Goal: Use online tool/utility: Utilize a website feature to perform a specific function

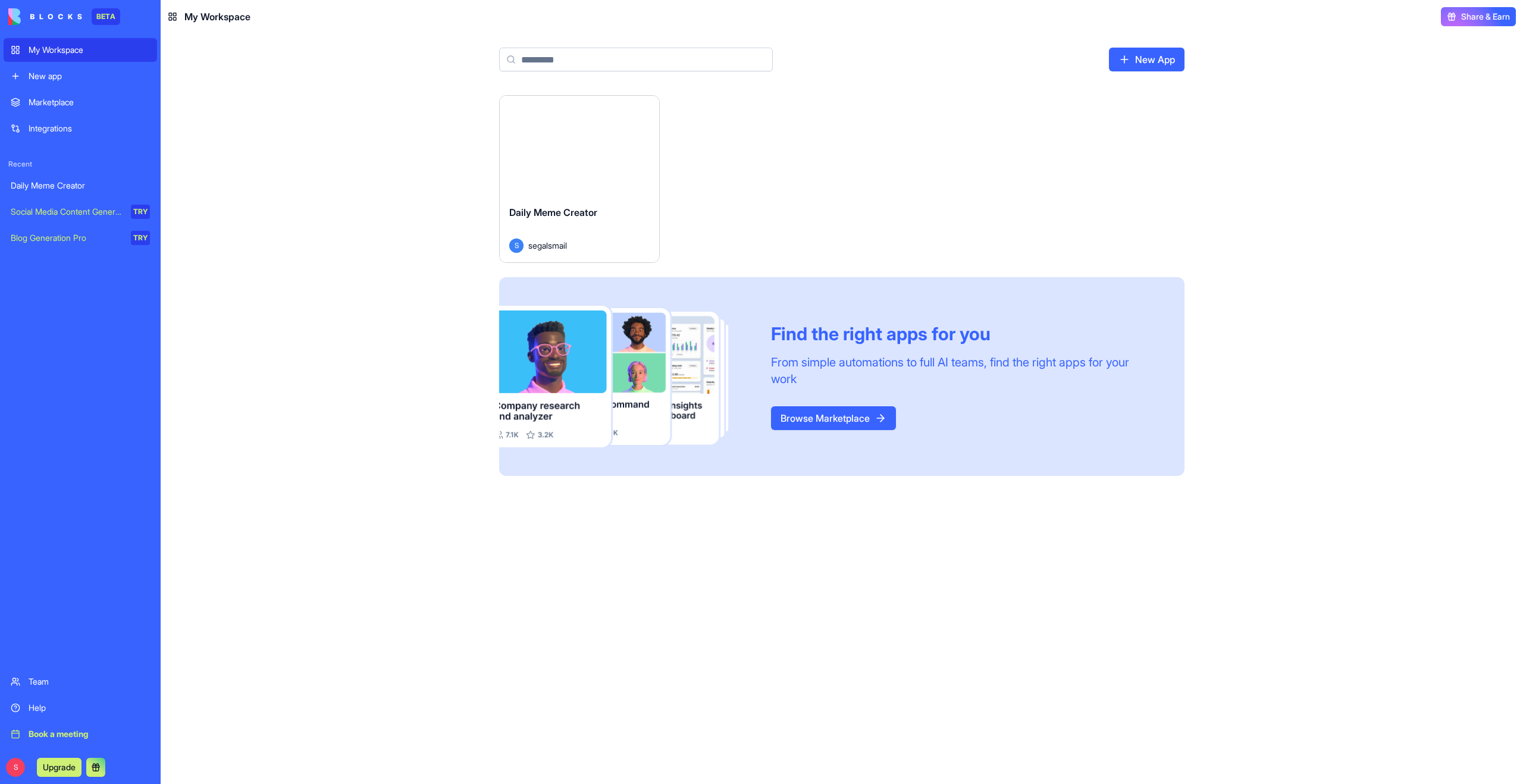
click at [590, 177] on div "Launch" at bounding box center [579, 145] width 159 height 100
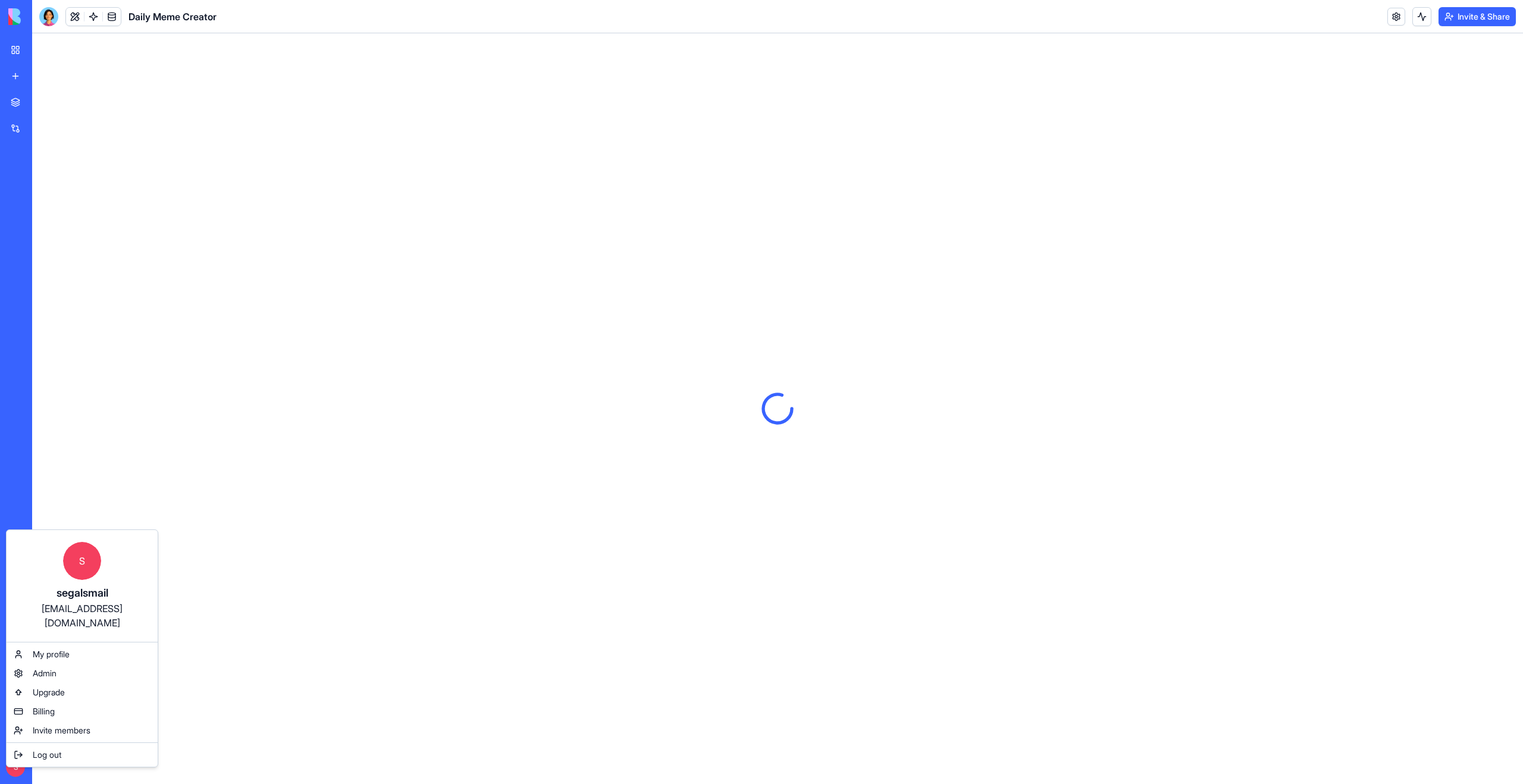
click at [15, 766] on html "BETA My Workspace New app Marketplace Integrations Recent Daily Meme Creator So…" at bounding box center [761, 392] width 1523 height 784
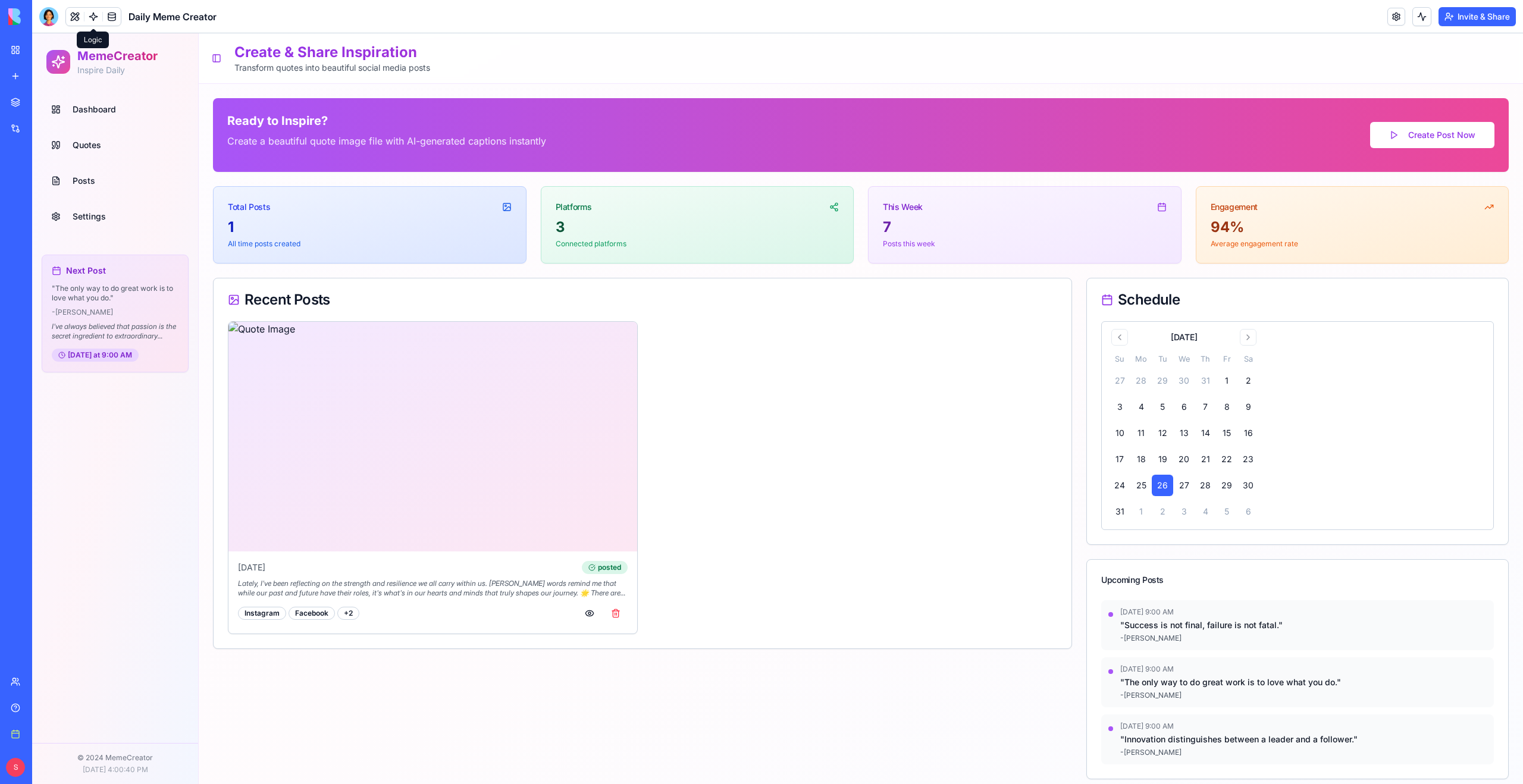
click at [91, 21] on link at bounding box center [93, 16] width 18 height 18
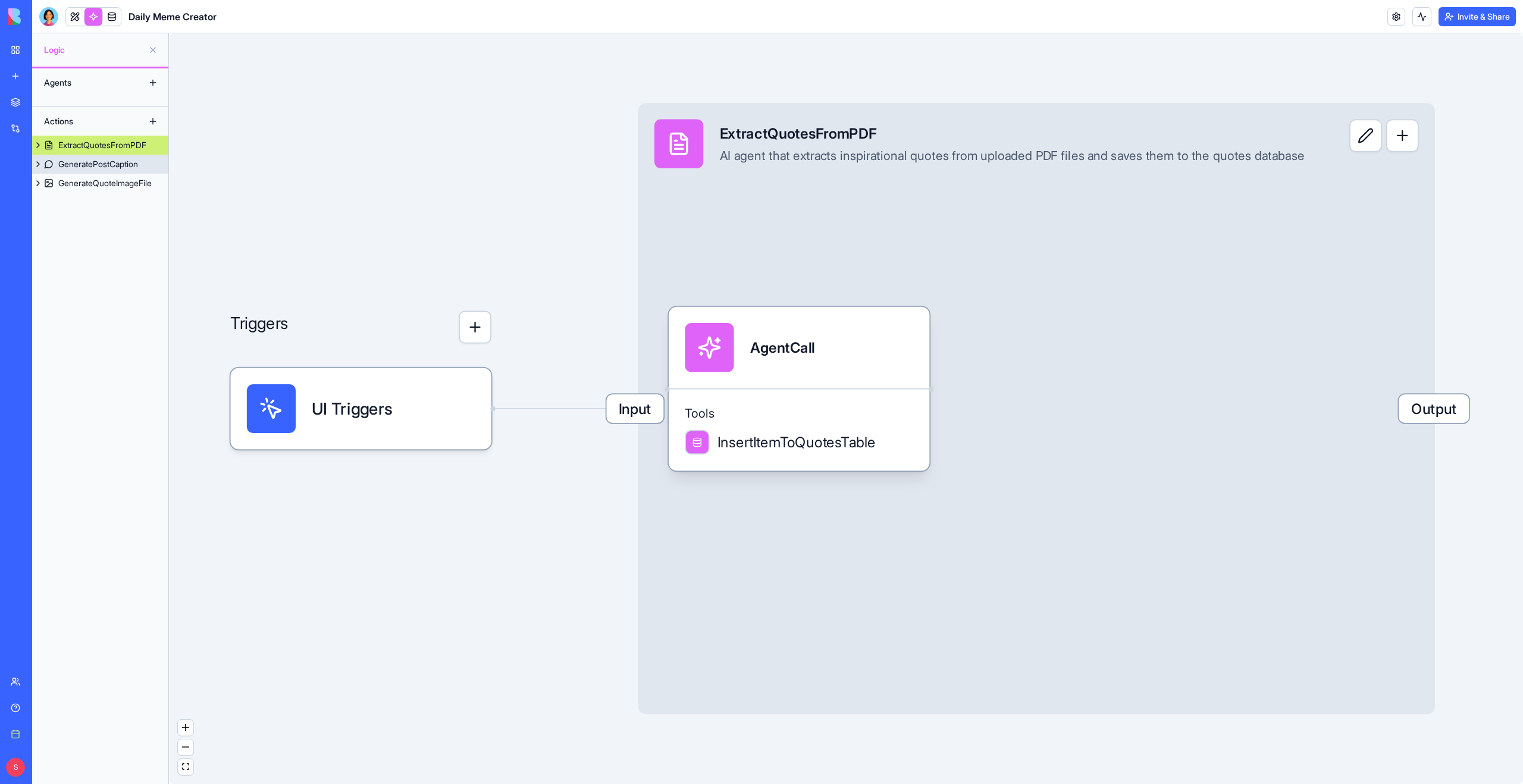
click at [99, 165] on div "GeneratePostCaption" at bounding box center [97, 164] width 80 height 12
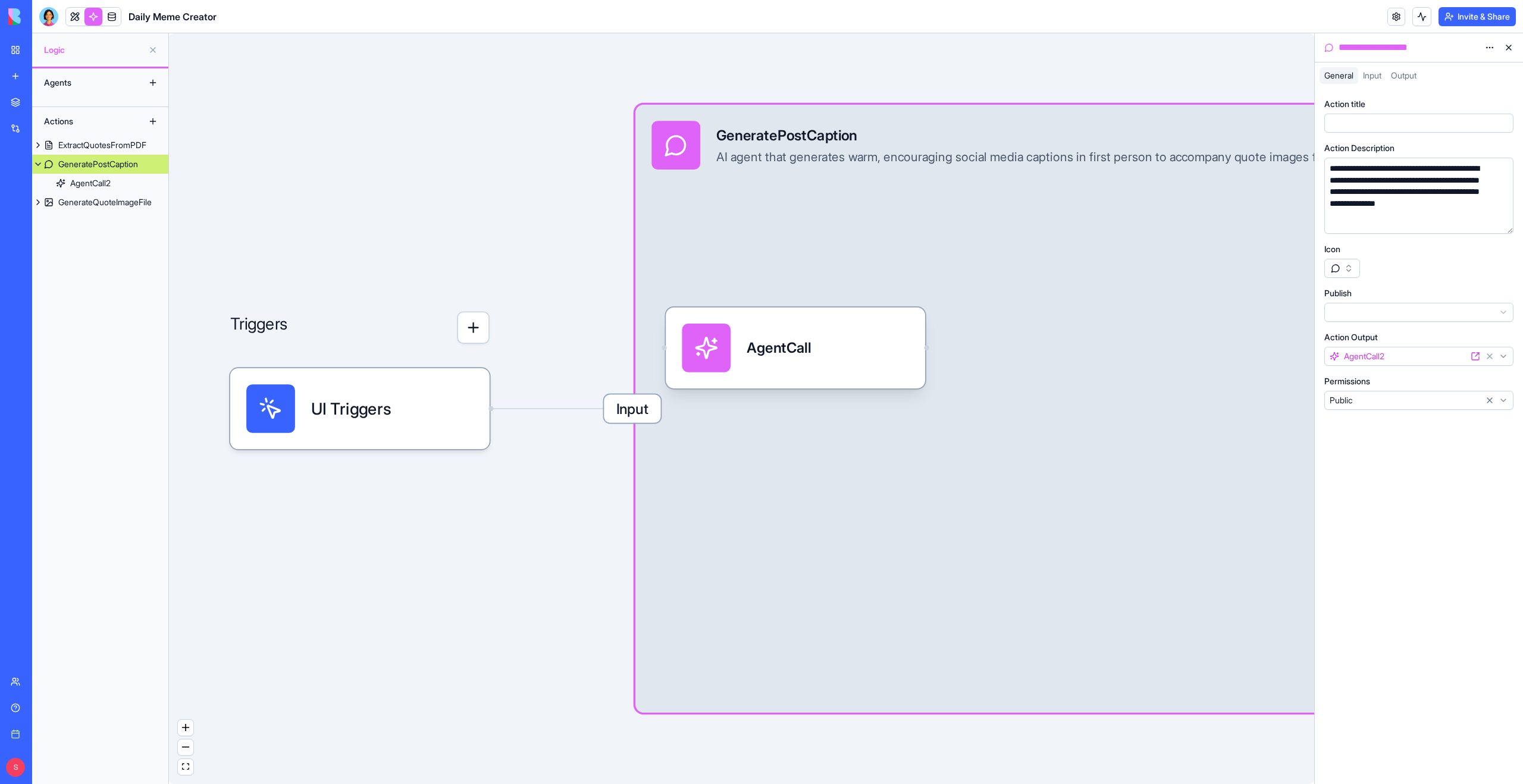
click at [1500, 221] on button "button" at bounding box center [1501, 222] width 19 height 19
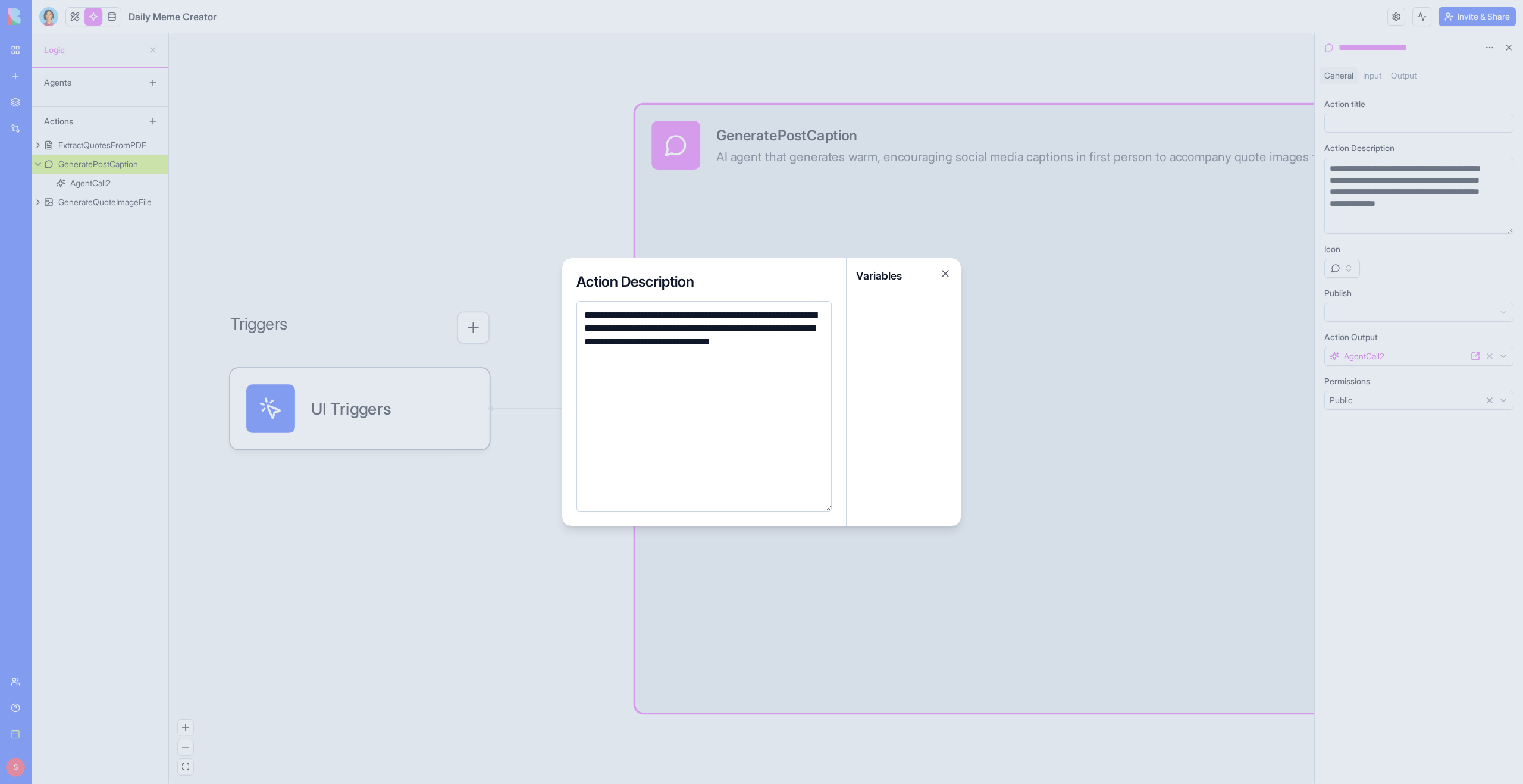
click at [1497, 223] on div at bounding box center [761, 392] width 1523 height 784
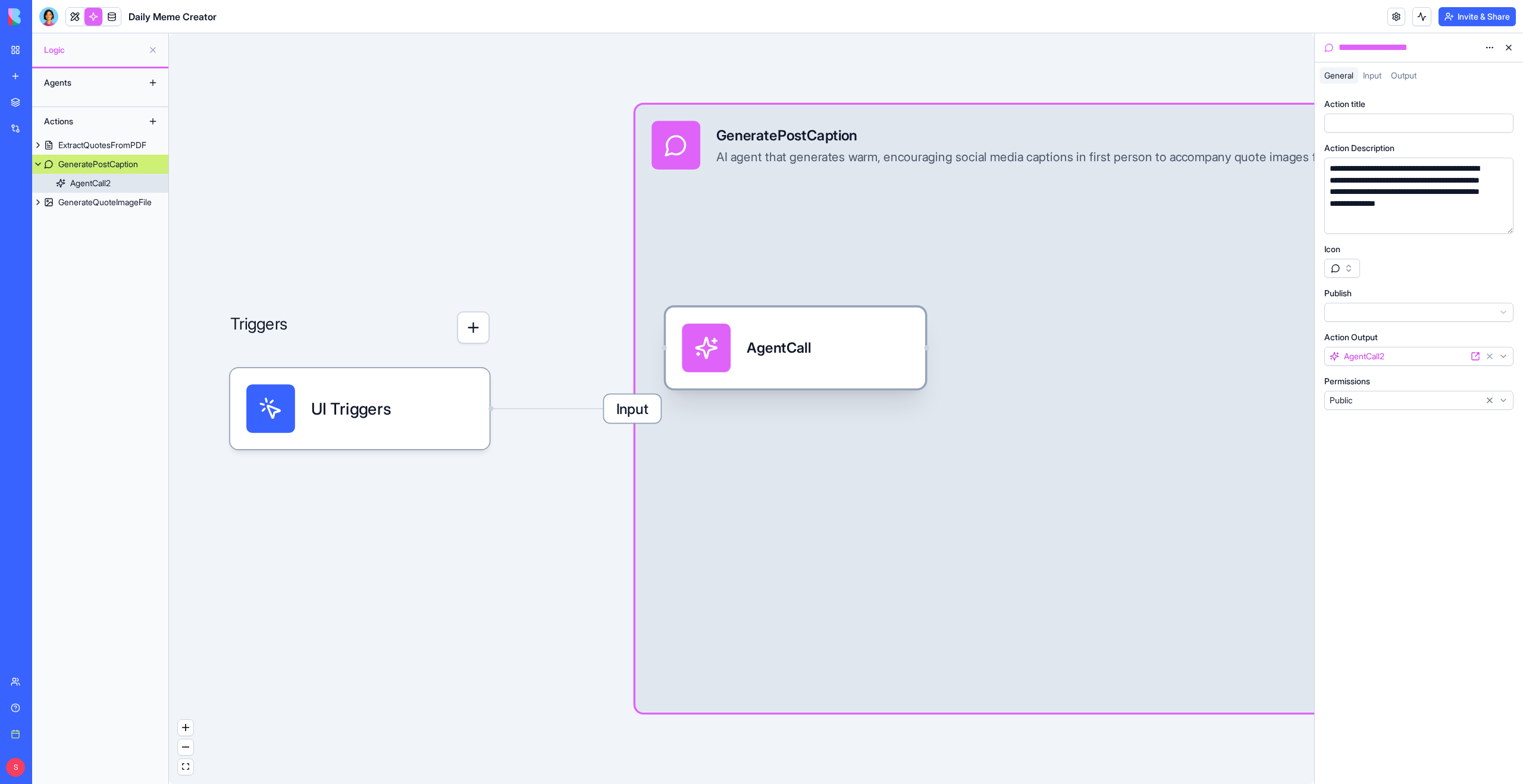
click at [845, 355] on div "AgentCall" at bounding box center [795, 348] width 227 height 49
click at [909, 356] on div "AgentCall" at bounding box center [829, 347] width 227 height 49
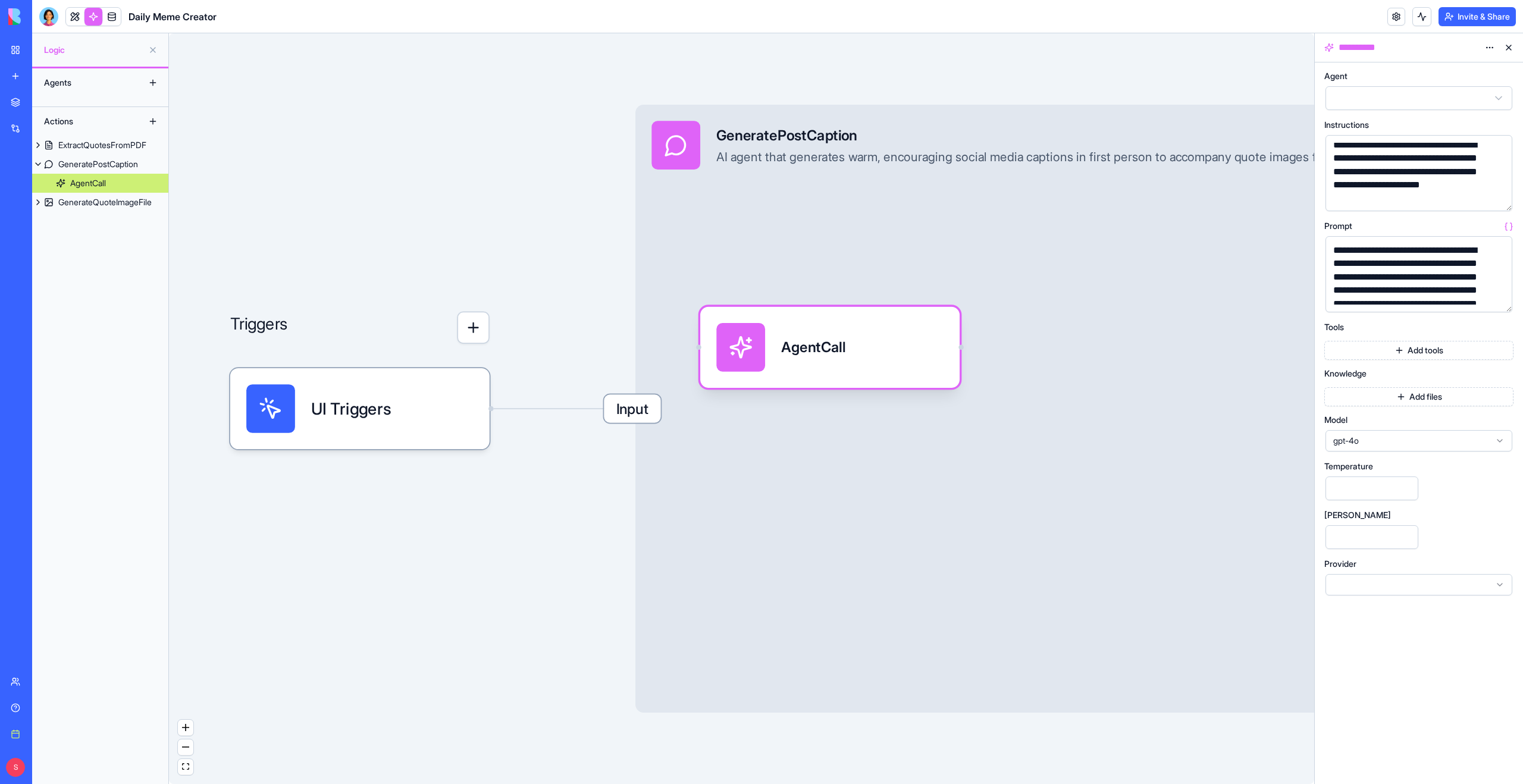
scroll to position [6, 0]
click at [1493, 301] on button "button" at bounding box center [1501, 300] width 19 height 19
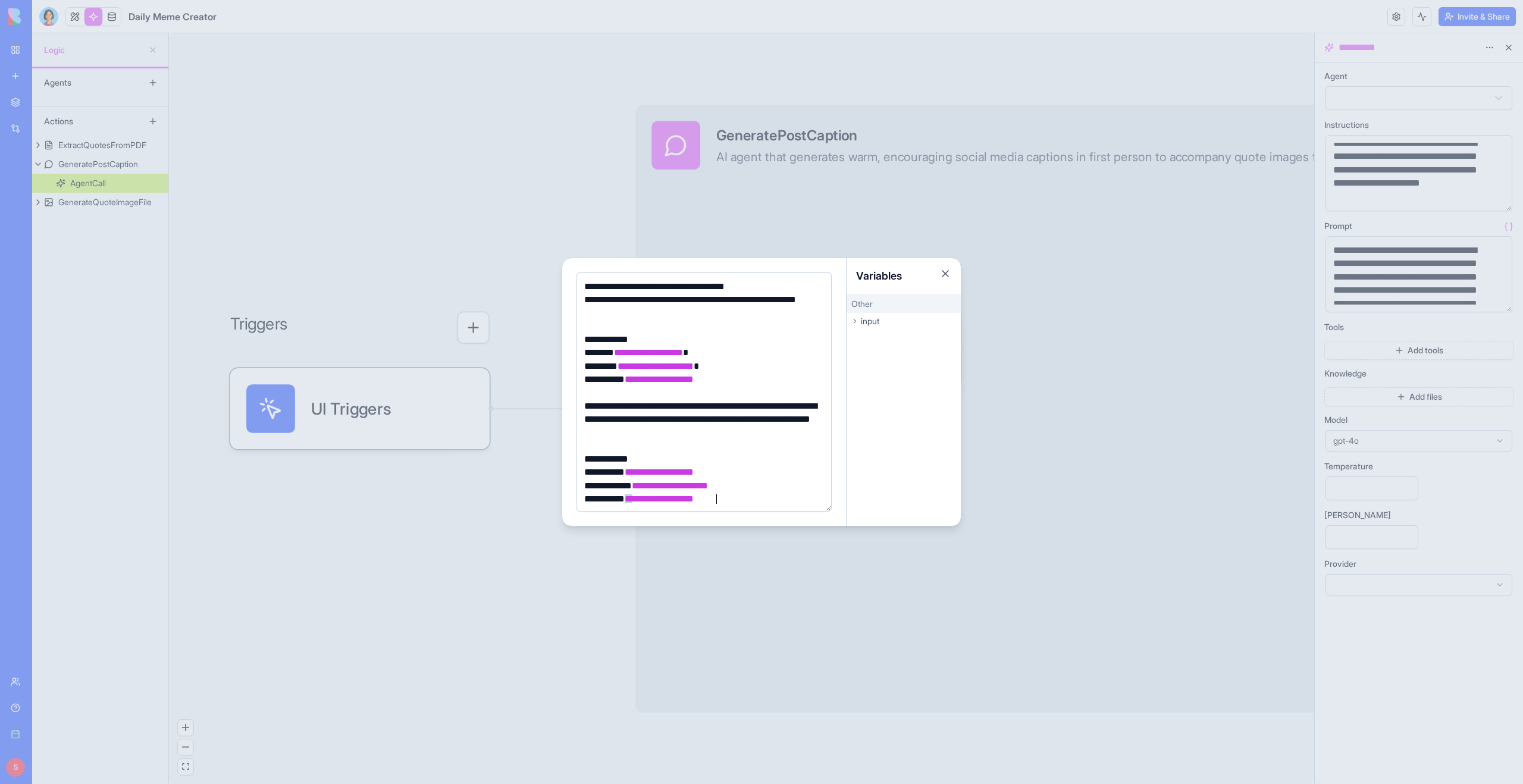
scroll to position [229, 0]
click at [947, 277] on button "Close" at bounding box center [945, 273] width 12 height 12
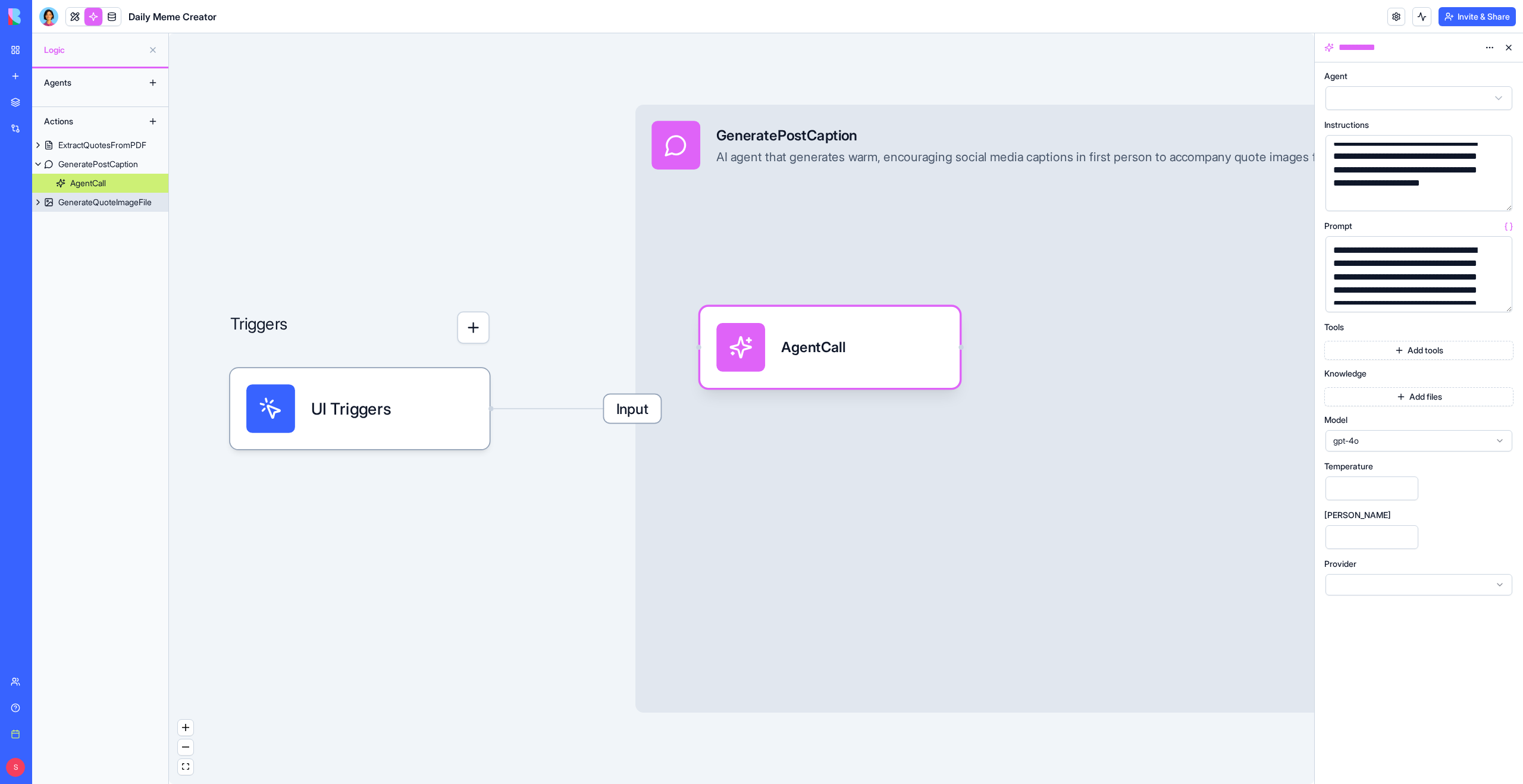
click at [108, 206] on div "GenerateQuoteImageFile" at bounding box center [105, 202] width 94 height 12
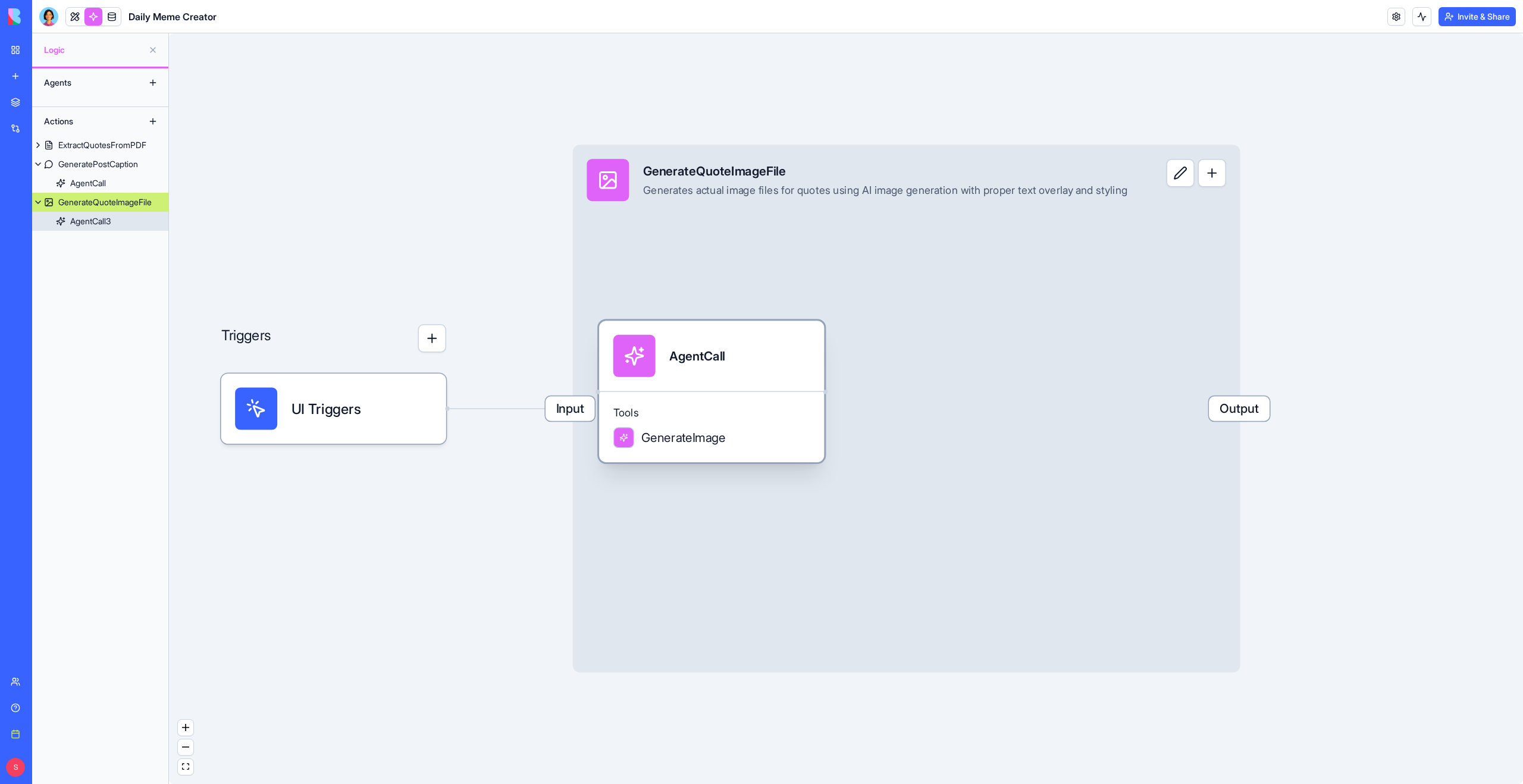
click at [768, 352] on div "AgentCall" at bounding box center [711, 356] width 197 height 42
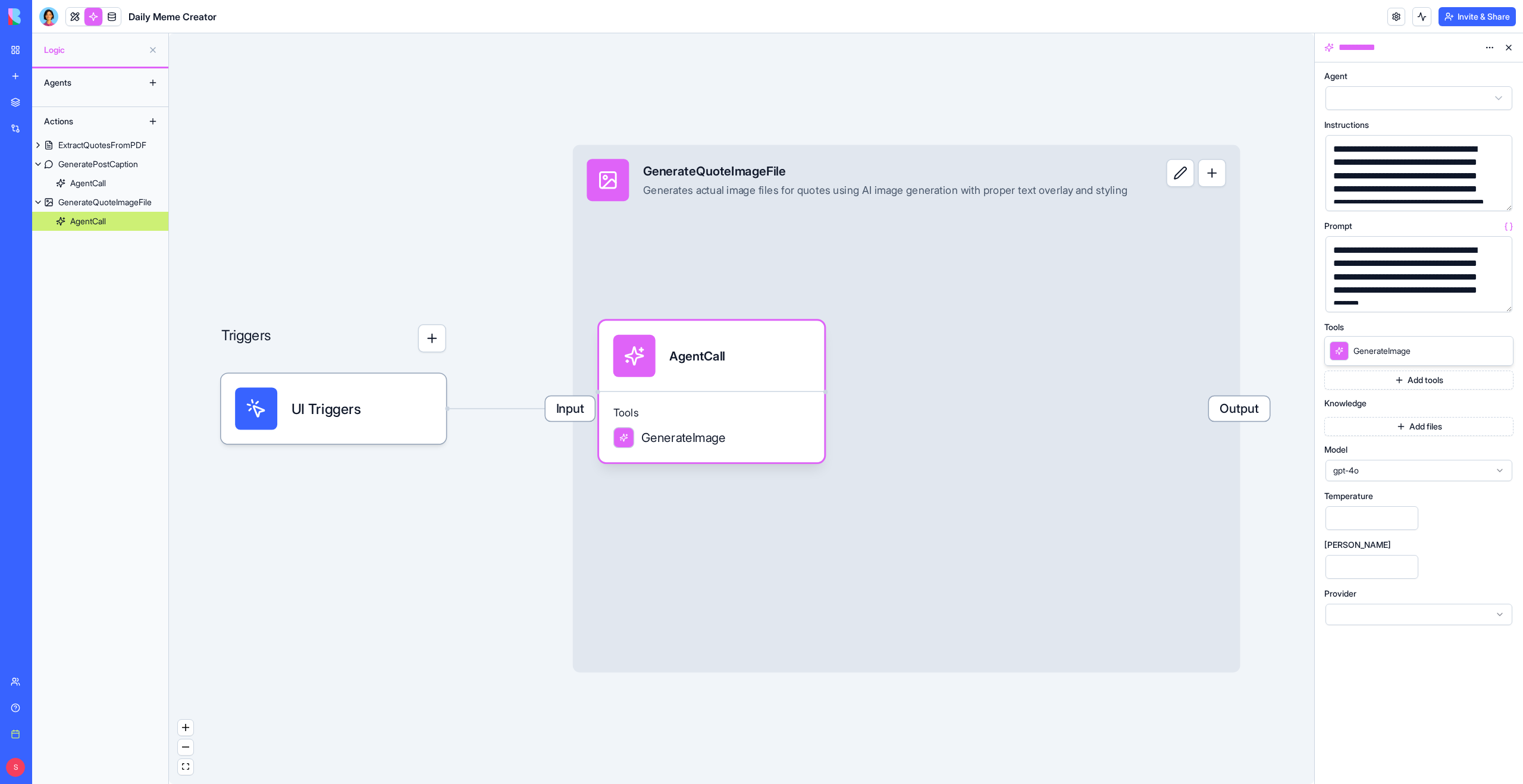
click at [1418, 472] on span "gpt-4o" at bounding box center [1412, 470] width 157 height 12
click at [1392, 348] on span "GenerateImage" at bounding box center [1382, 351] width 57 height 12
click at [1421, 355] on div "GenerateImage" at bounding box center [1419, 351] width 189 height 30
click at [1456, 474] on span "gpt-4o" at bounding box center [1412, 470] width 157 height 12
click at [1479, 467] on span "gpt-4o" at bounding box center [1412, 470] width 157 height 12
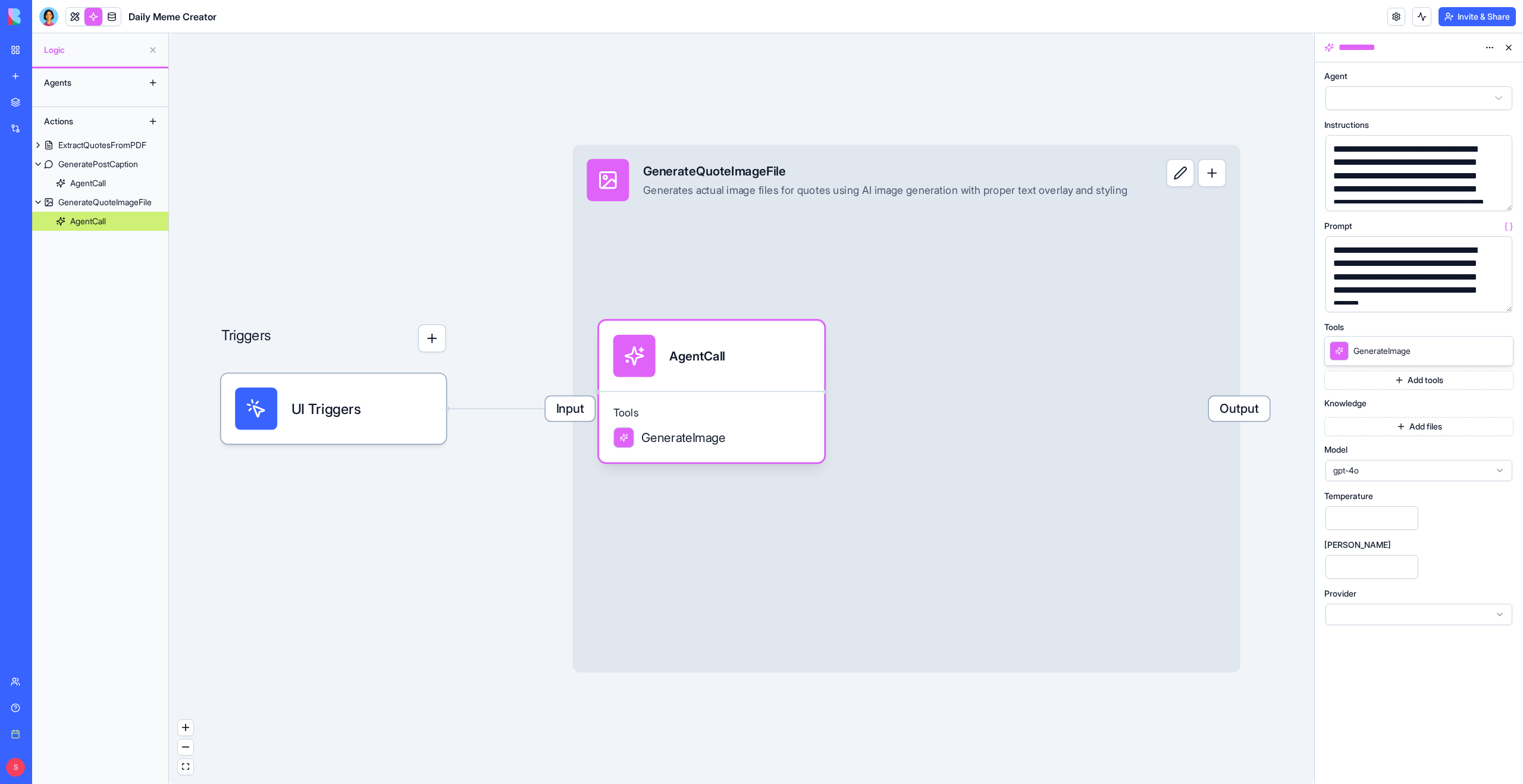
click at [1495, 298] on button "button" at bounding box center [1501, 300] width 19 height 19
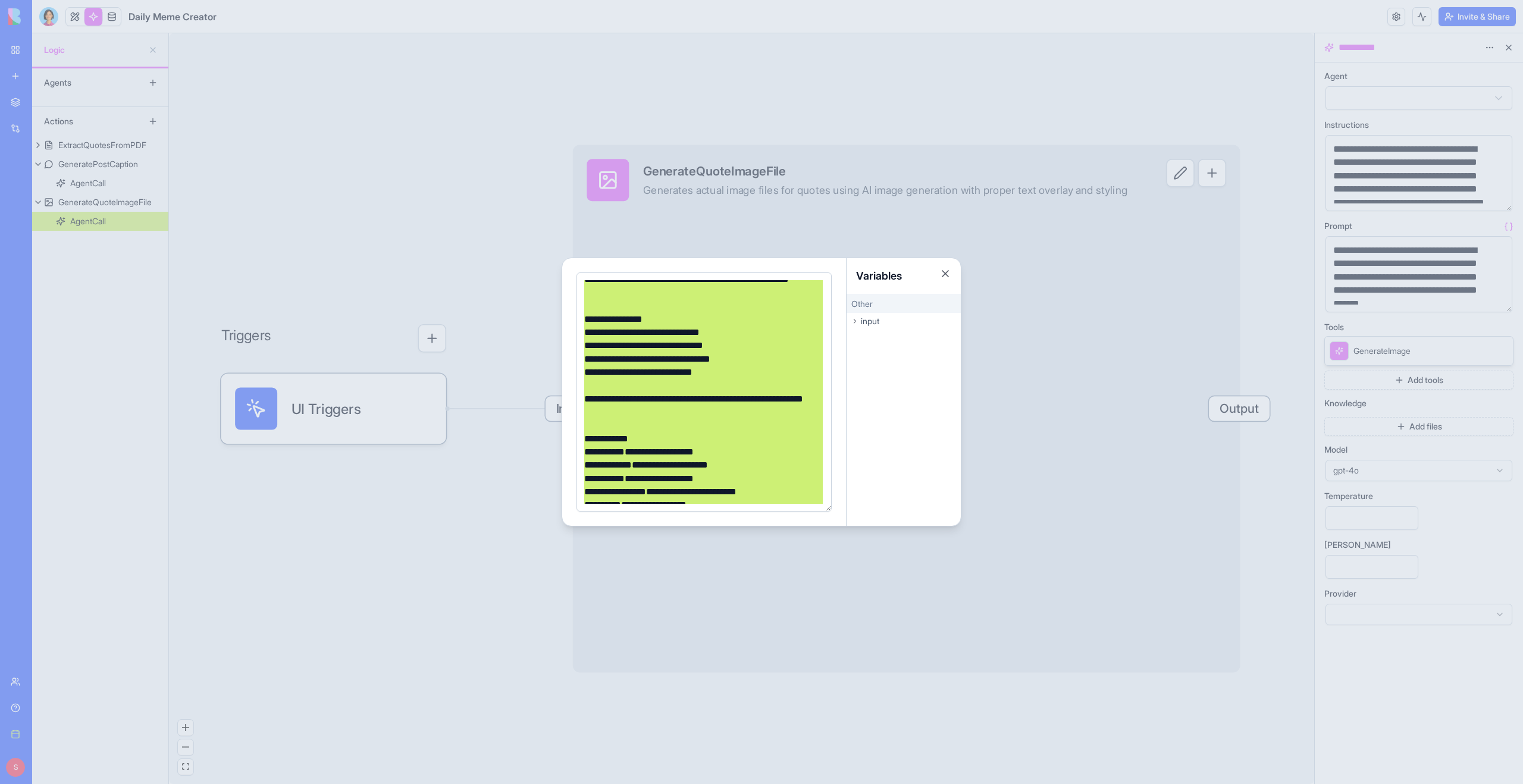
scroll to position [495, 0]
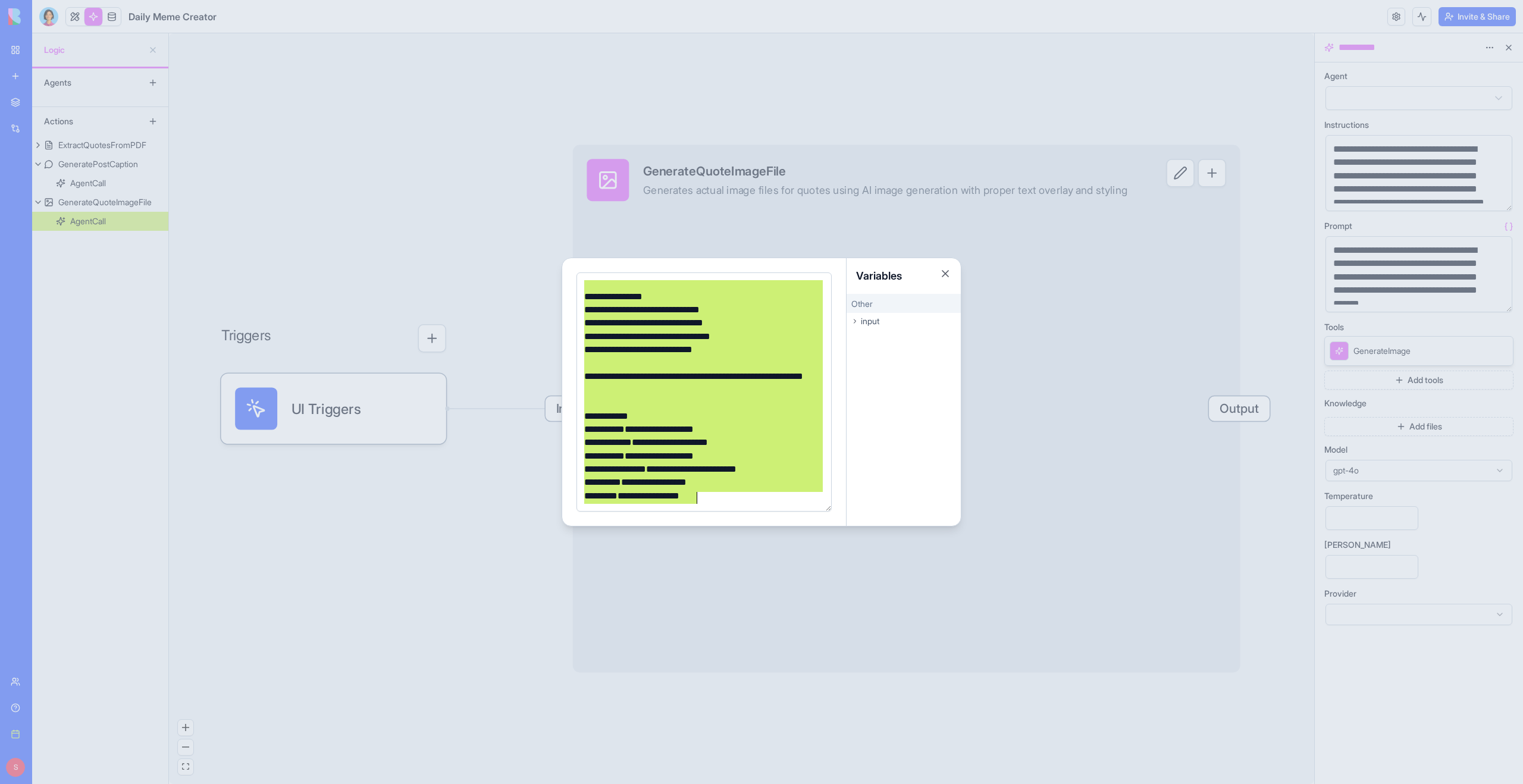
drag, startPoint x: 585, startPoint y: 285, endPoint x: 765, endPoint y: 528, distance: 302.4
click at [765, 528] on body "**********" at bounding box center [761, 392] width 1523 height 784
copy div "**********"
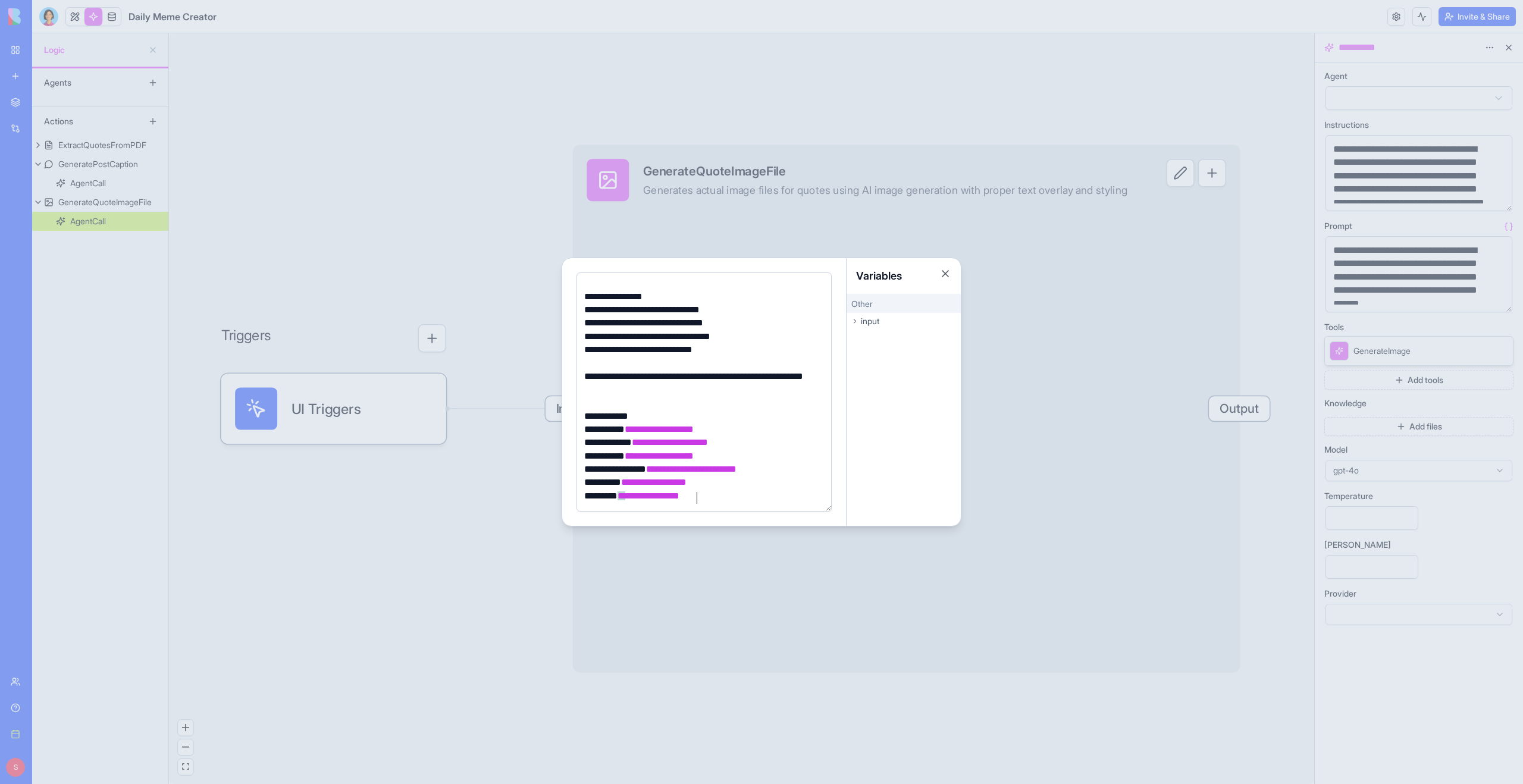
click at [266, 219] on div at bounding box center [761, 392] width 1523 height 784
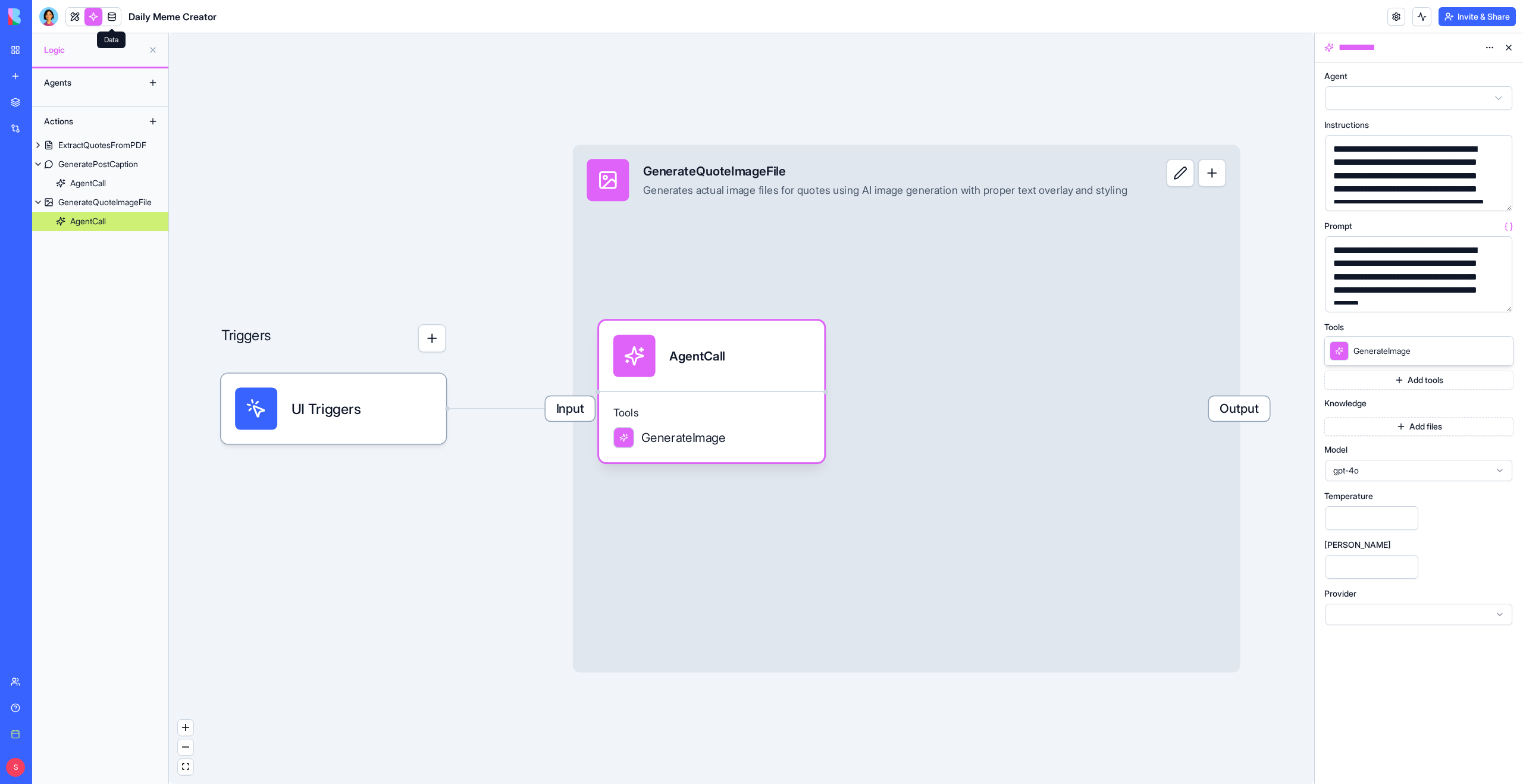
click at [110, 11] on link at bounding box center [111, 16] width 18 height 18
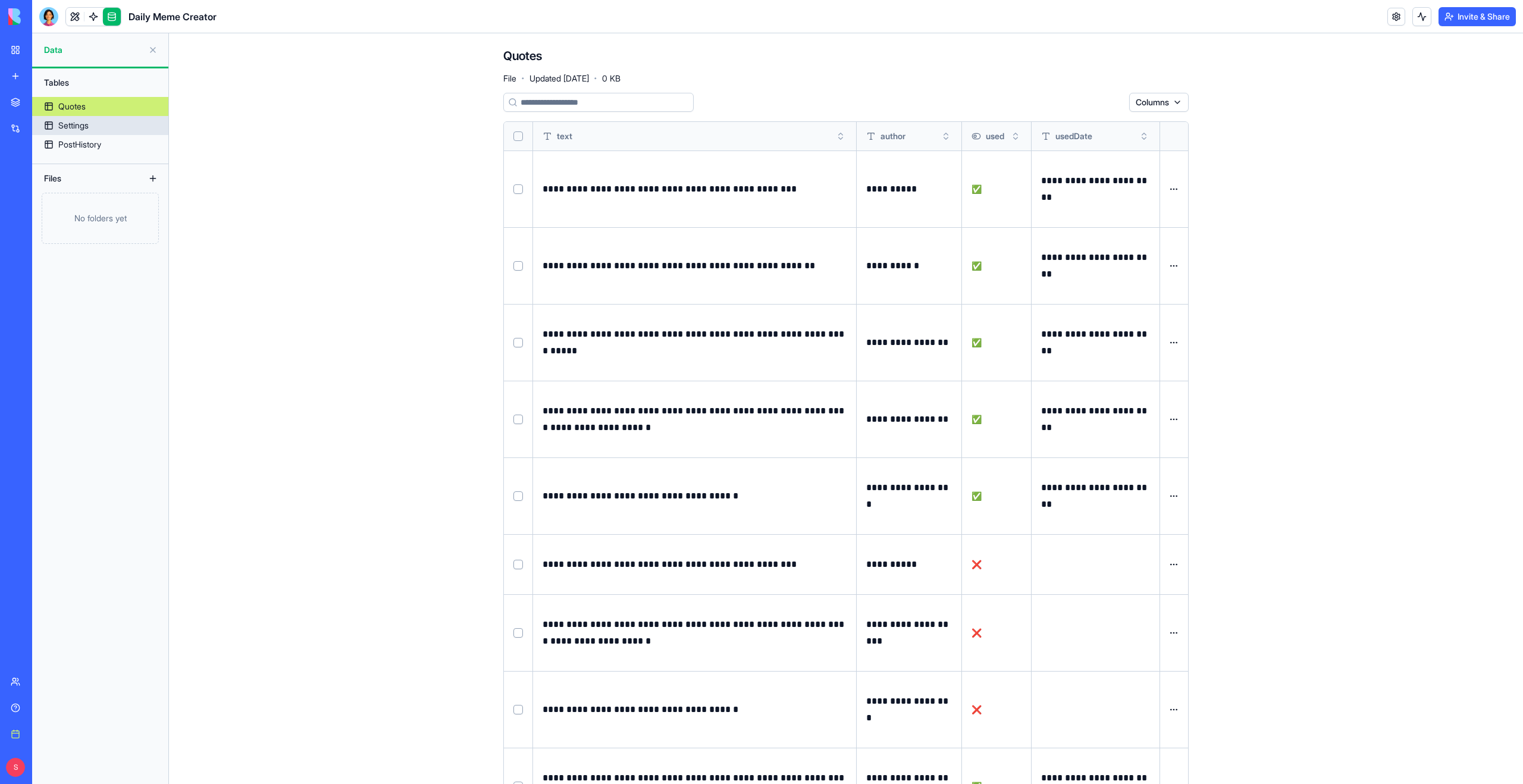
click at [87, 128] on div "Settings" at bounding box center [73, 125] width 30 height 12
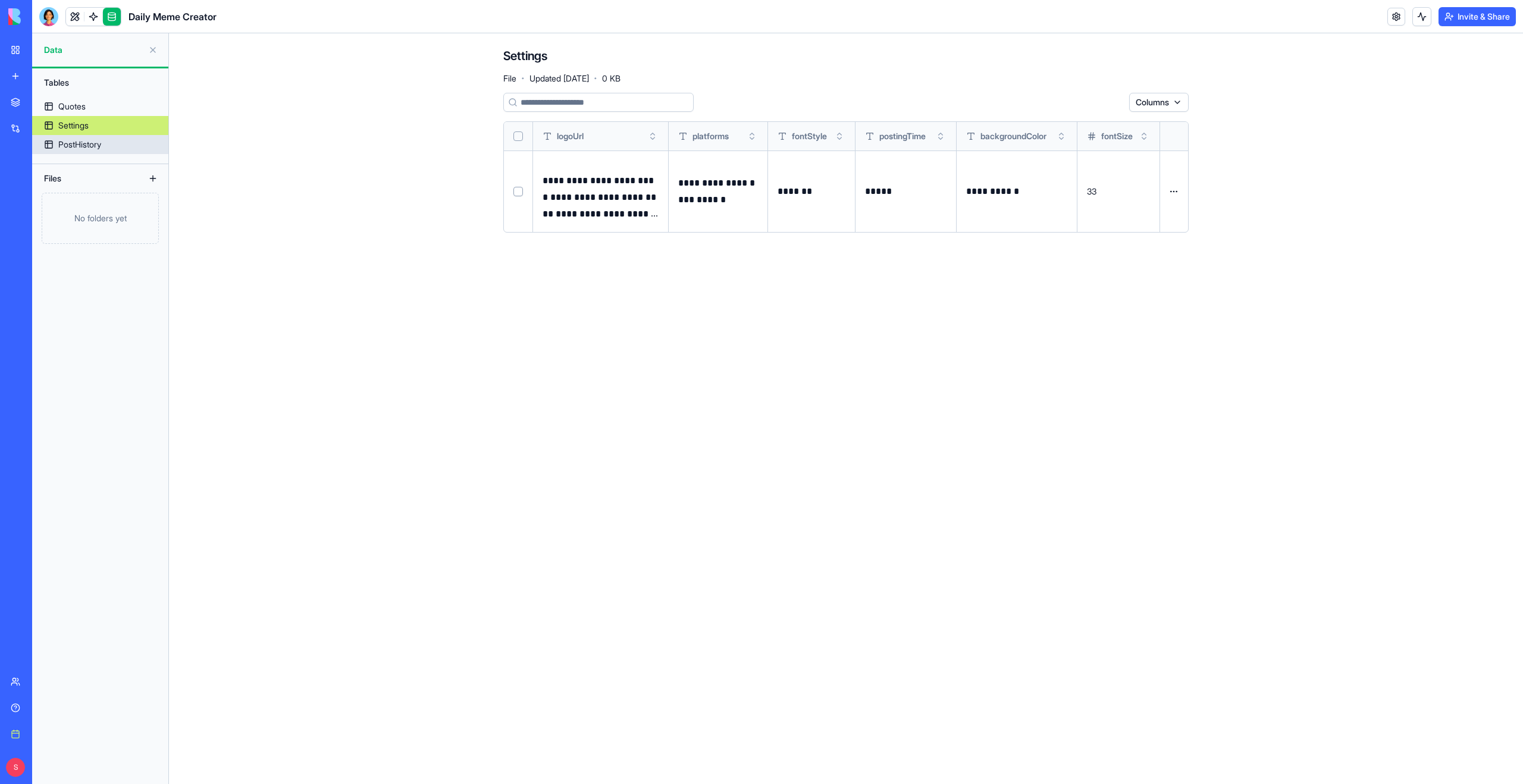
click at [87, 143] on div "PostHistory" at bounding box center [80, 144] width 43 height 12
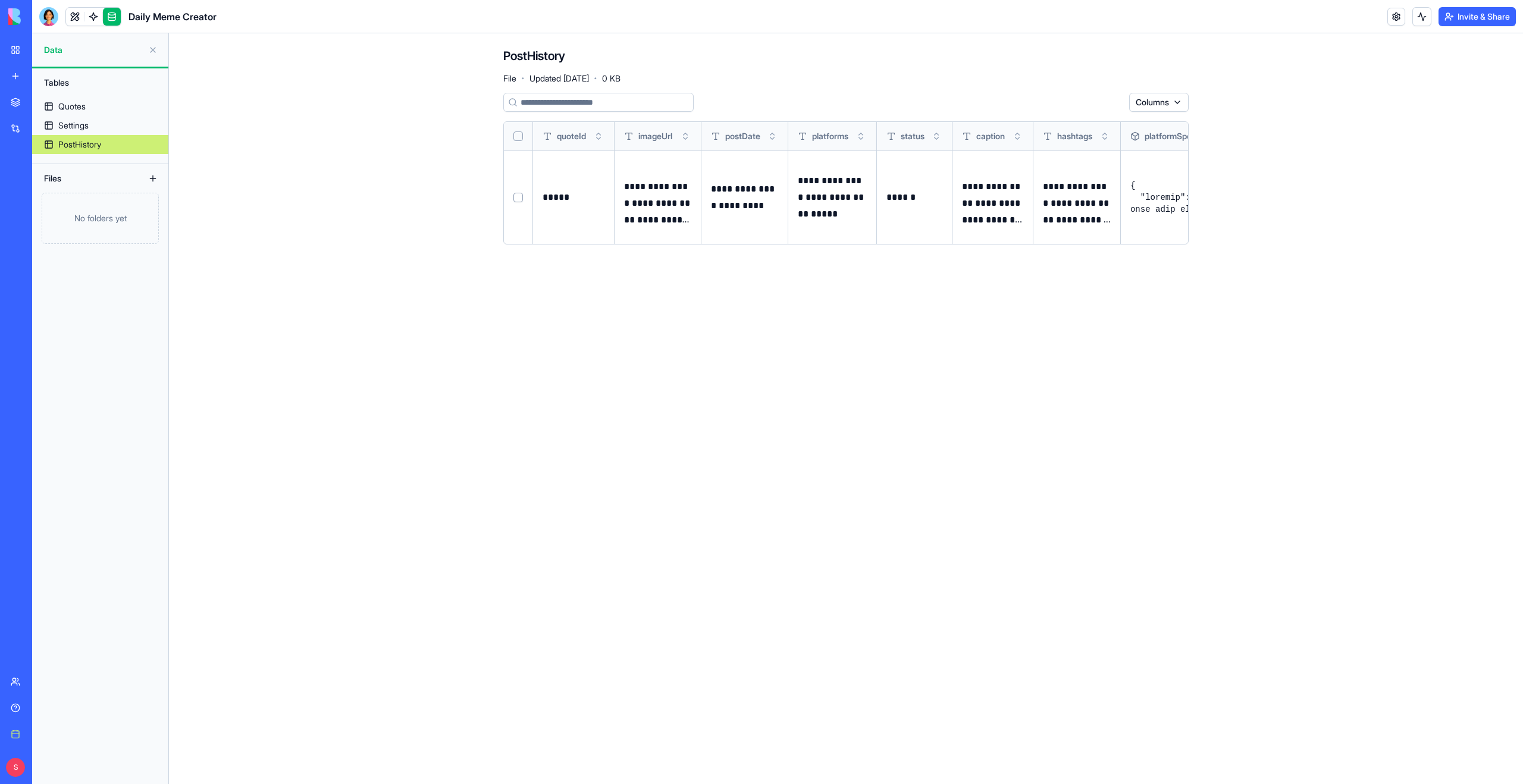
click at [660, 205] on p "**********" at bounding box center [658, 203] width 67 height 50
click at [0, 0] on button at bounding box center [0, 0] width 0 height 0
click at [74, 22] on link at bounding box center [75, 16] width 18 height 18
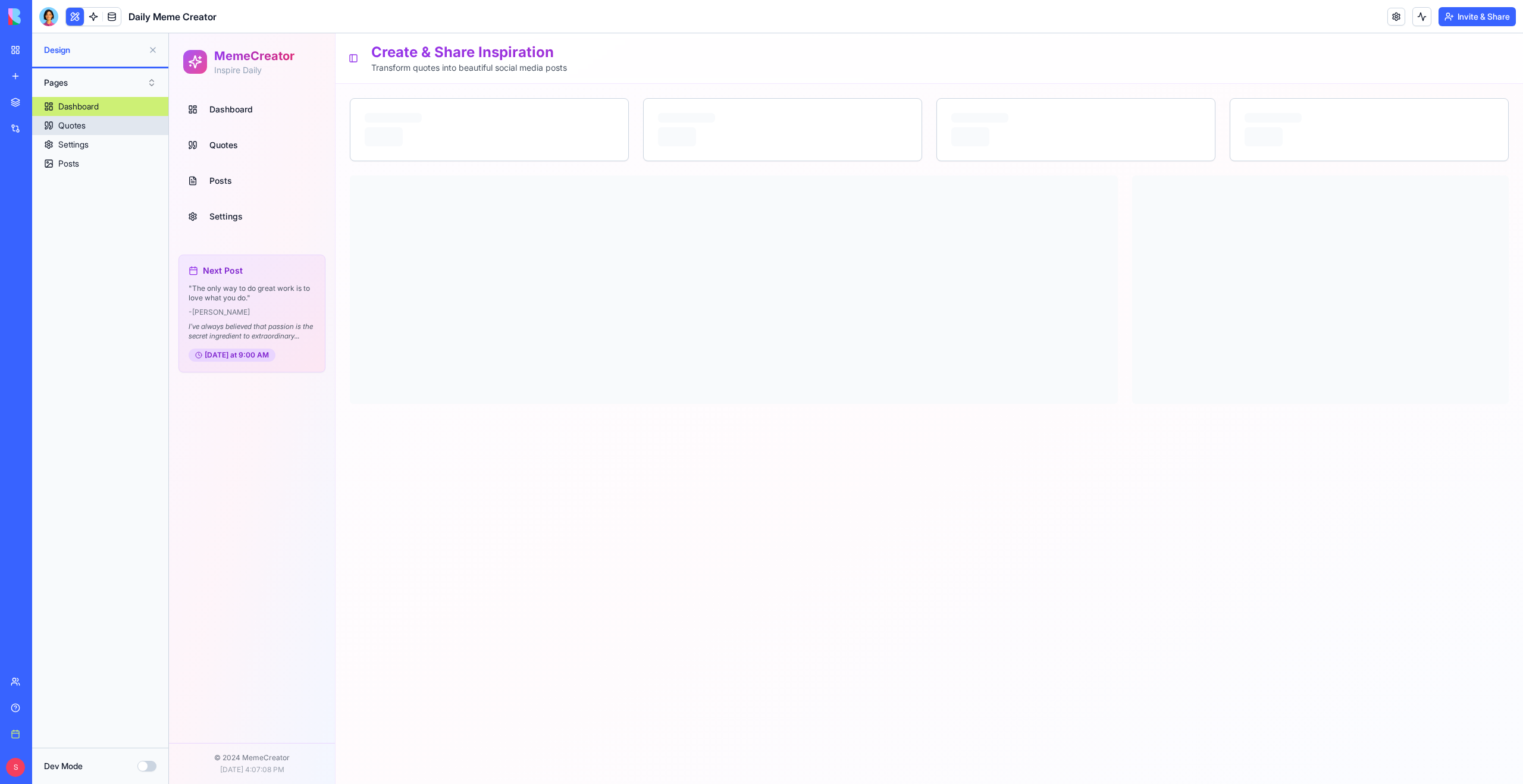
click at [77, 122] on div "Quotes" at bounding box center [71, 125] width 27 height 12
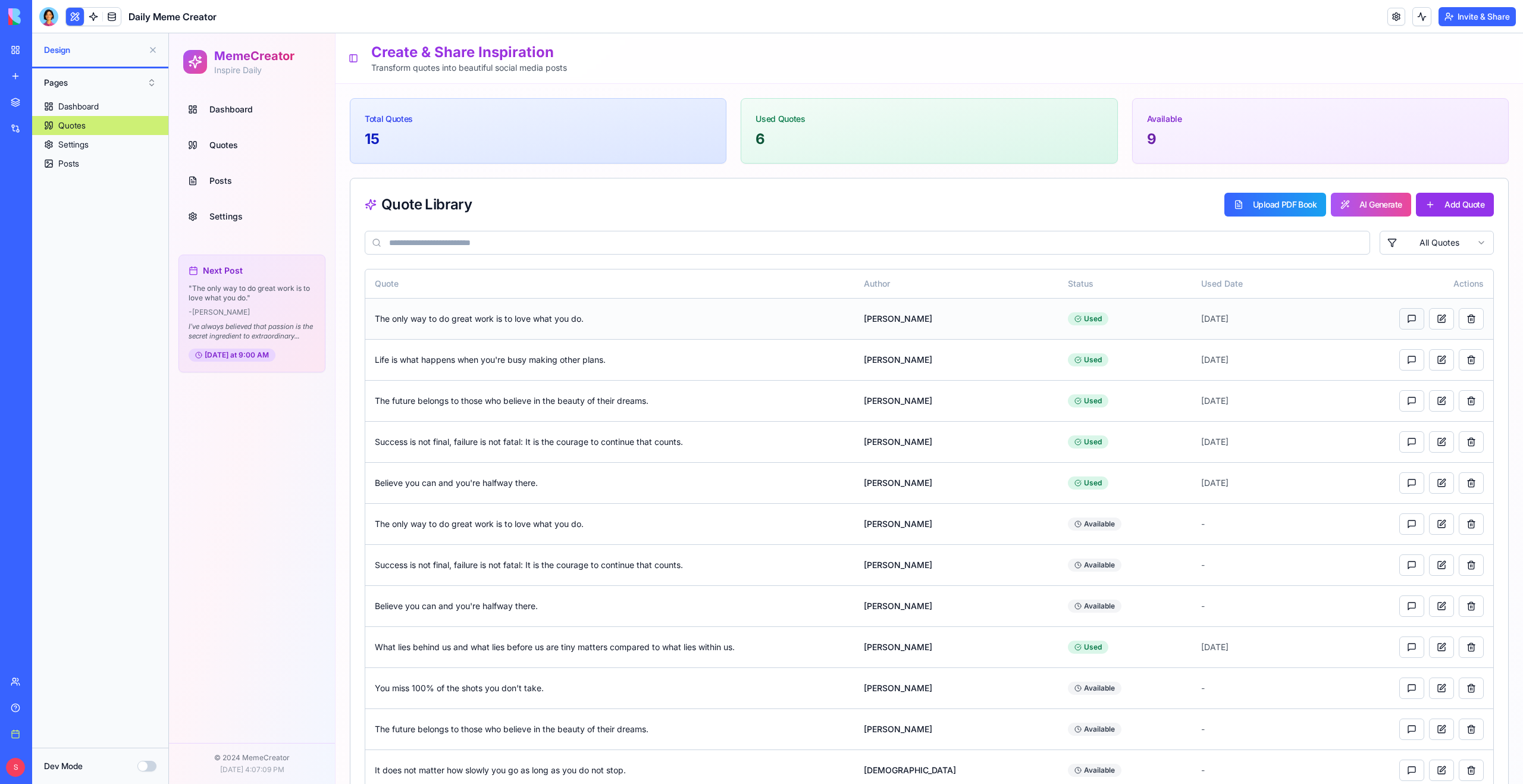
click at [1410, 324] on button "button" at bounding box center [1412, 318] width 25 height 22
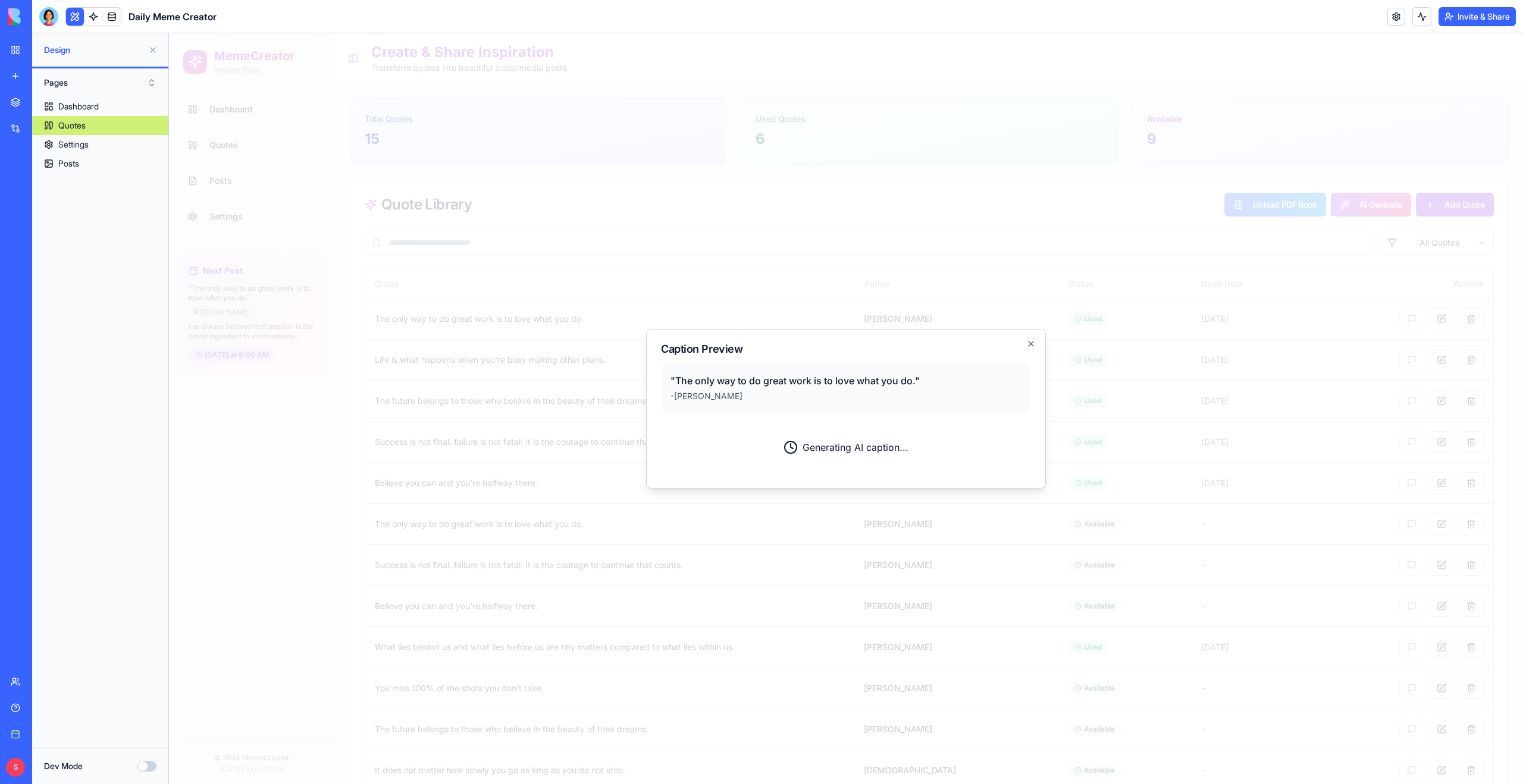
click at [1140, 343] on div at bounding box center [846, 409] width 1355 height 750
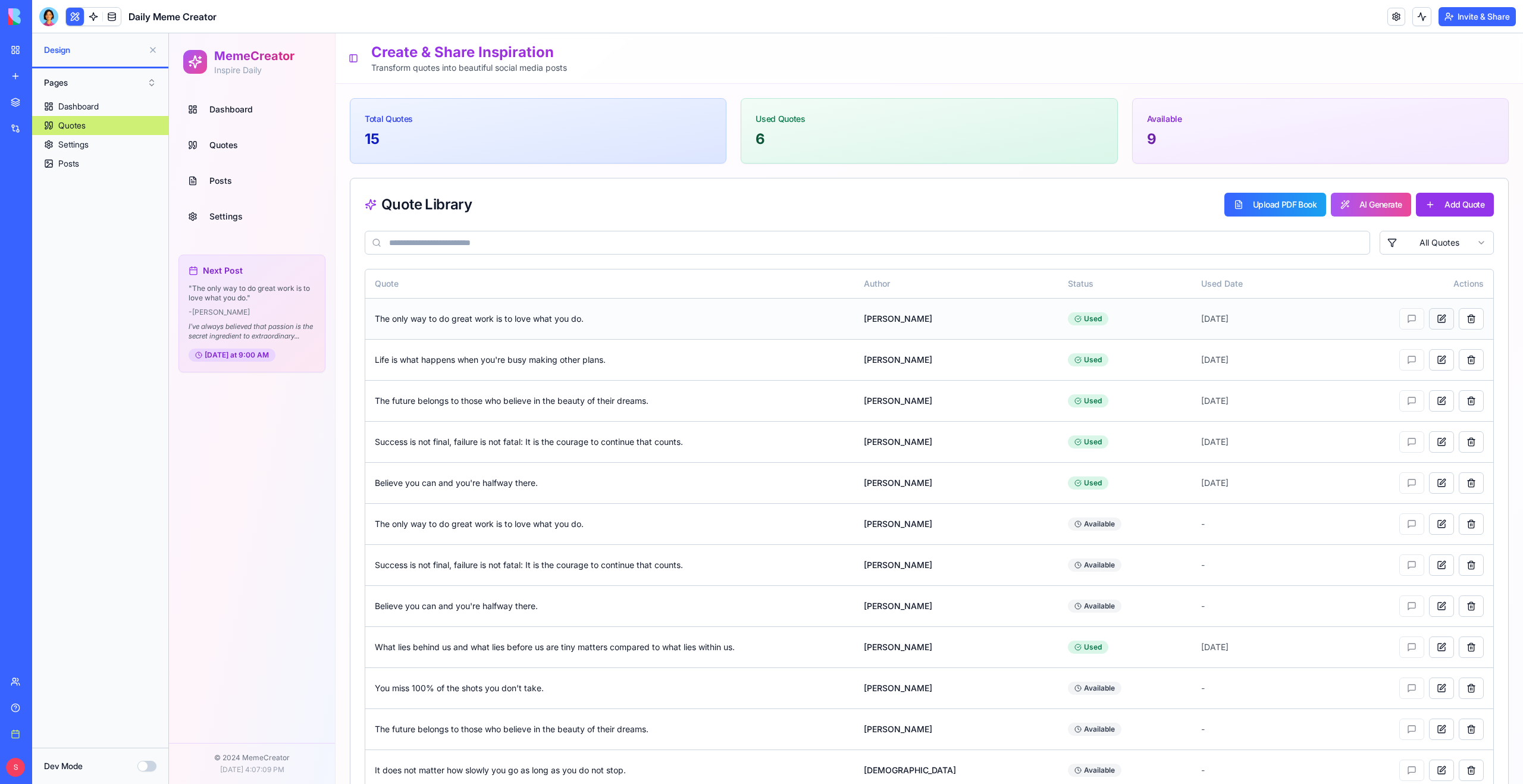
click at [1446, 321] on button at bounding box center [1442, 318] width 25 height 22
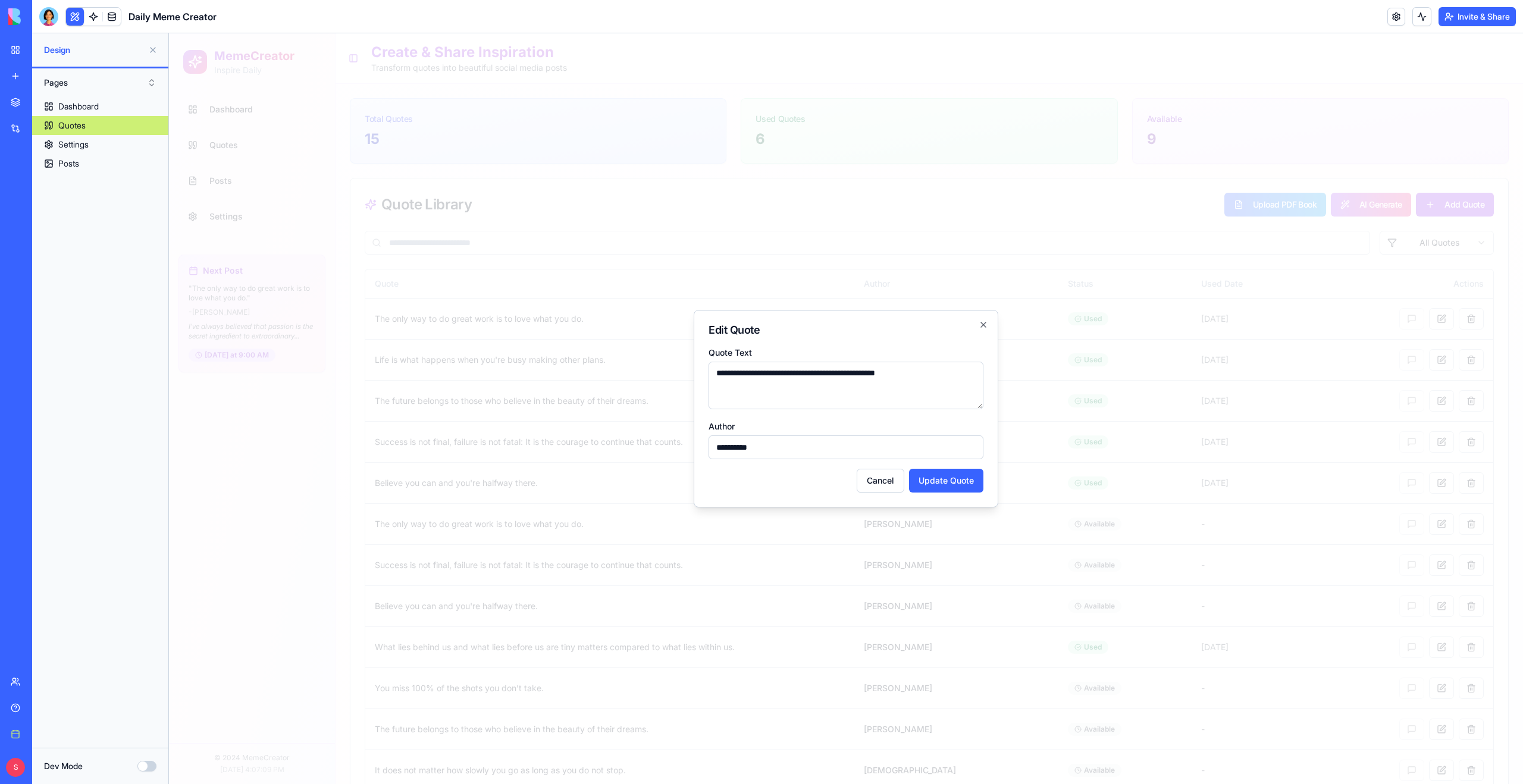
click at [1228, 298] on div at bounding box center [846, 409] width 1355 height 750
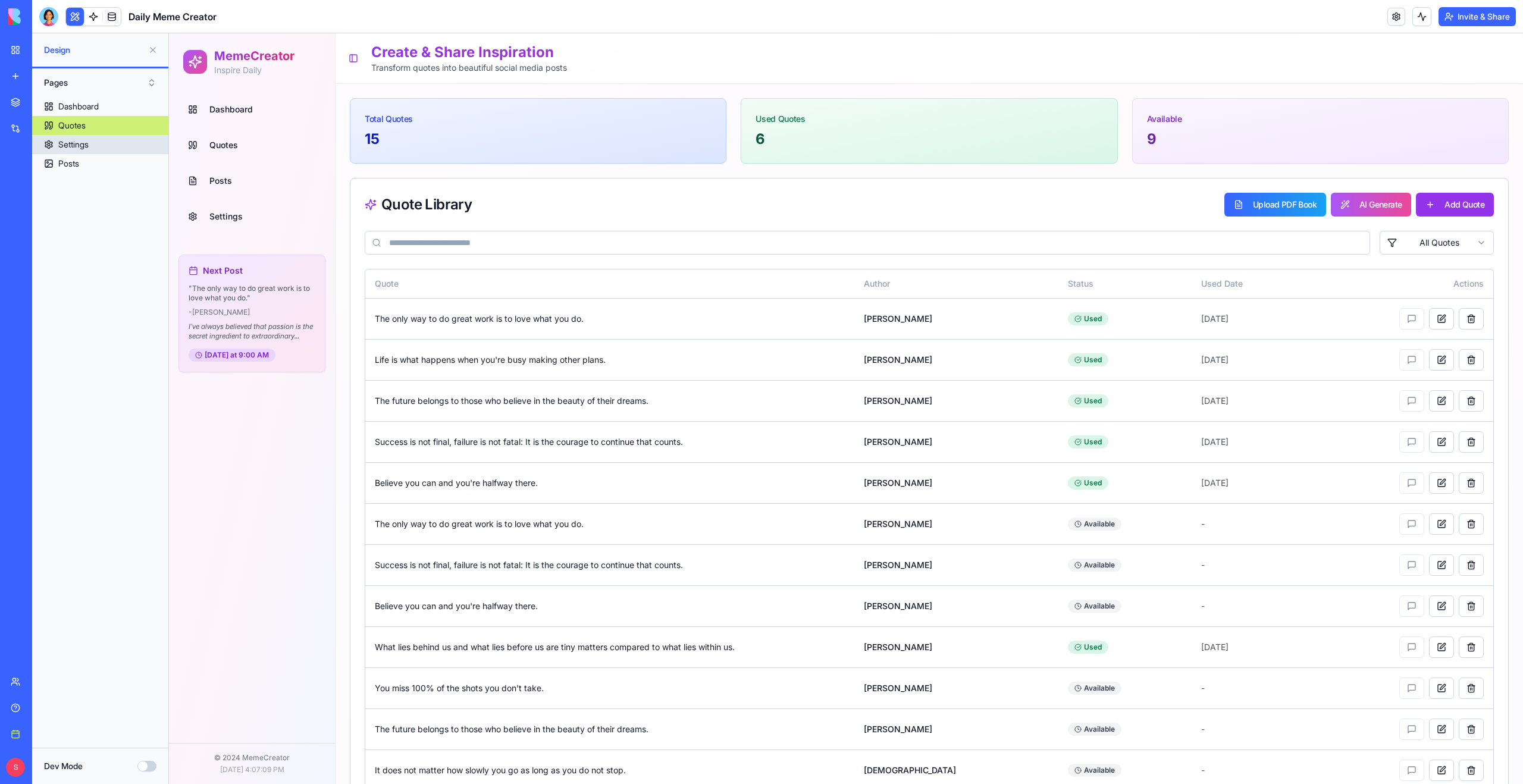
click at [75, 146] on div "Settings" at bounding box center [73, 144] width 30 height 12
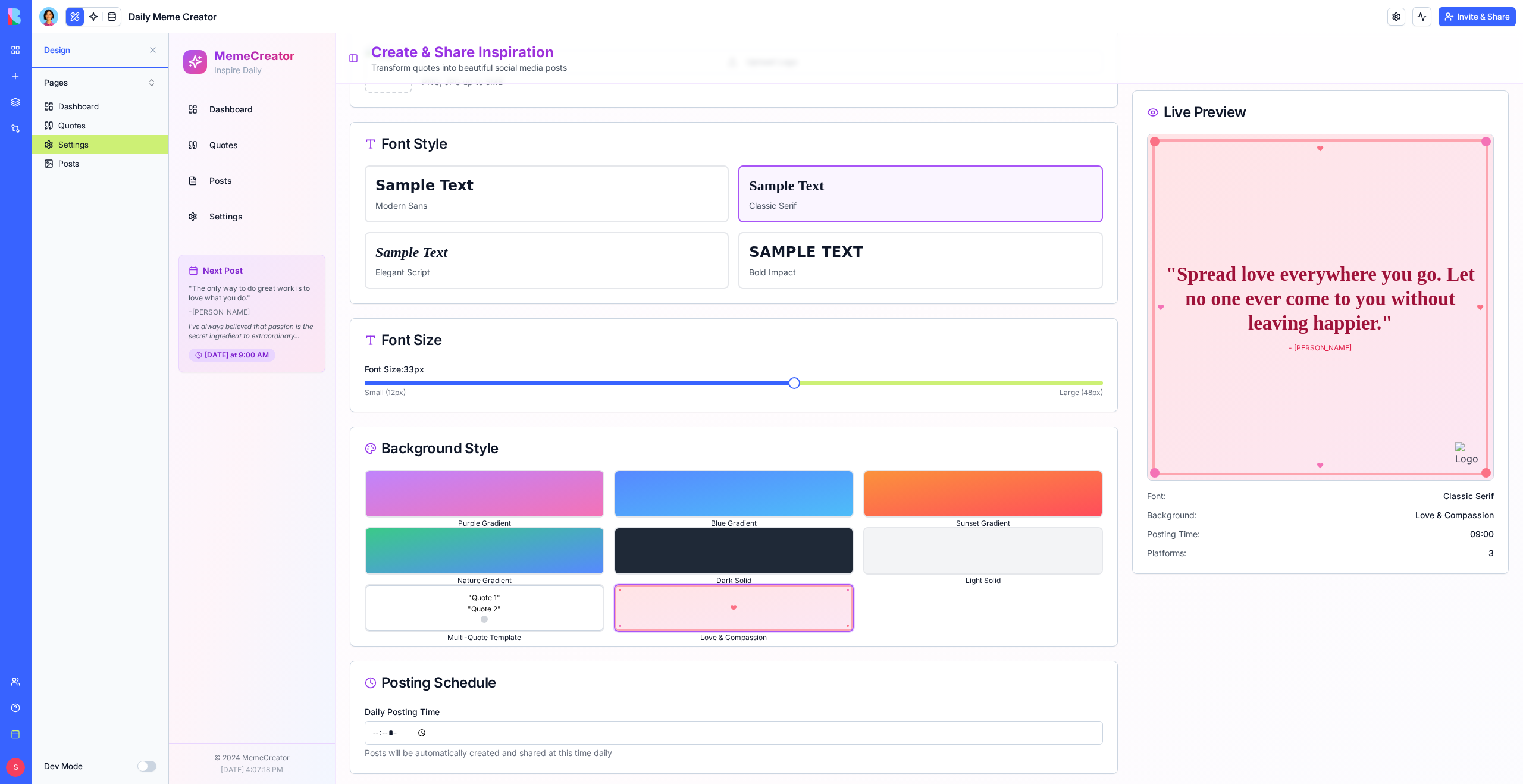
scroll to position [38, 0]
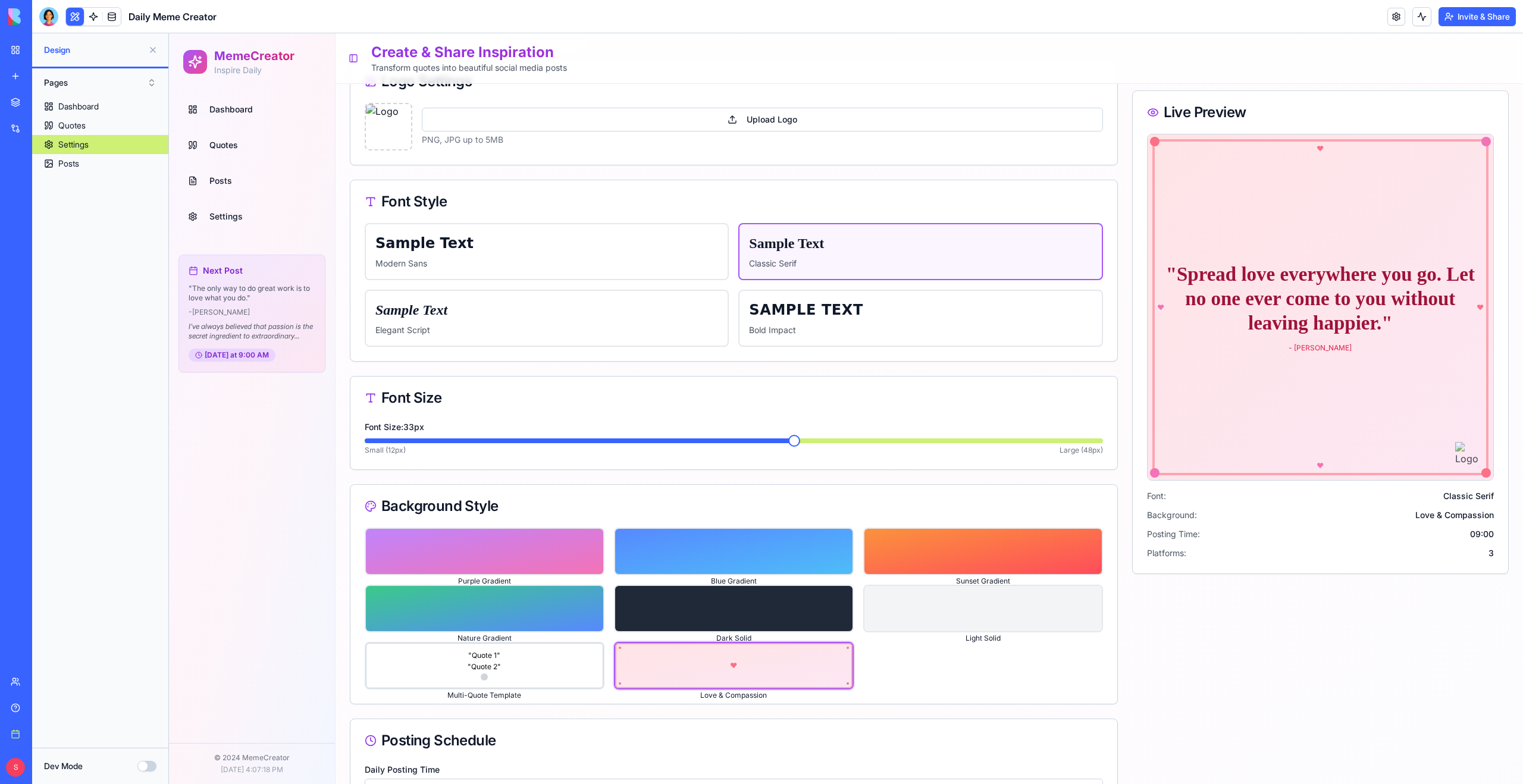
click at [223, 176] on span "Posts" at bounding box center [221, 181] width 22 height 12
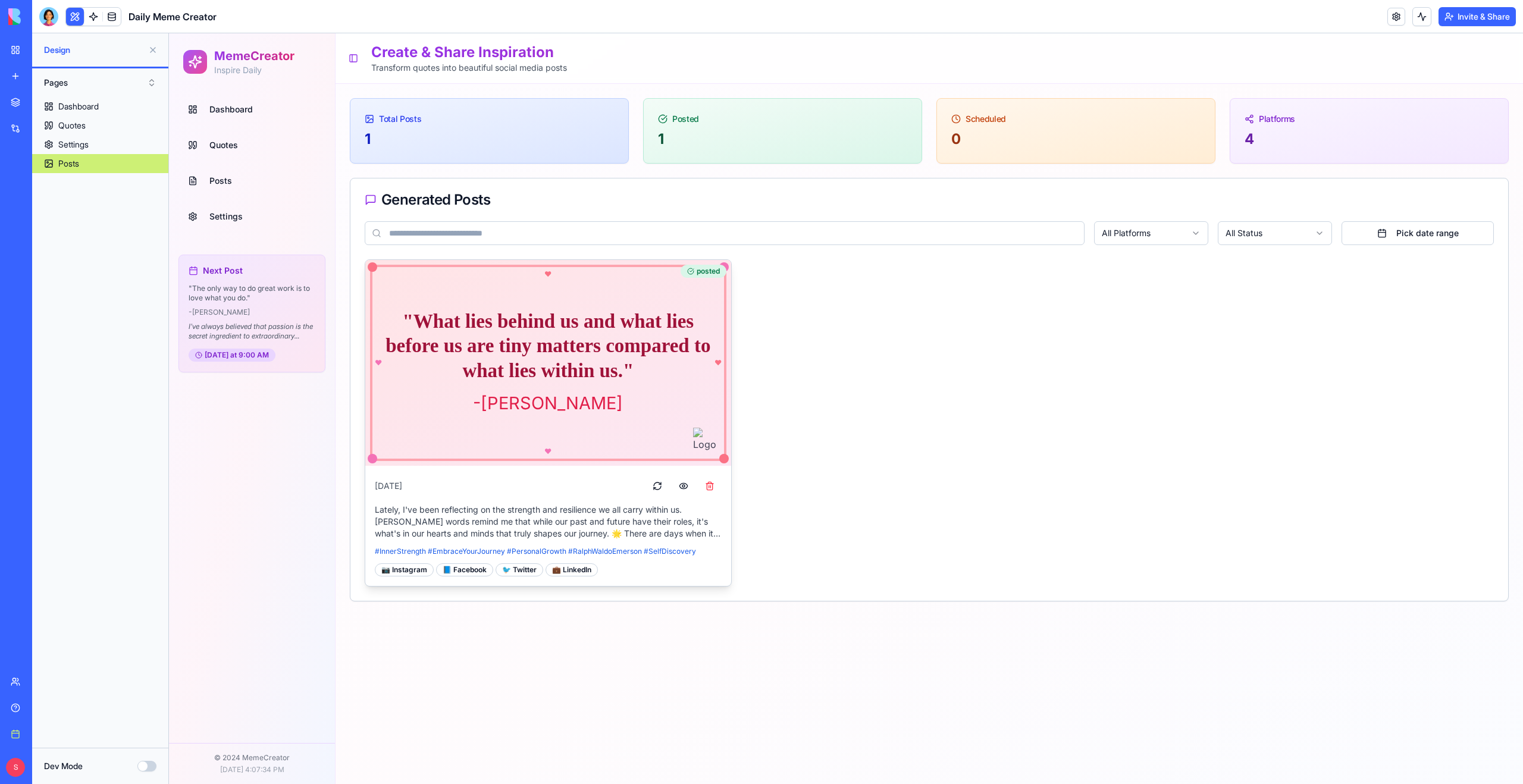
click at [557, 399] on div "" What lies behind us and what lies before us are tiny matters compared to what…" at bounding box center [548, 362] width 337 height 107
click at [688, 282] on div "♥ ♥ ♥ ♥" at bounding box center [548, 363] width 357 height 196
click at [681, 486] on button "button" at bounding box center [683, 486] width 23 height 22
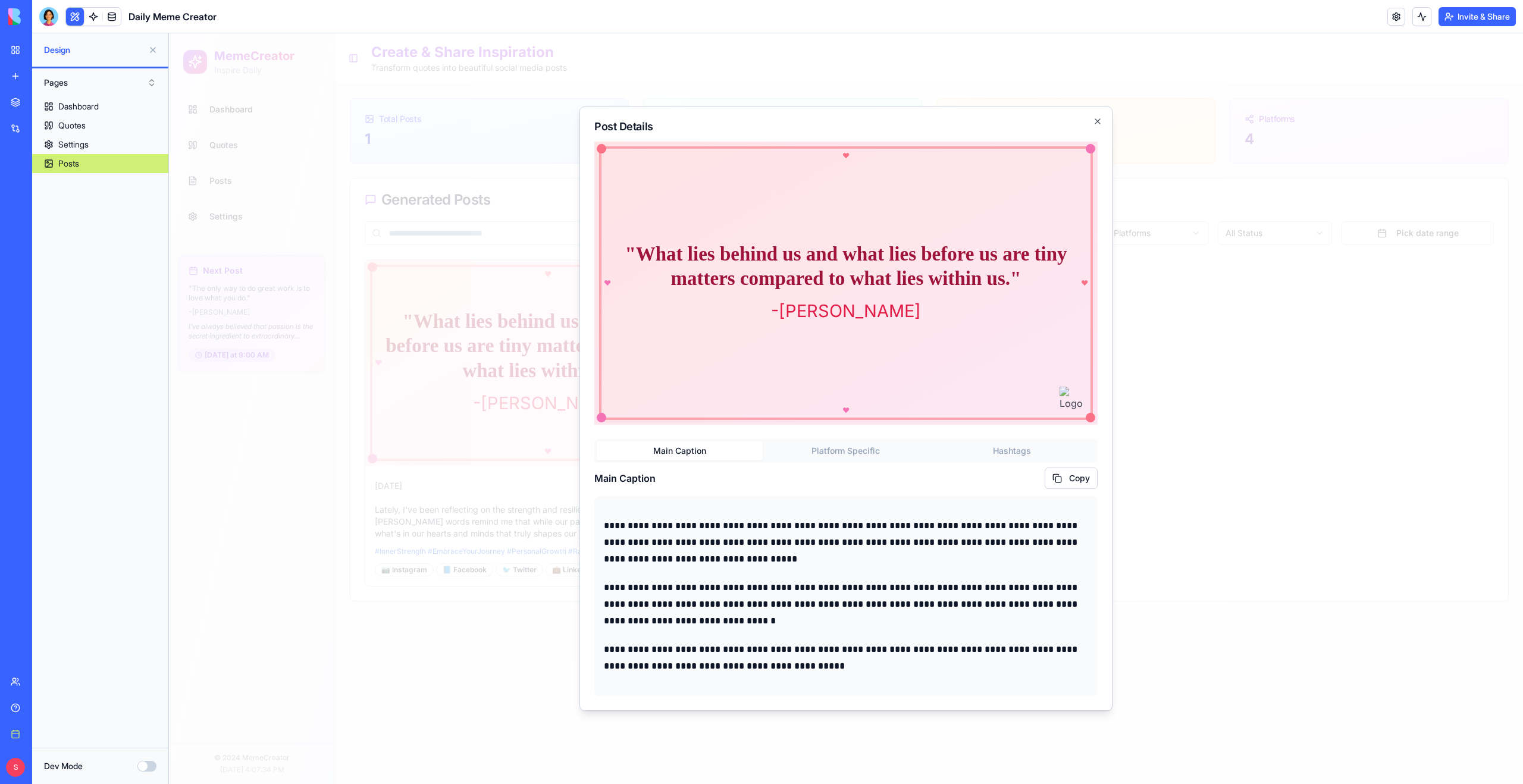
click at [843, 455] on div "**********" at bounding box center [846, 567] width 504 height 257
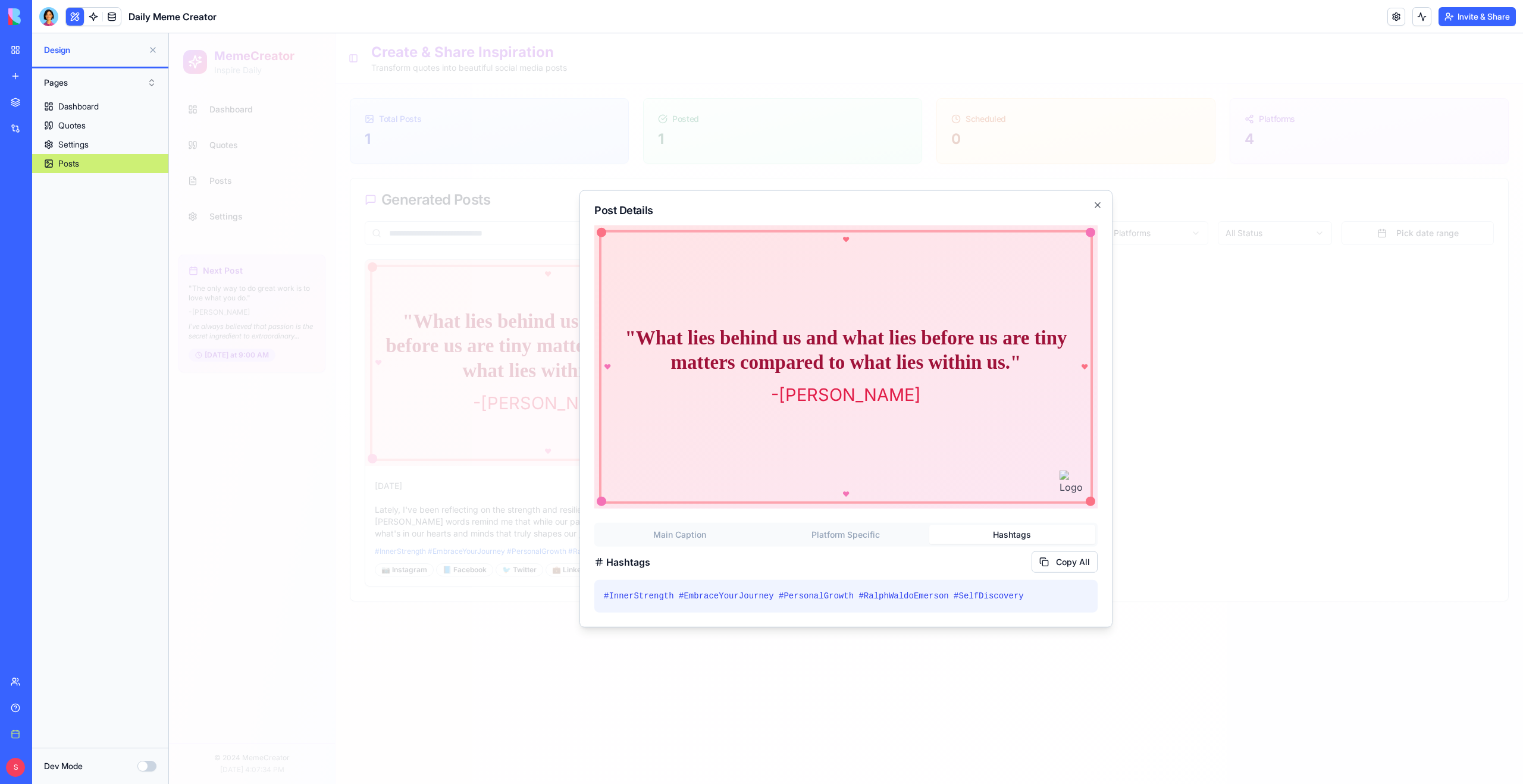
click at [1002, 422] on div "♥ ♥ ♥ ♥ " What lies behind us and what lies before us are tiny matters compared…" at bounding box center [846, 419] width 504 height 387
click at [1093, 207] on icon "button" at bounding box center [1098, 205] width 9 height 9
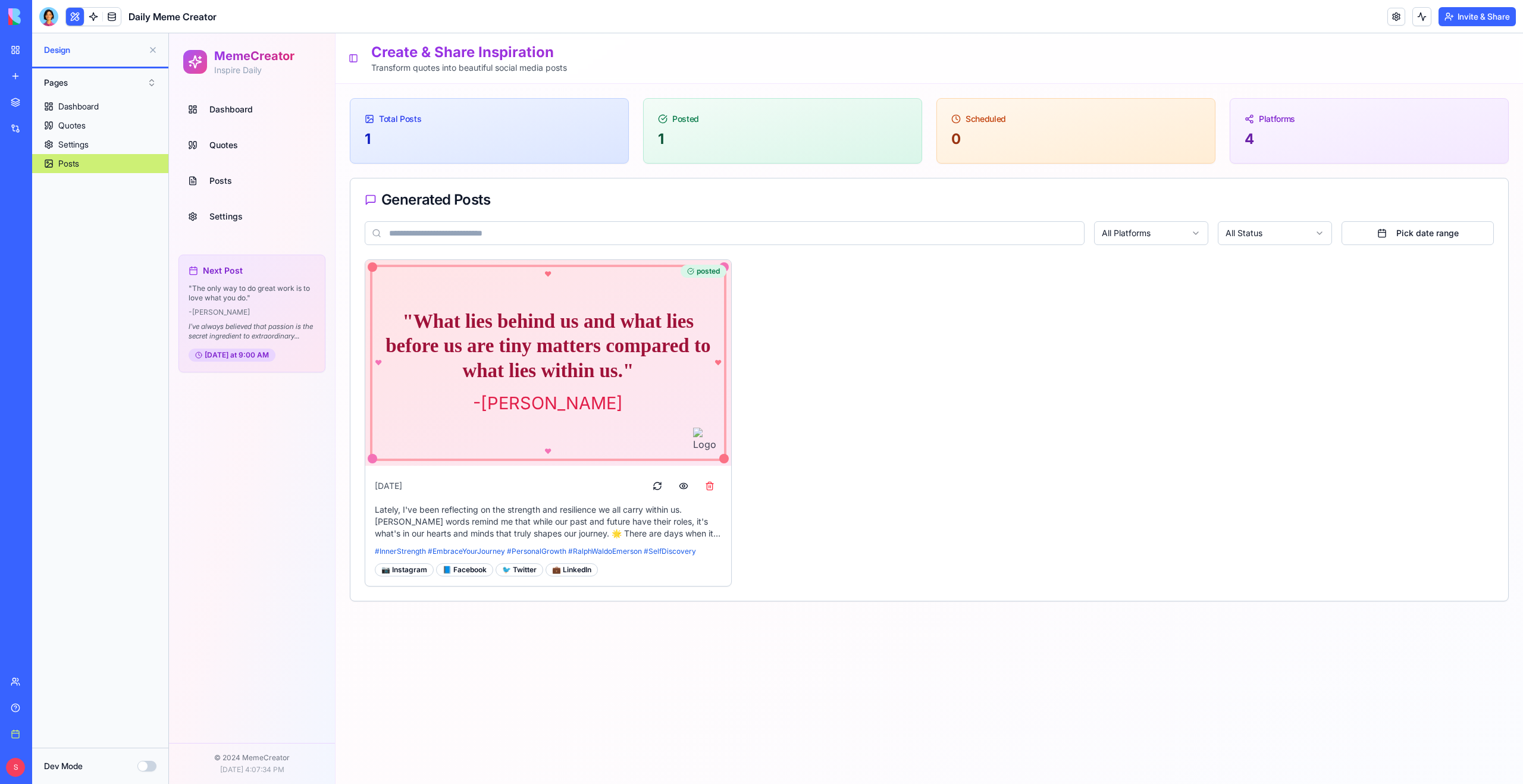
click at [225, 140] on span "Quotes" at bounding box center [224, 145] width 29 height 12
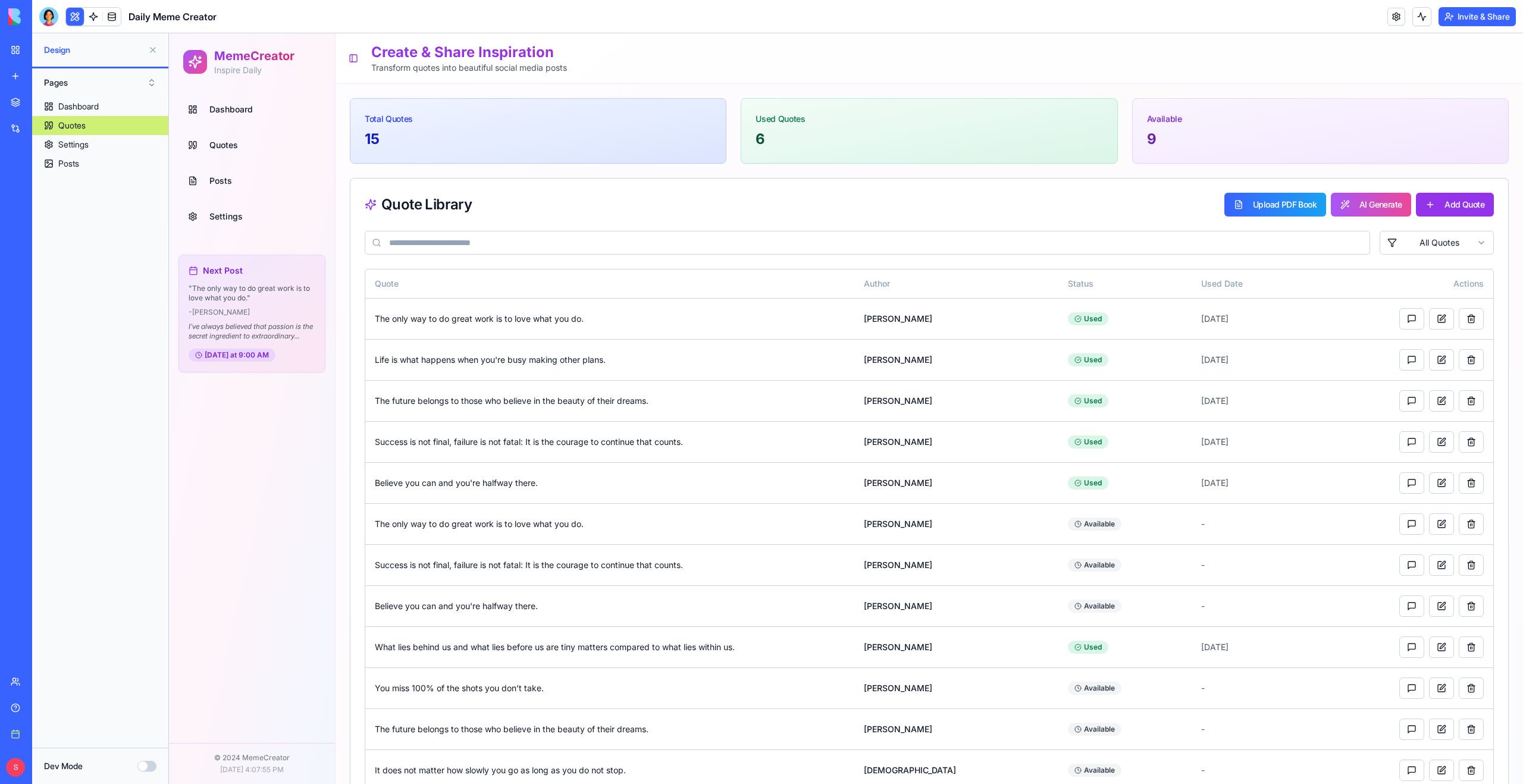
click at [227, 111] on span "Dashboard" at bounding box center [231, 109] width 43 height 12
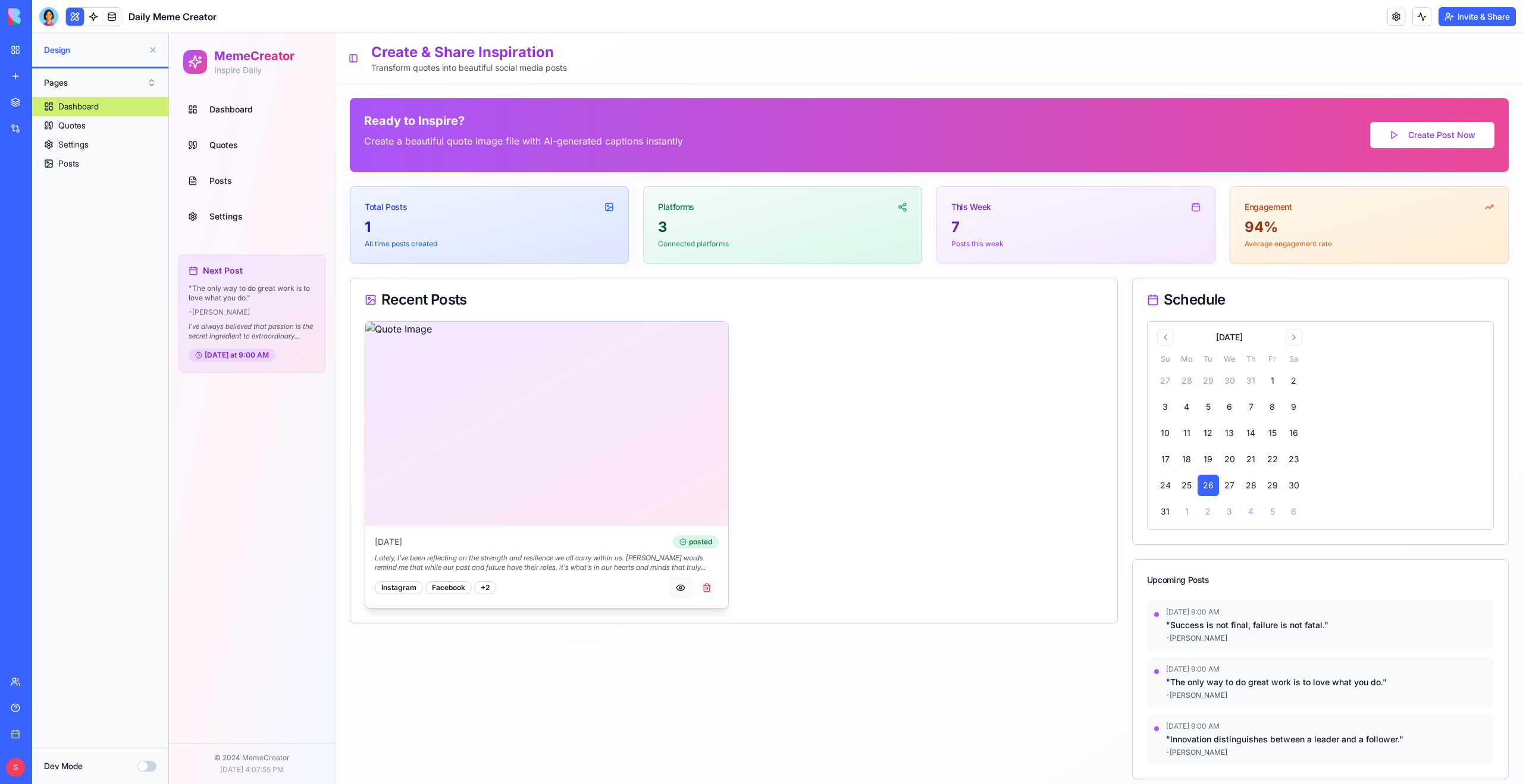
click at [681, 589] on button "button" at bounding box center [680, 587] width 23 height 22
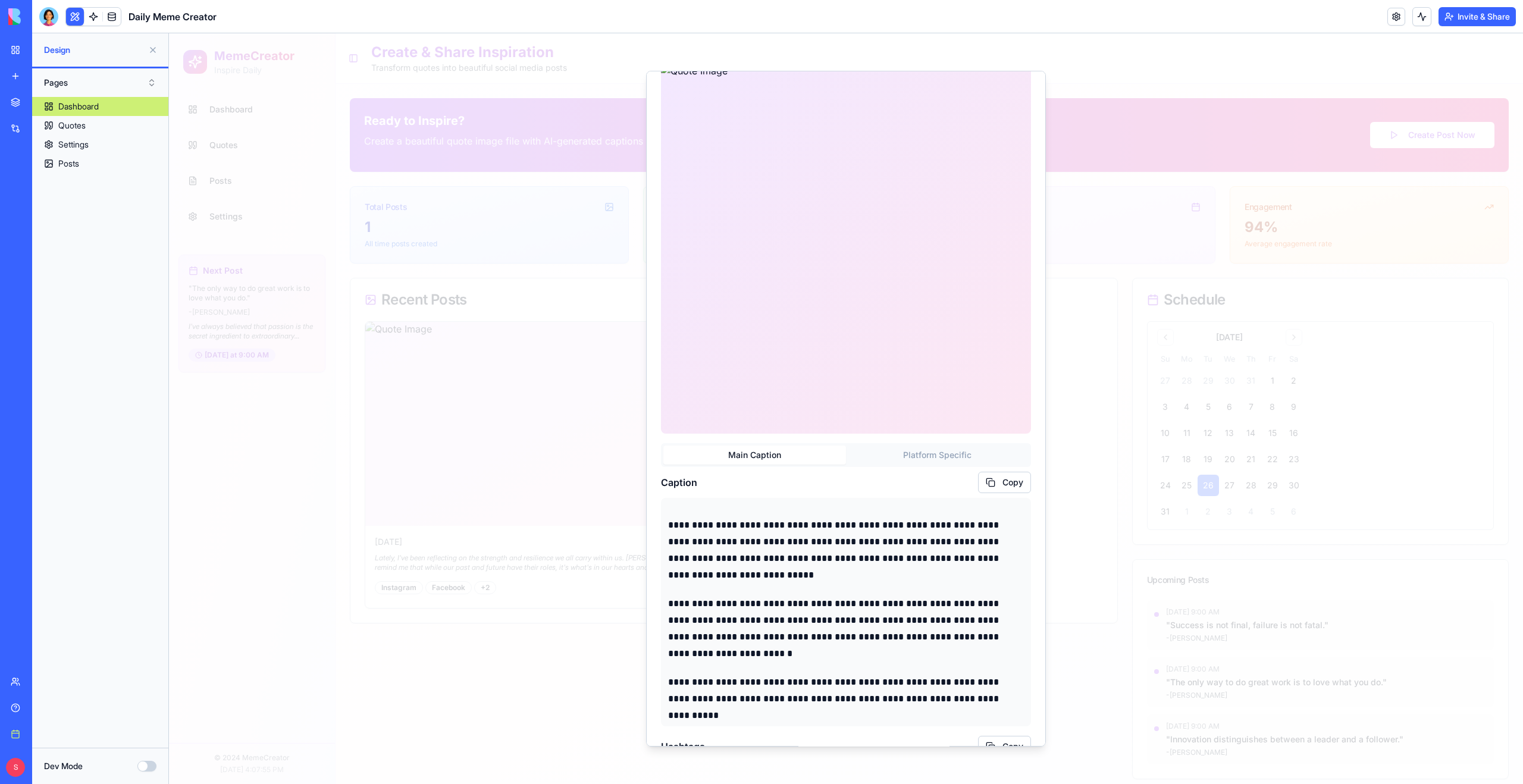
scroll to position [64, 0]
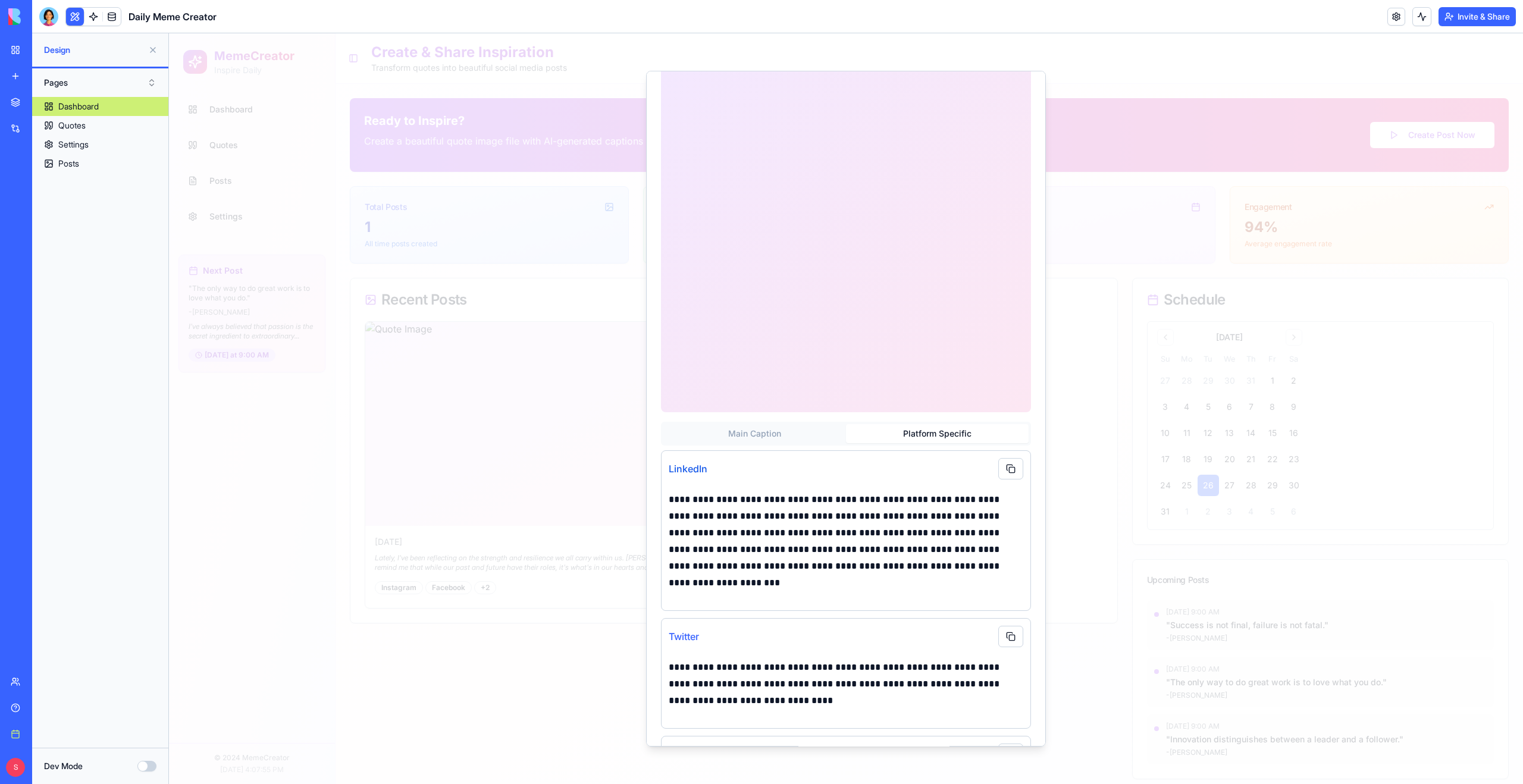
click at [925, 438] on button "Platform Specific" at bounding box center [937, 433] width 183 height 19
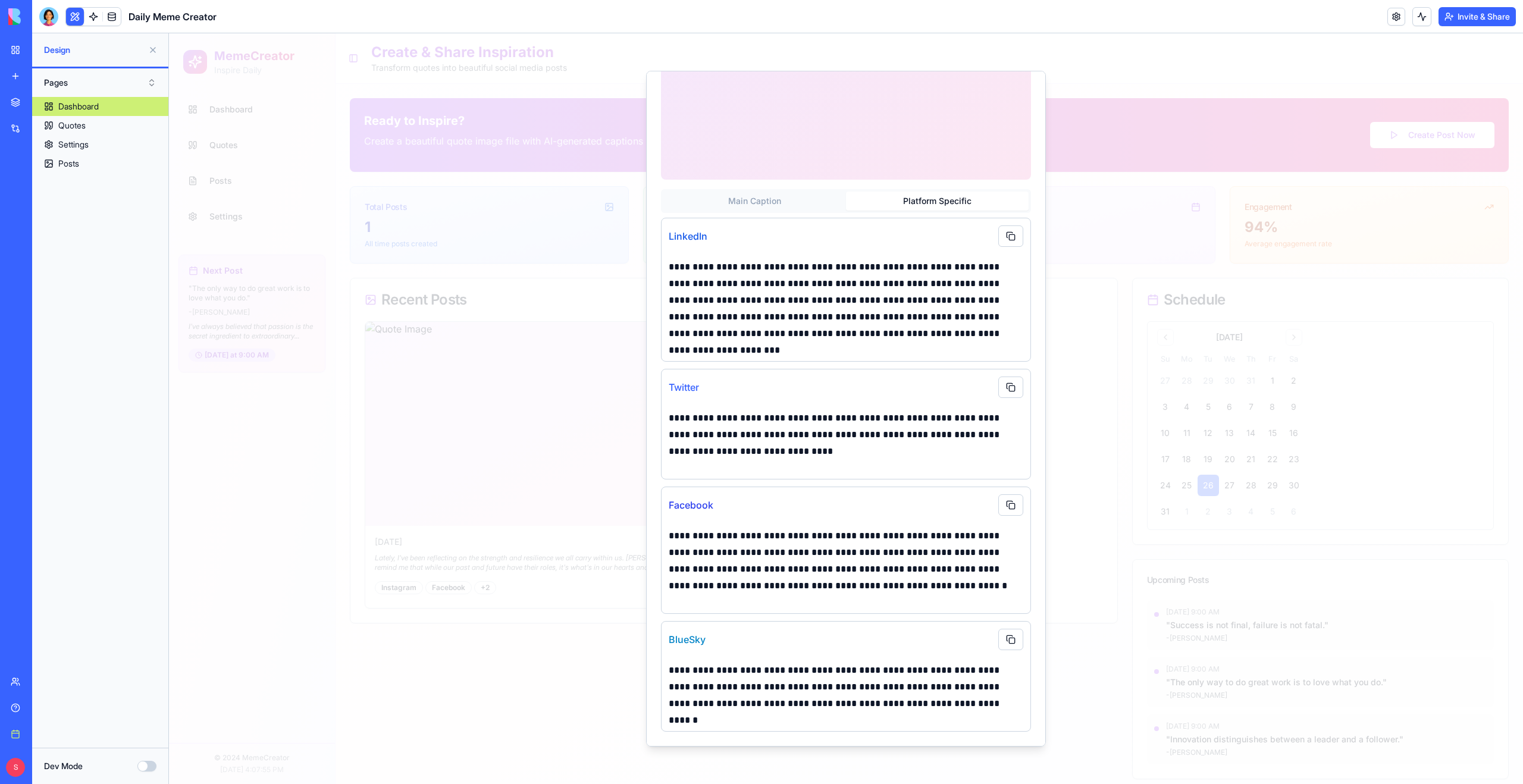
scroll to position [0, 0]
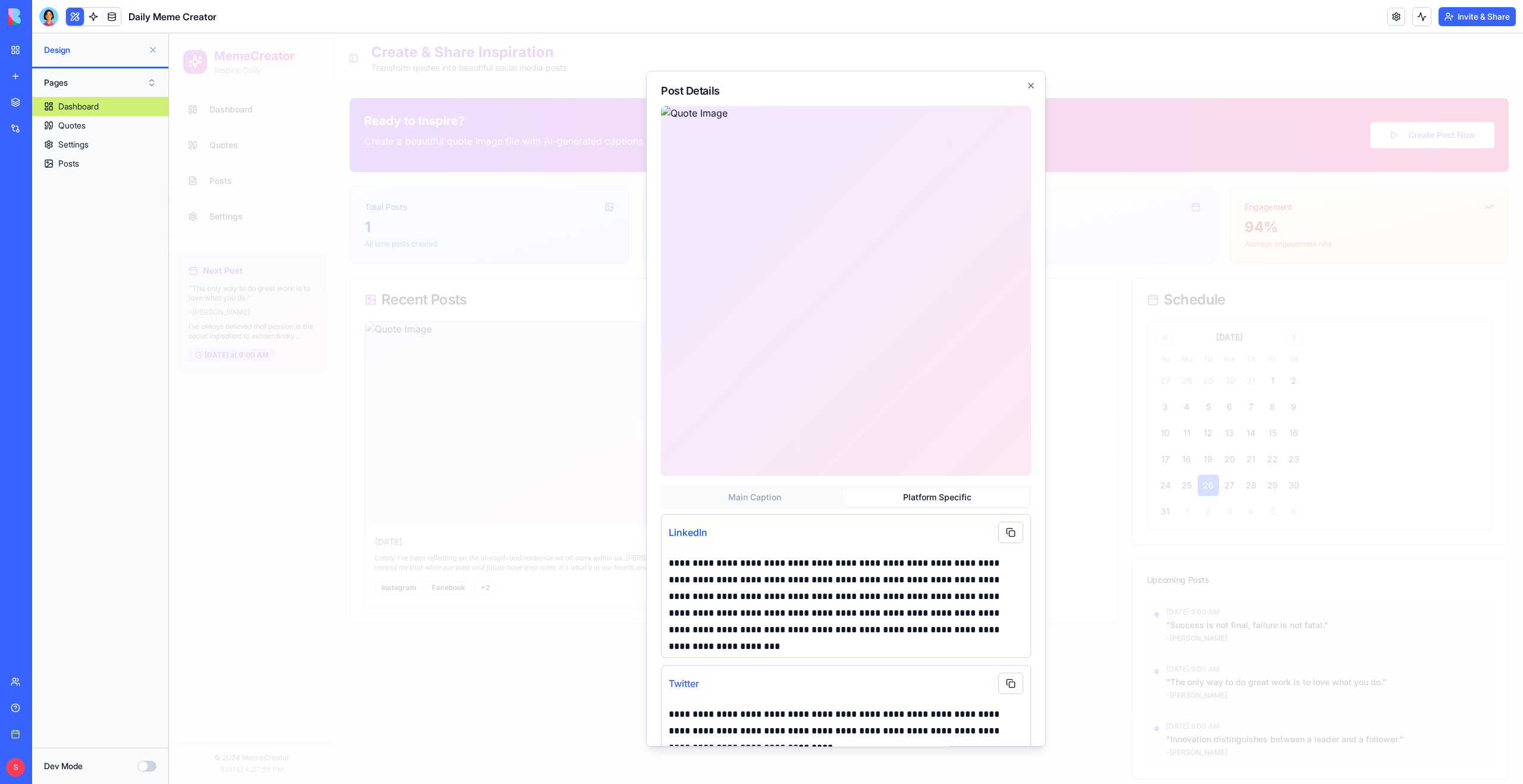
click at [1074, 184] on div at bounding box center [846, 409] width 1355 height 750
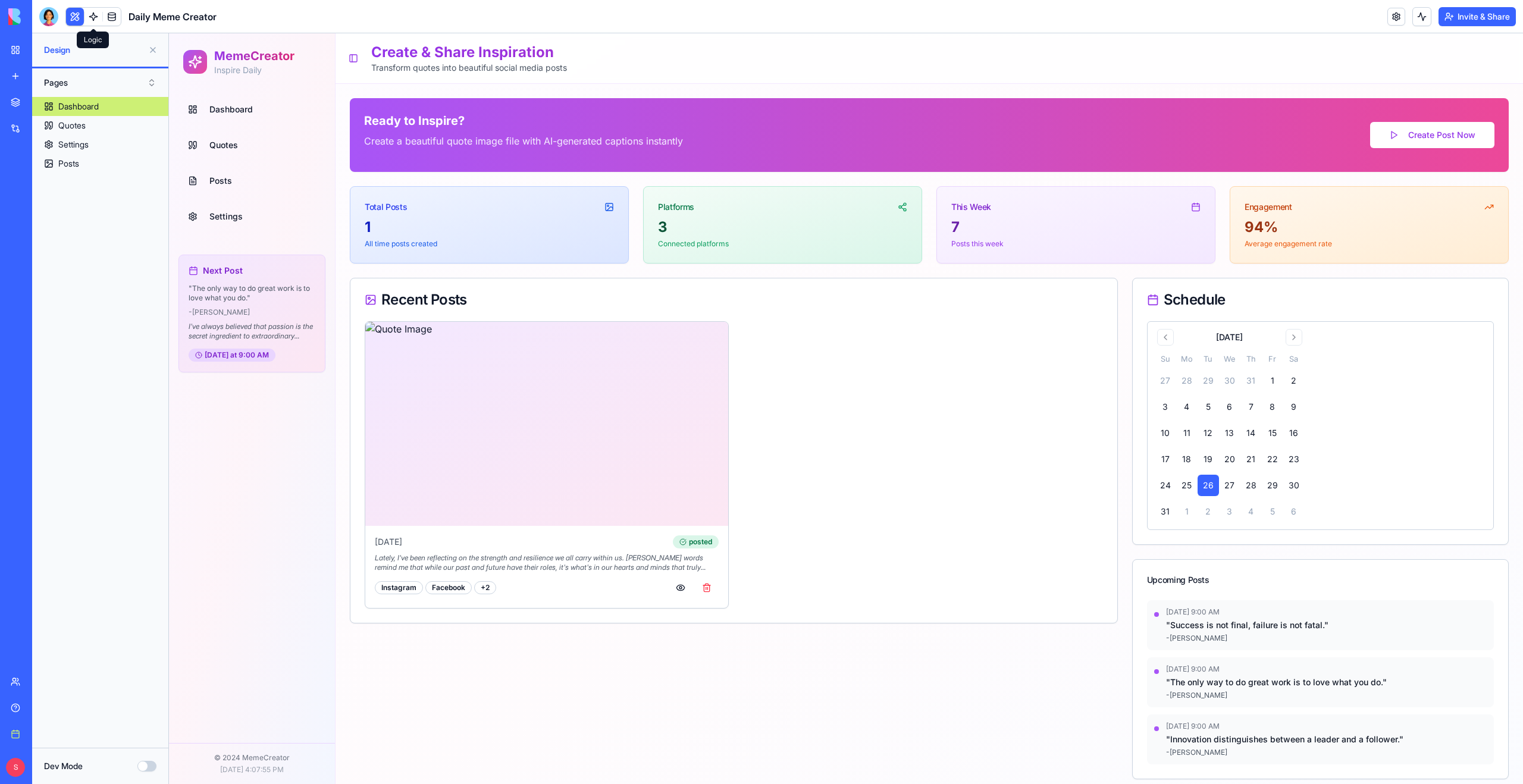
click at [94, 18] on link at bounding box center [93, 16] width 18 height 18
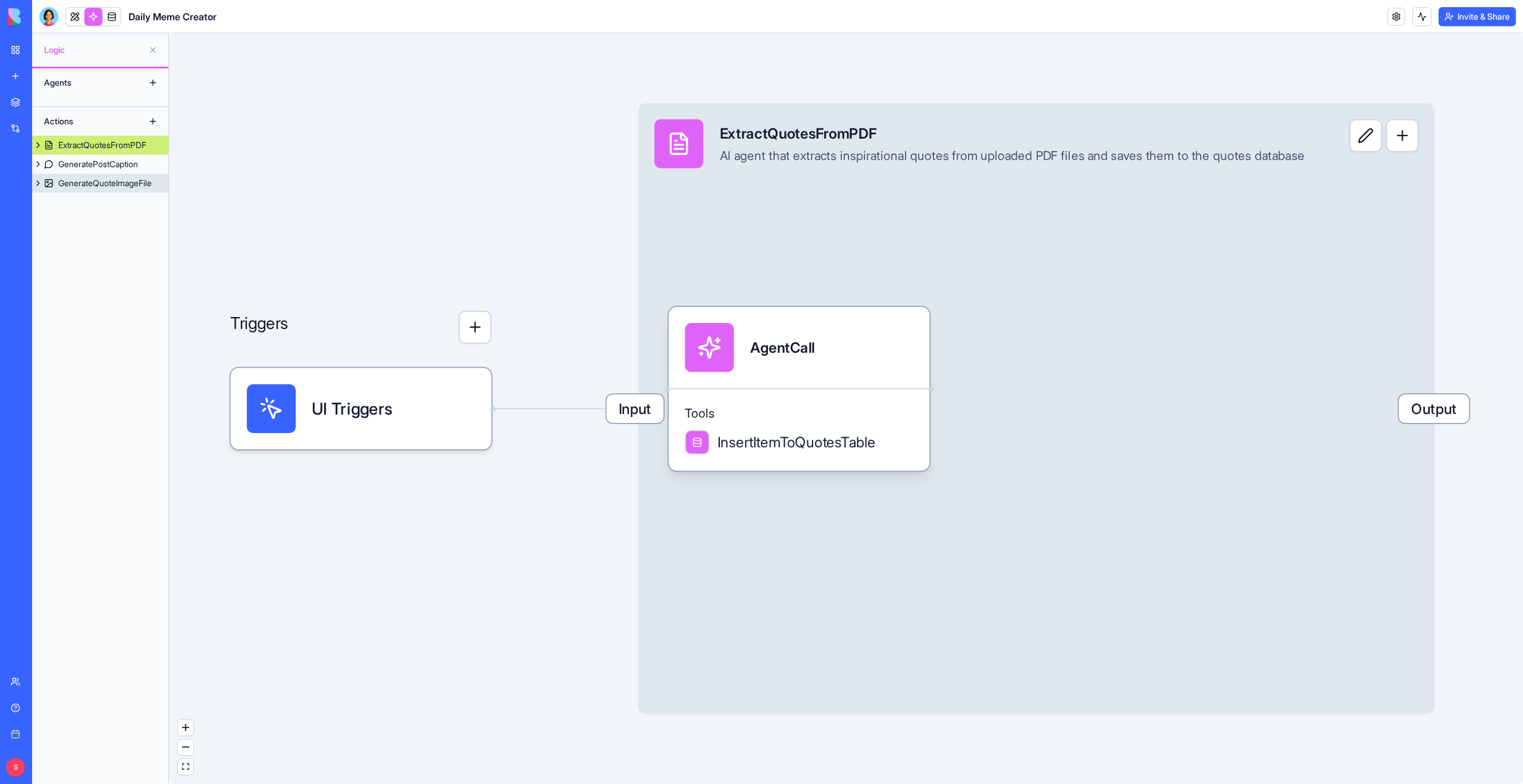
click at [105, 181] on div "GenerateQuoteImageFile" at bounding box center [105, 182] width 94 height 12
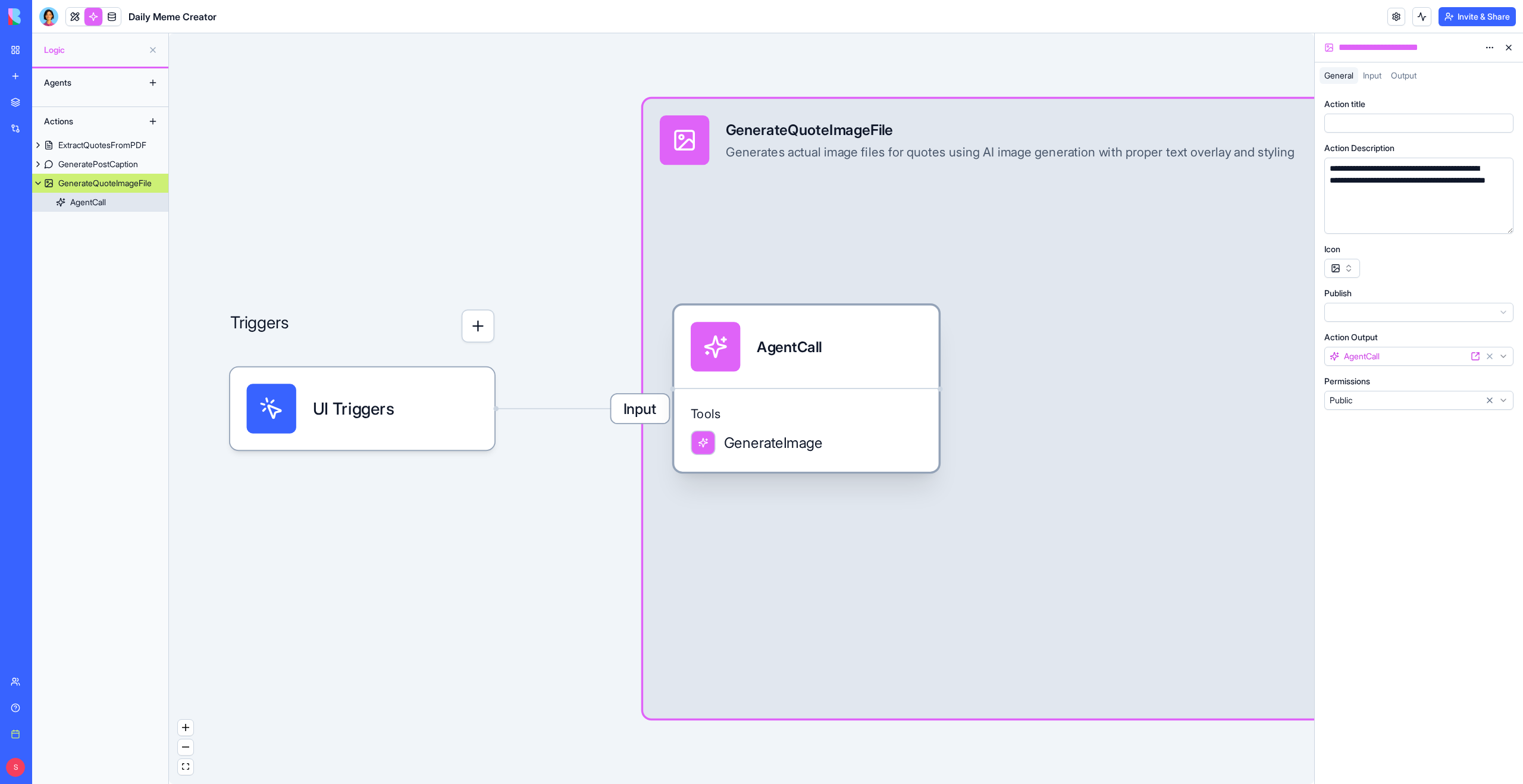
click at [853, 352] on div "AgentCall" at bounding box center [806, 346] width 231 height 50
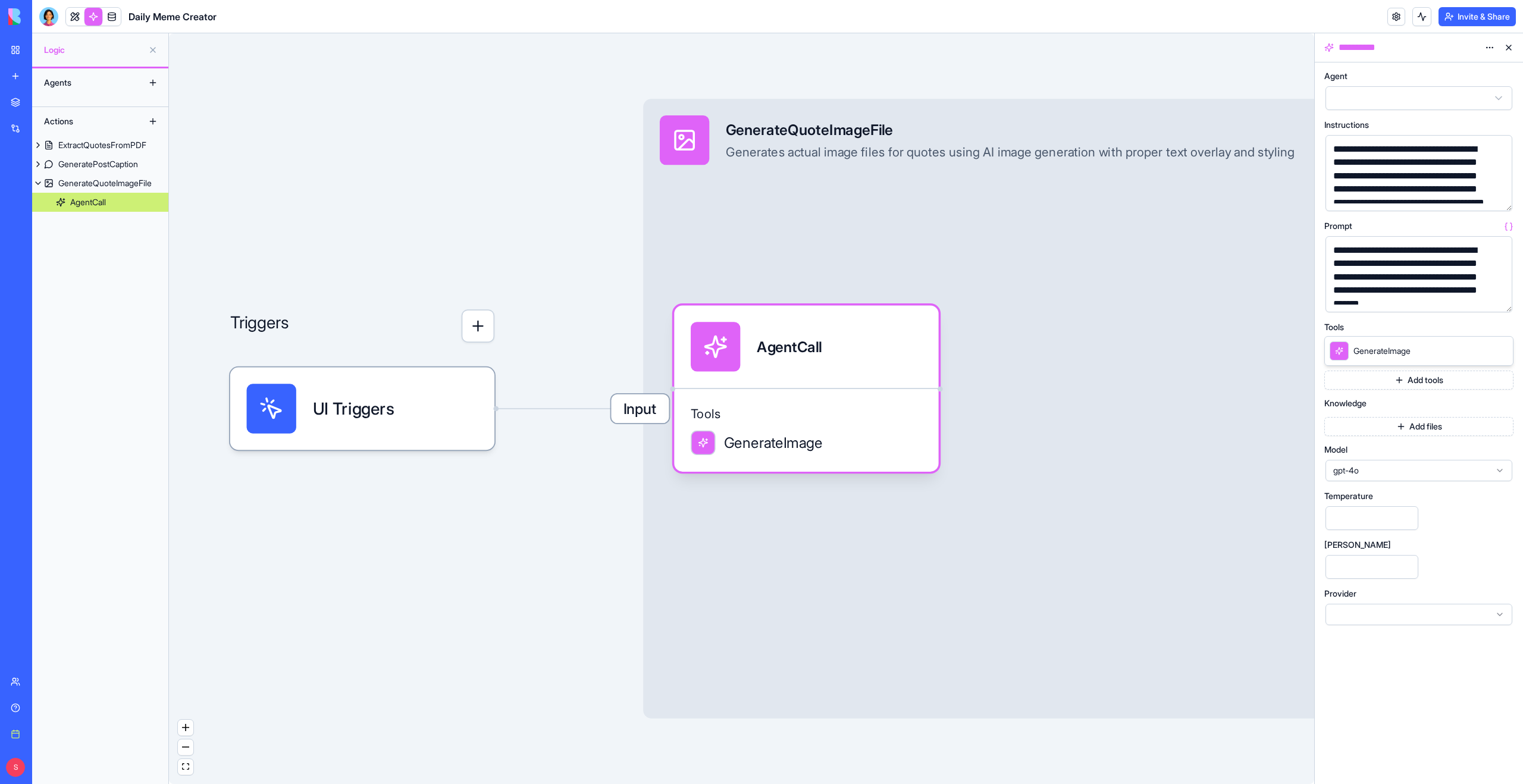
click at [1496, 302] on button "button" at bounding box center [1501, 300] width 19 height 19
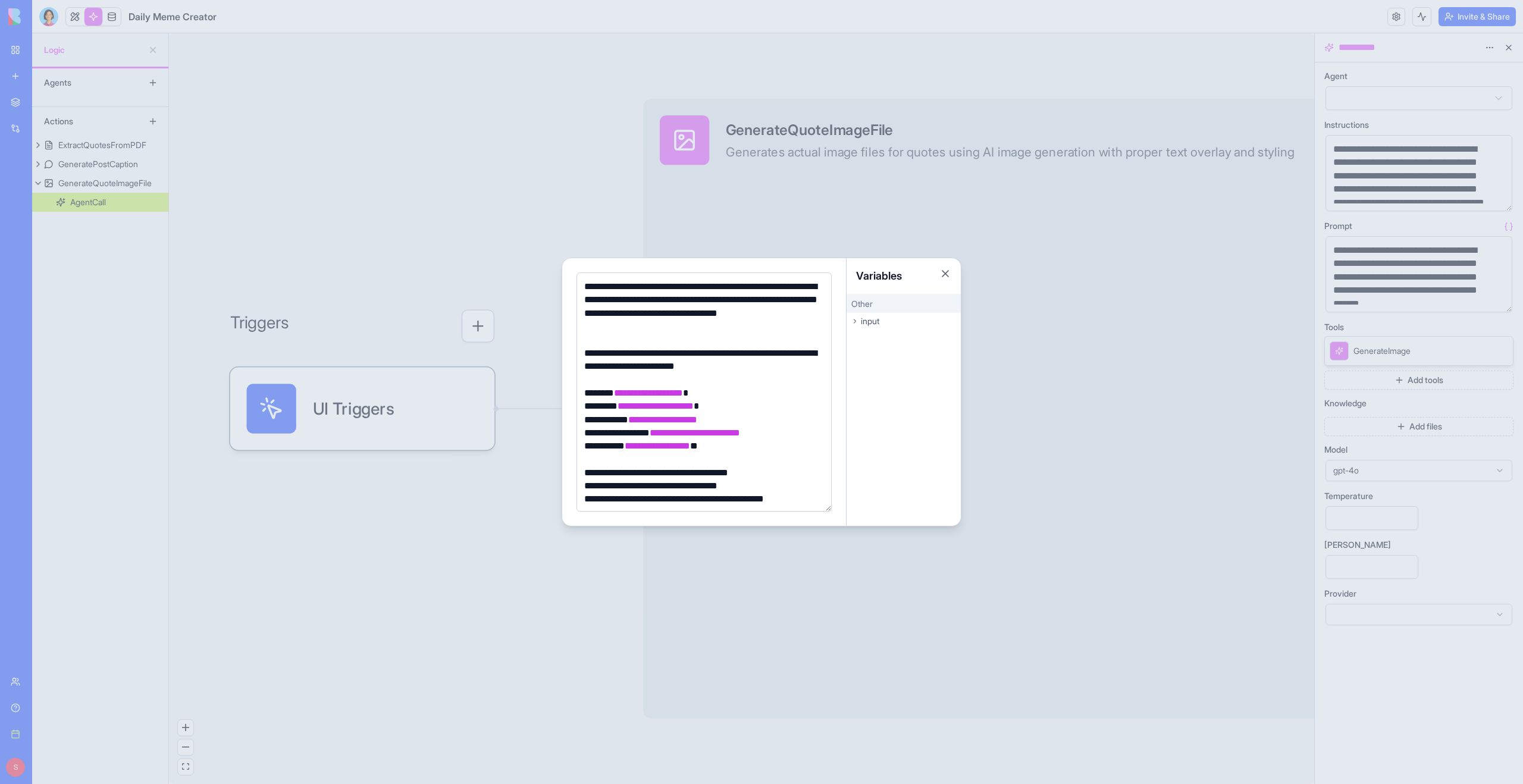
click at [666, 420] on span "**********" at bounding box center [663, 420] width 69 height 9
click at [695, 420] on span "**********" at bounding box center [663, 420] width 69 height 9
click at [717, 420] on div "**********" at bounding box center [702, 420] width 243 height 13
click at [857, 322] on icon at bounding box center [855, 321] width 7 height 7
click at [945, 271] on button "Close" at bounding box center [945, 273] width 12 height 12
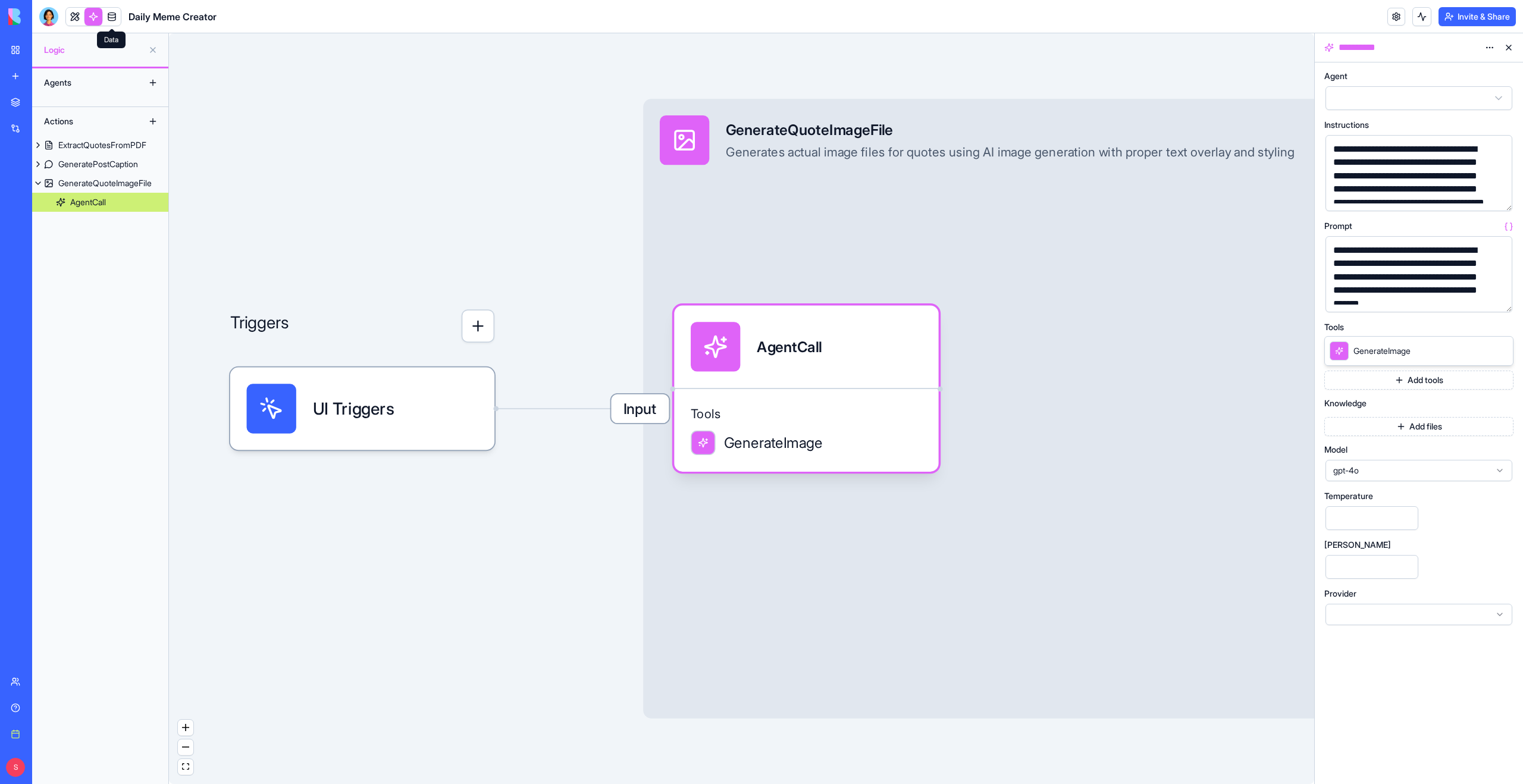
click at [115, 17] on link at bounding box center [111, 16] width 18 height 18
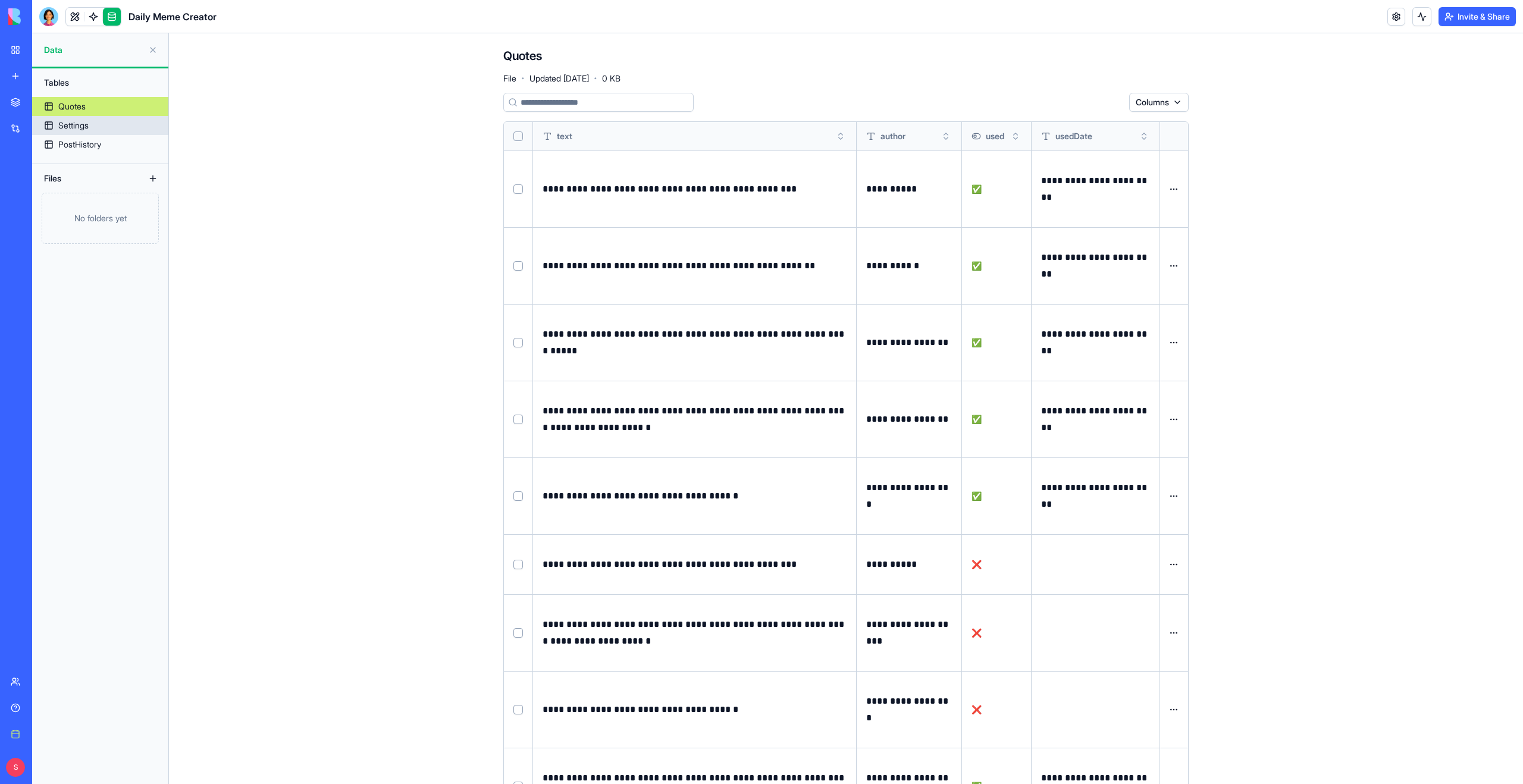
click at [80, 124] on div "Settings" at bounding box center [73, 125] width 30 height 12
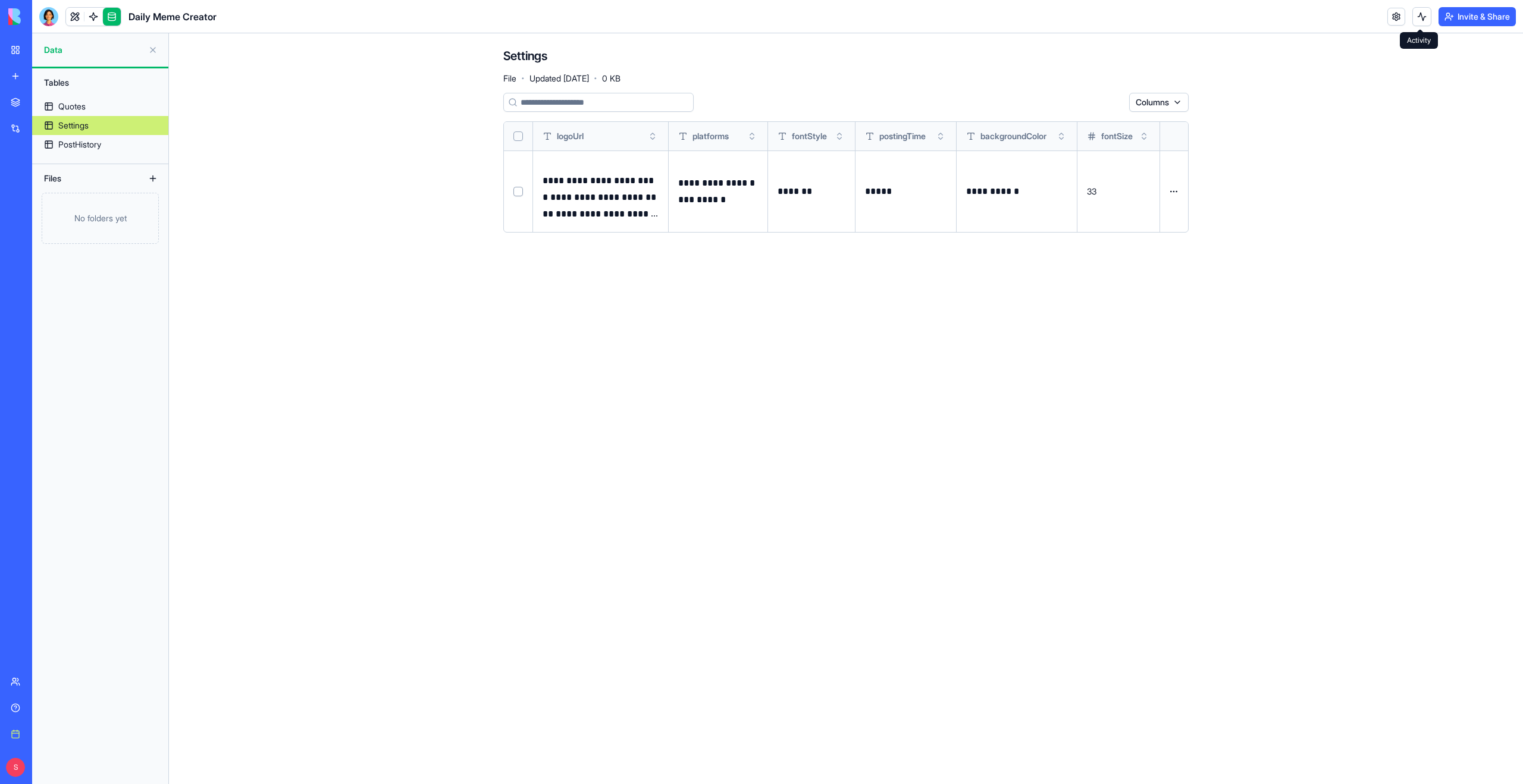
click at [1416, 23] on button at bounding box center [1422, 17] width 19 height 19
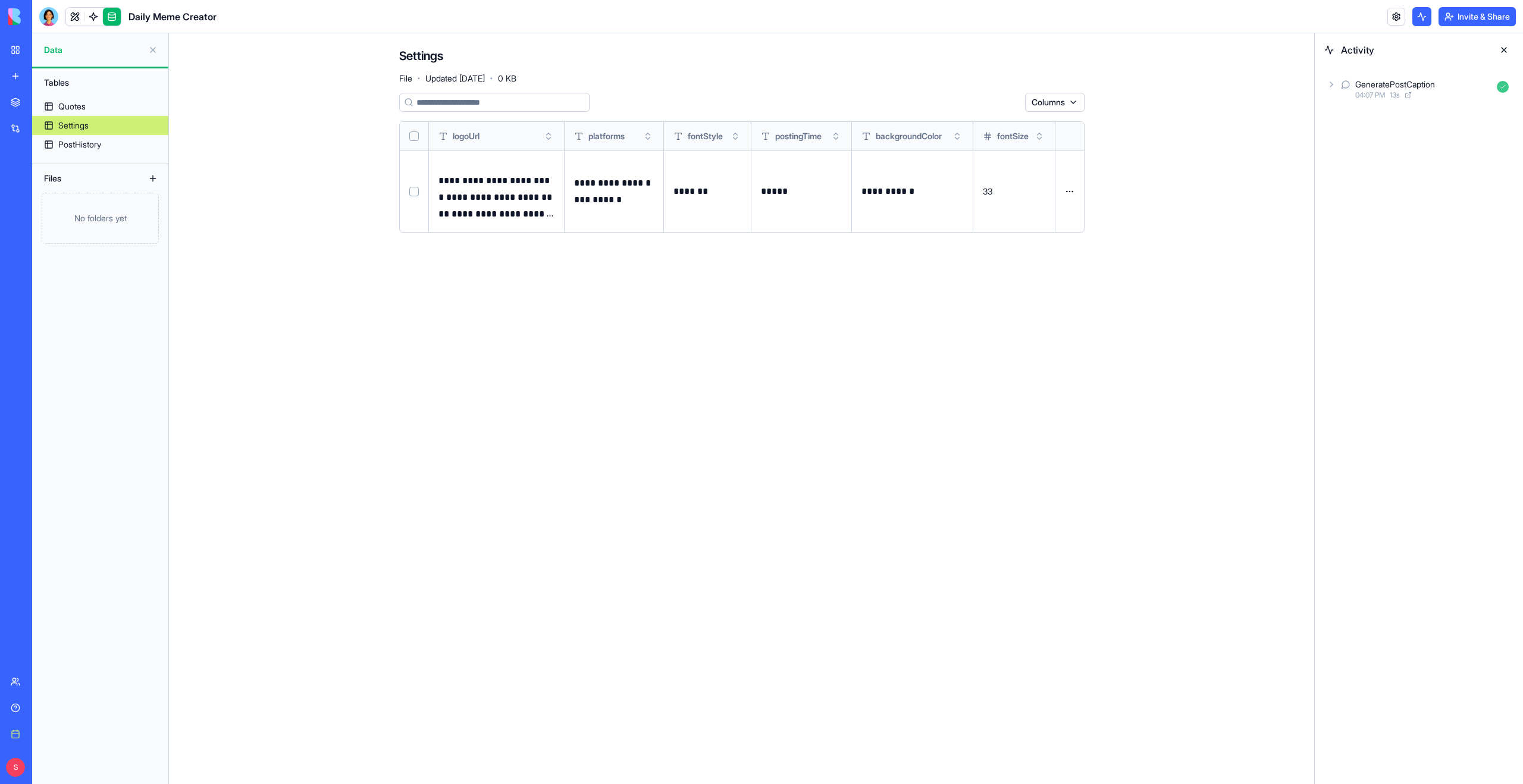
click at [1390, 96] on div "04:07 PM 13 s" at bounding box center [1424, 95] width 137 height 9
click at [1353, 143] on div "AgentCall 04:07 PM 13 s" at bounding box center [1428, 141] width 169 height 26
click at [1361, 172] on icon at bounding box center [1363, 167] width 9 height 9
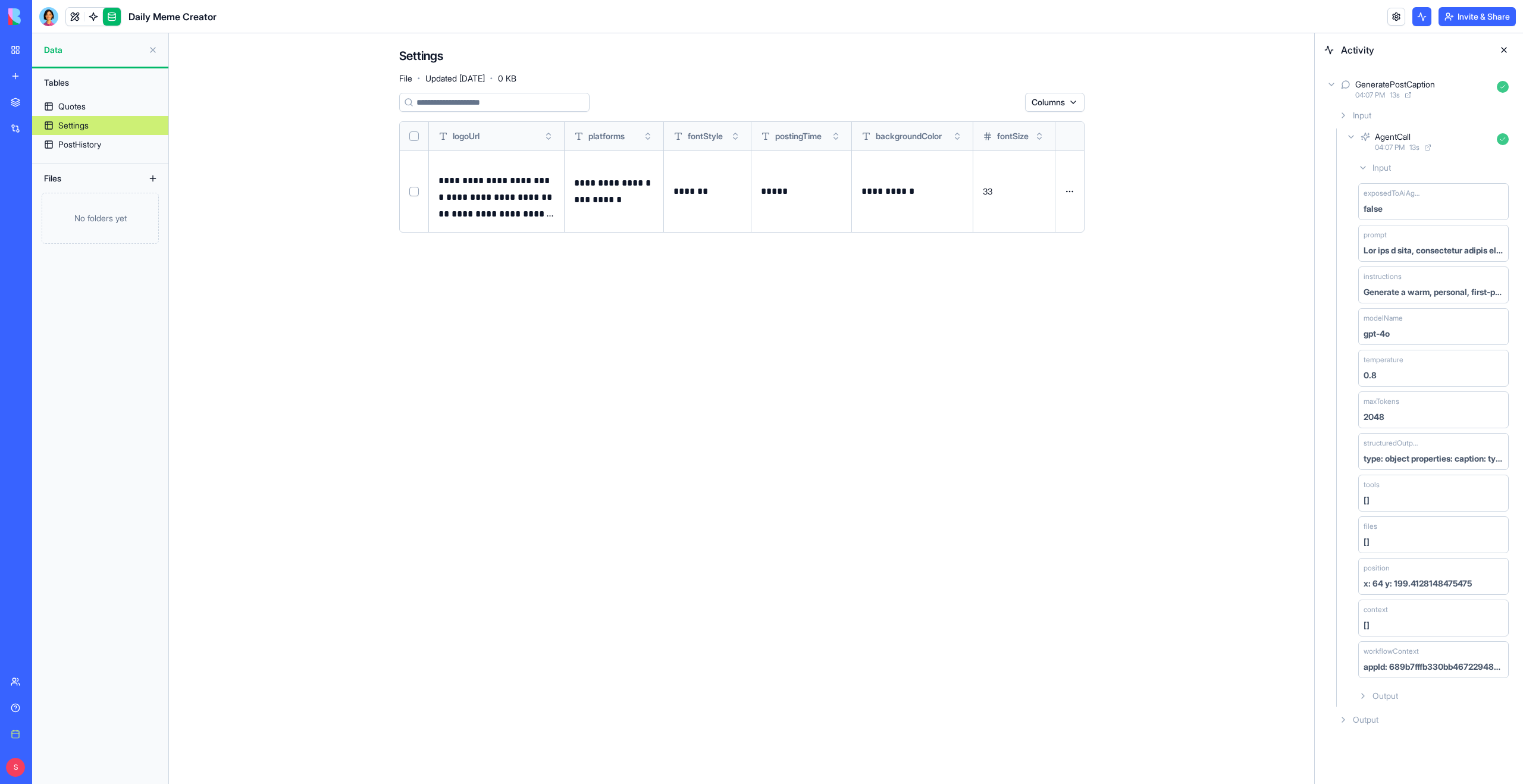
click at [1367, 703] on div "Output" at bounding box center [1433, 695] width 160 height 22
click at [1326, 84] on icon at bounding box center [1331, 84] width 9 height 9
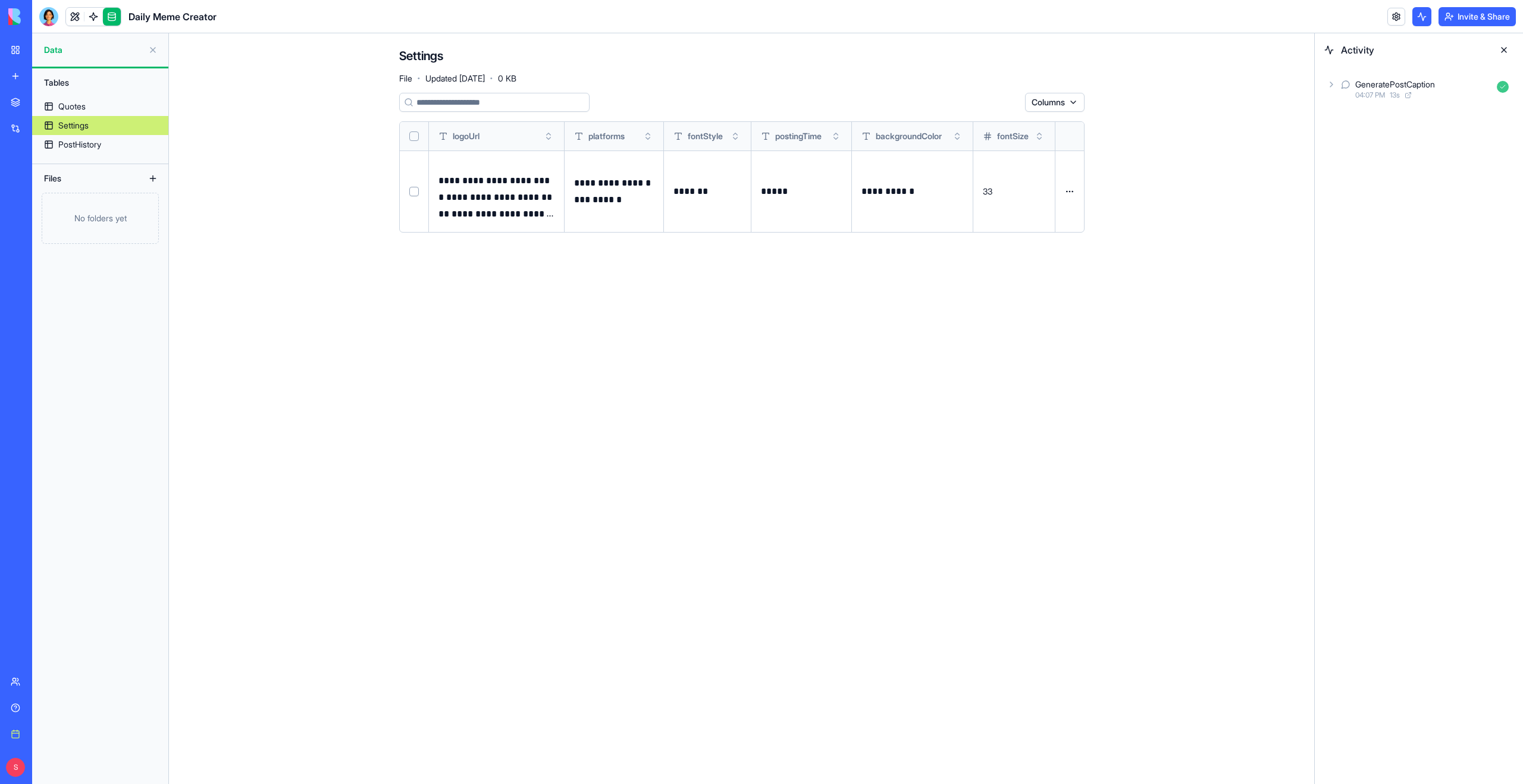
click at [1501, 50] on button at bounding box center [1504, 50] width 19 height 19
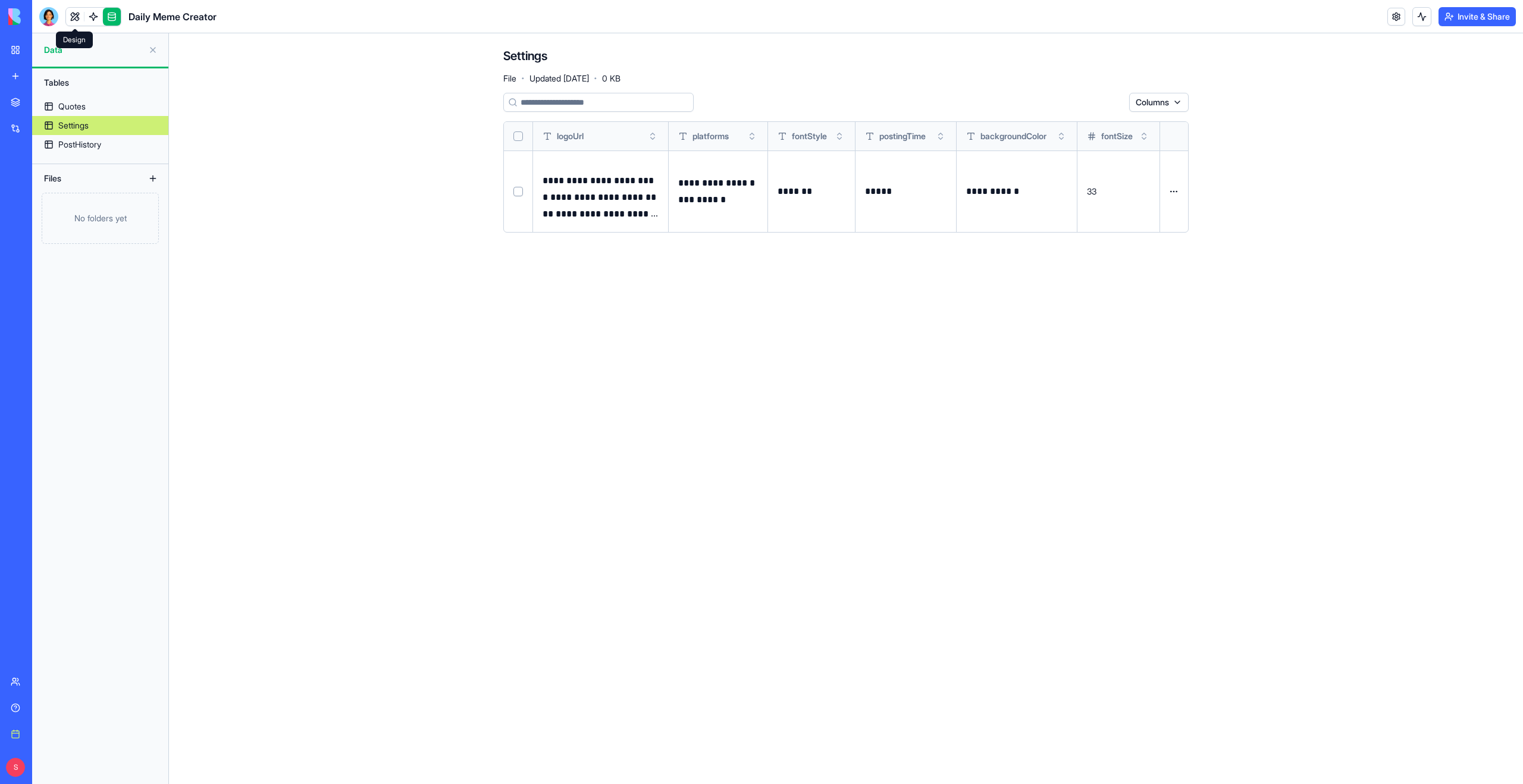
click at [69, 17] on link at bounding box center [75, 16] width 18 height 18
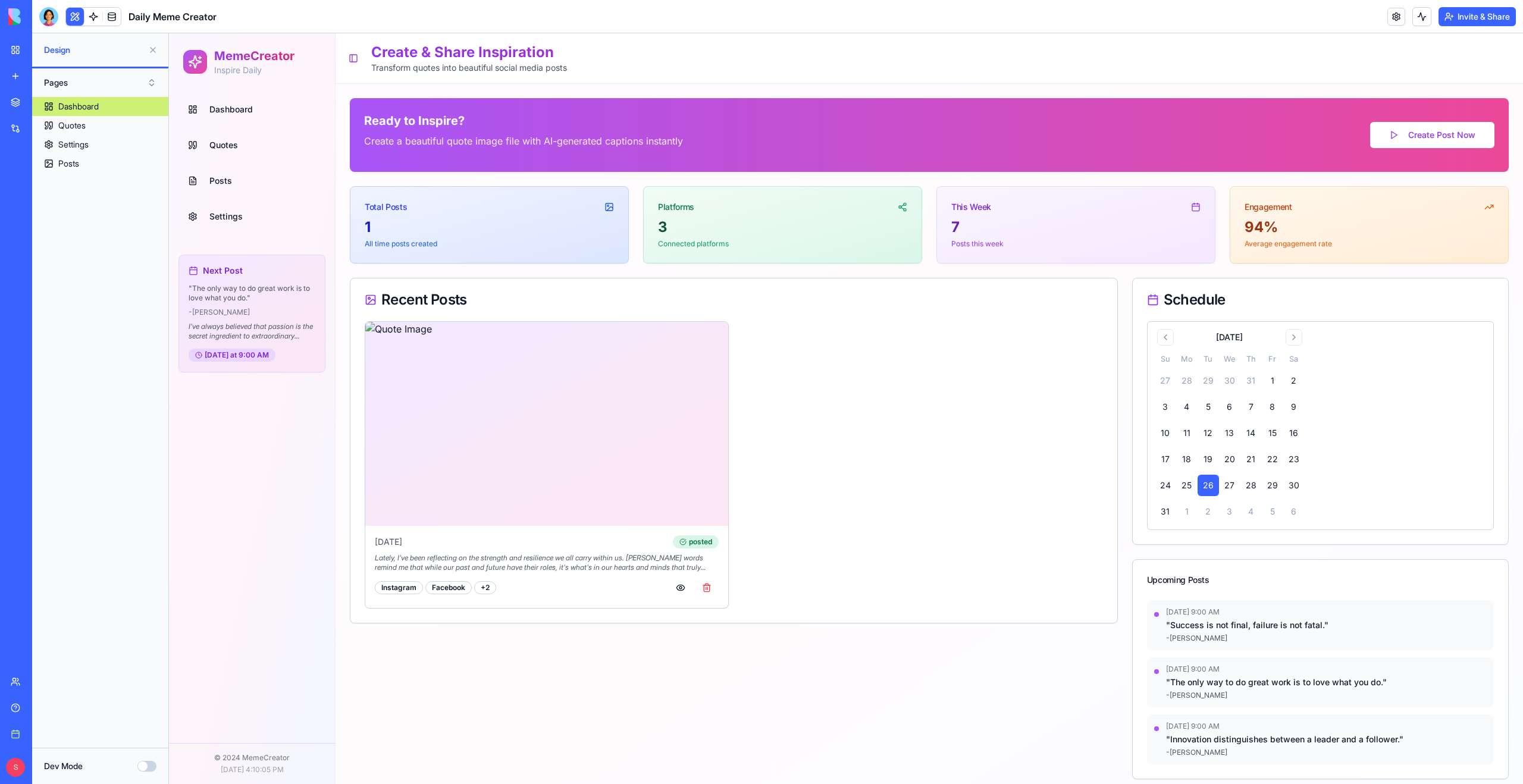
click at [240, 178] on link "Posts" at bounding box center [252, 181] width 138 height 29
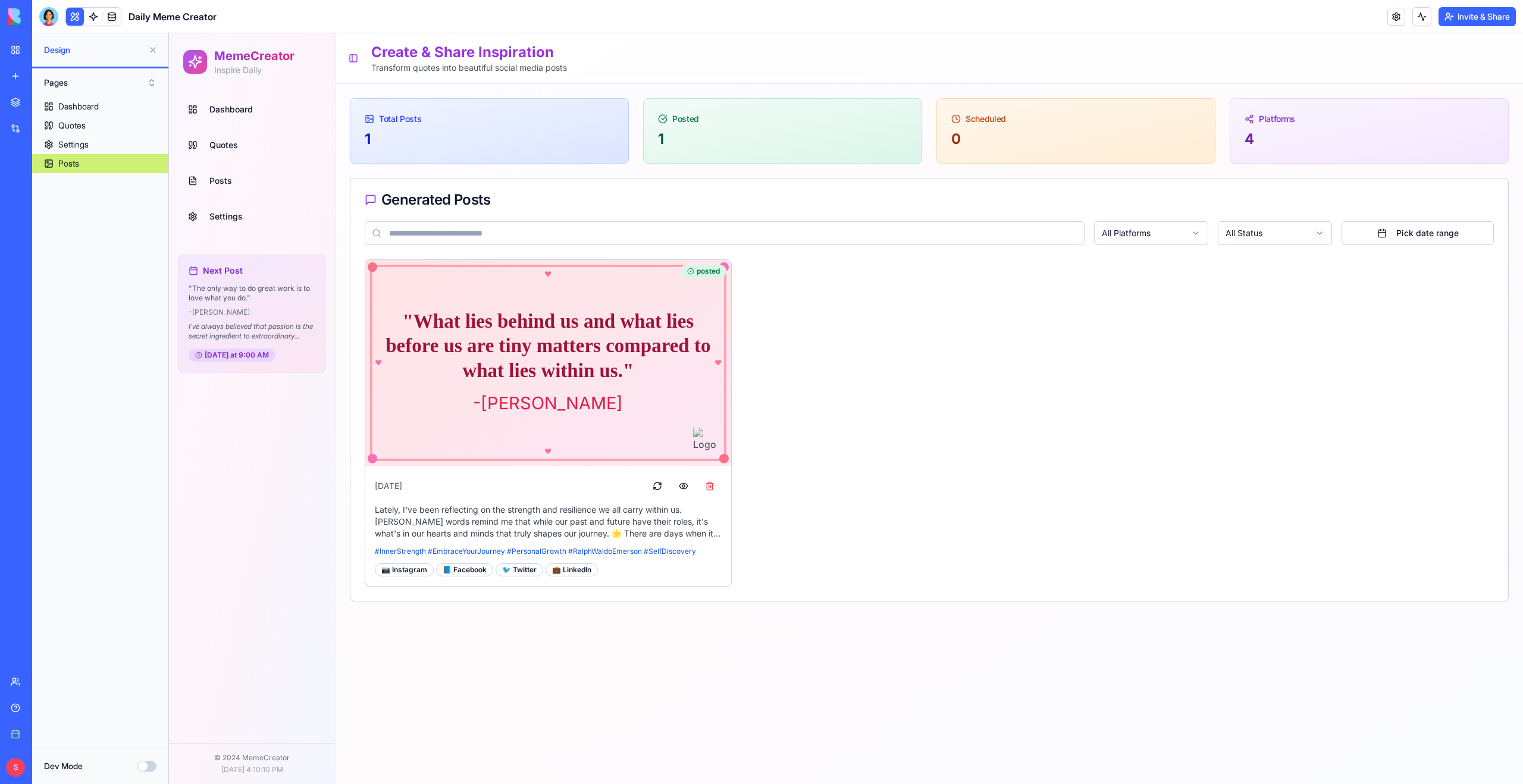
click at [242, 109] on span "Dashboard" at bounding box center [231, 109] width 43 height 12
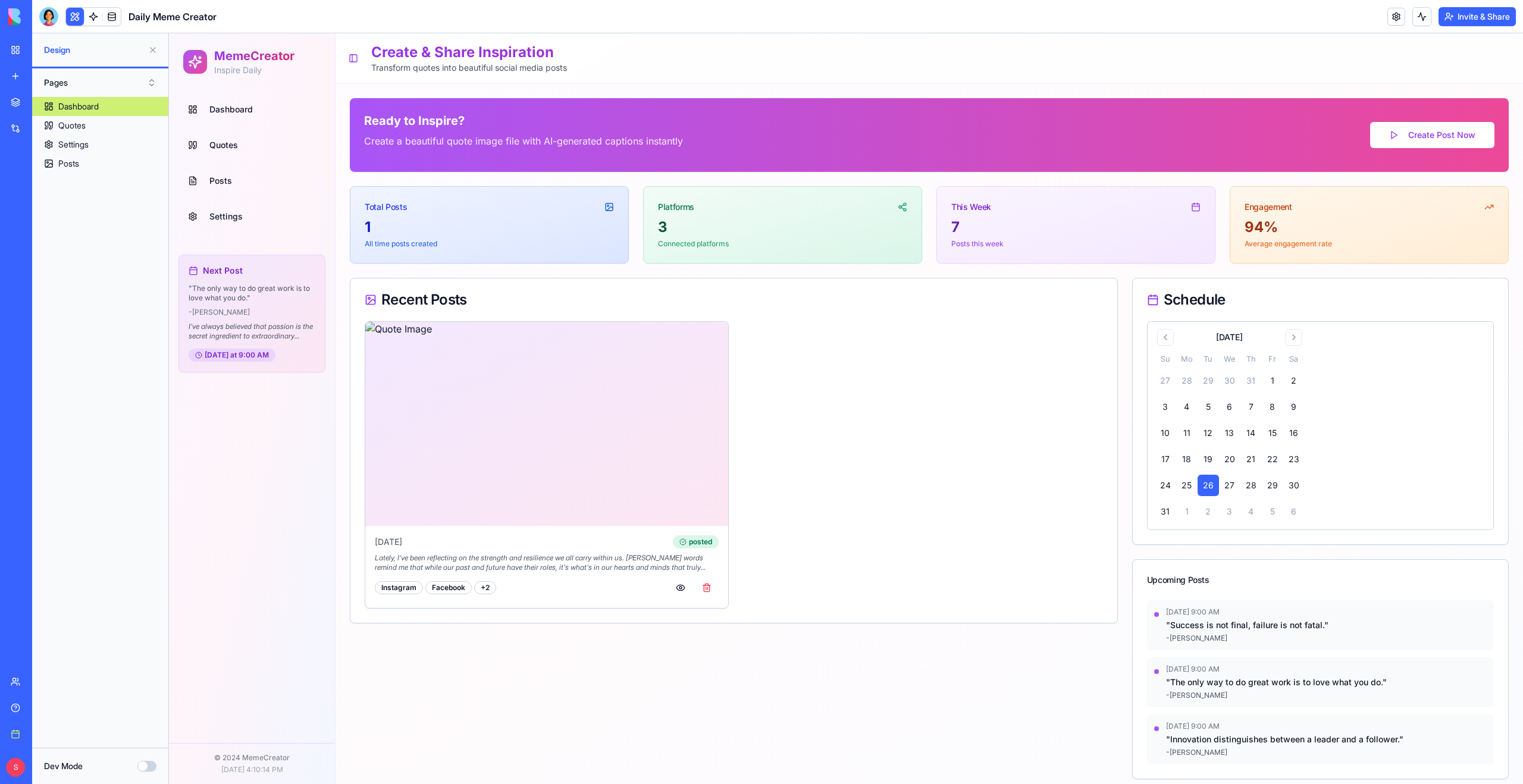
click at [243, 183] on link "Posts" at bounding box center [252, 181] width 138 height 29
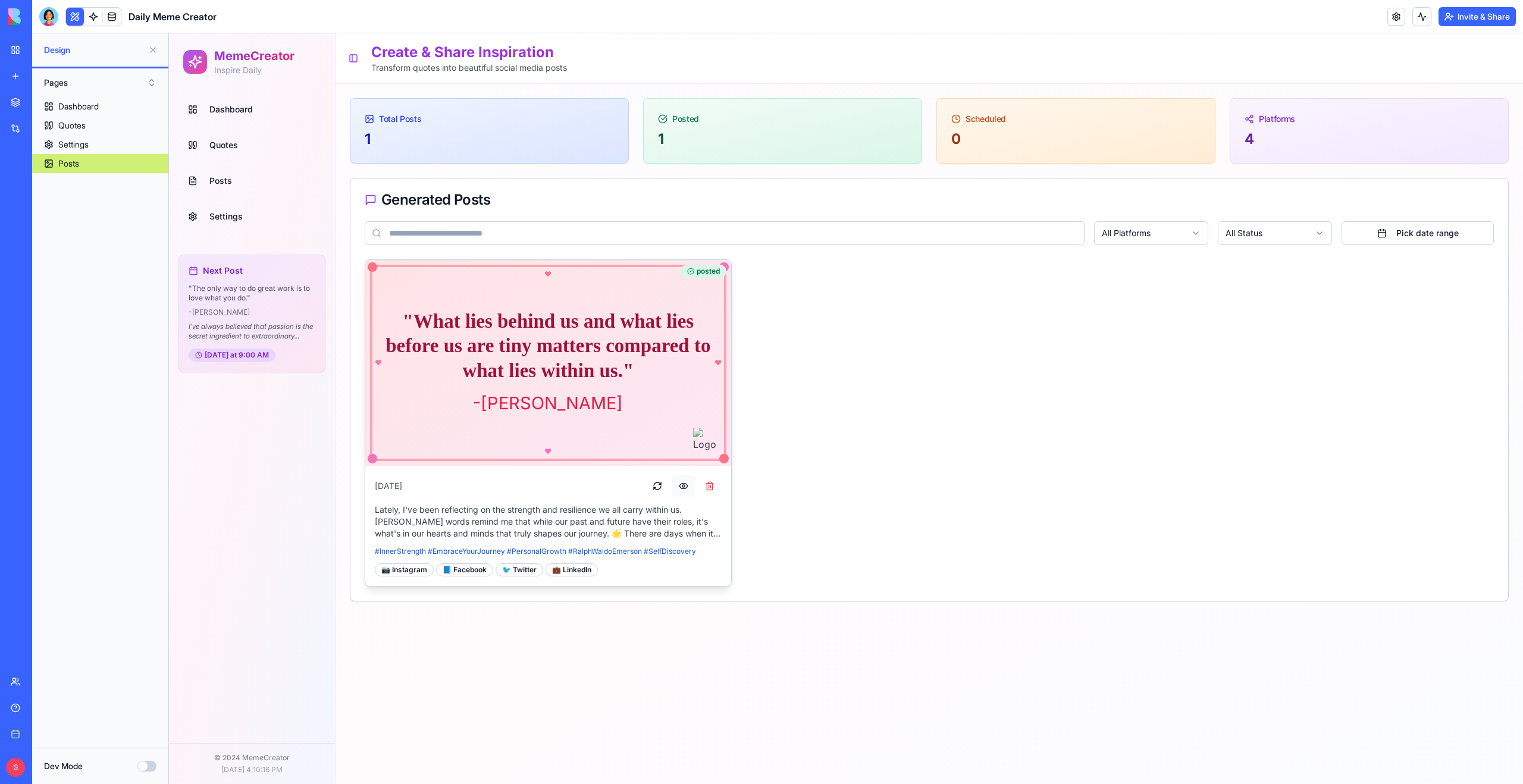
click at [681, 488] on button "button" at bounding box center [683, 486] width 23 height 22
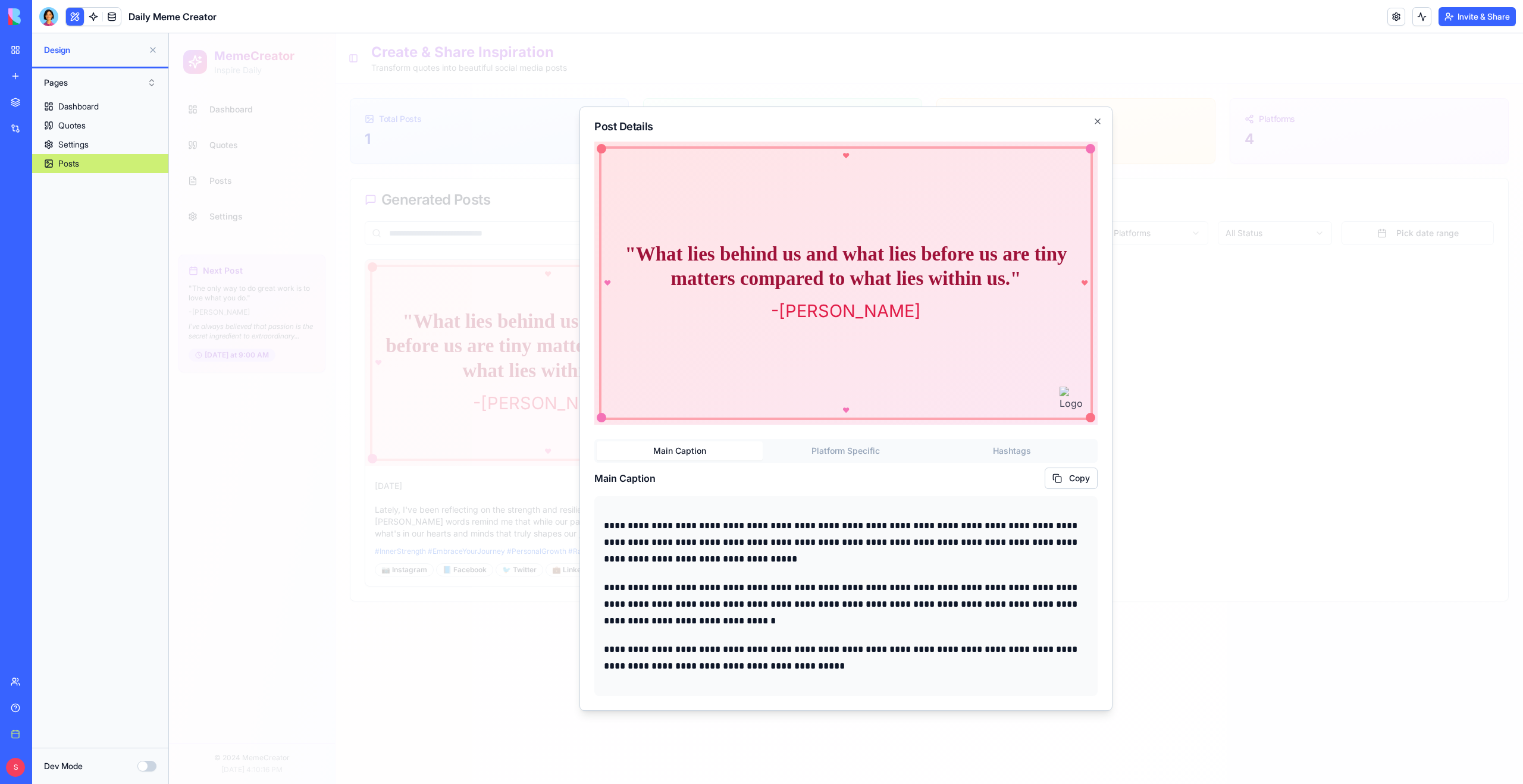
click at [1054, 190] on div "♥ ♥ ♥ ♥" at bounding box center [846, 283] width 494 height 273
click at [1095, 120] on icon "button" at bounding box center [1097, 121] width 5 height 5
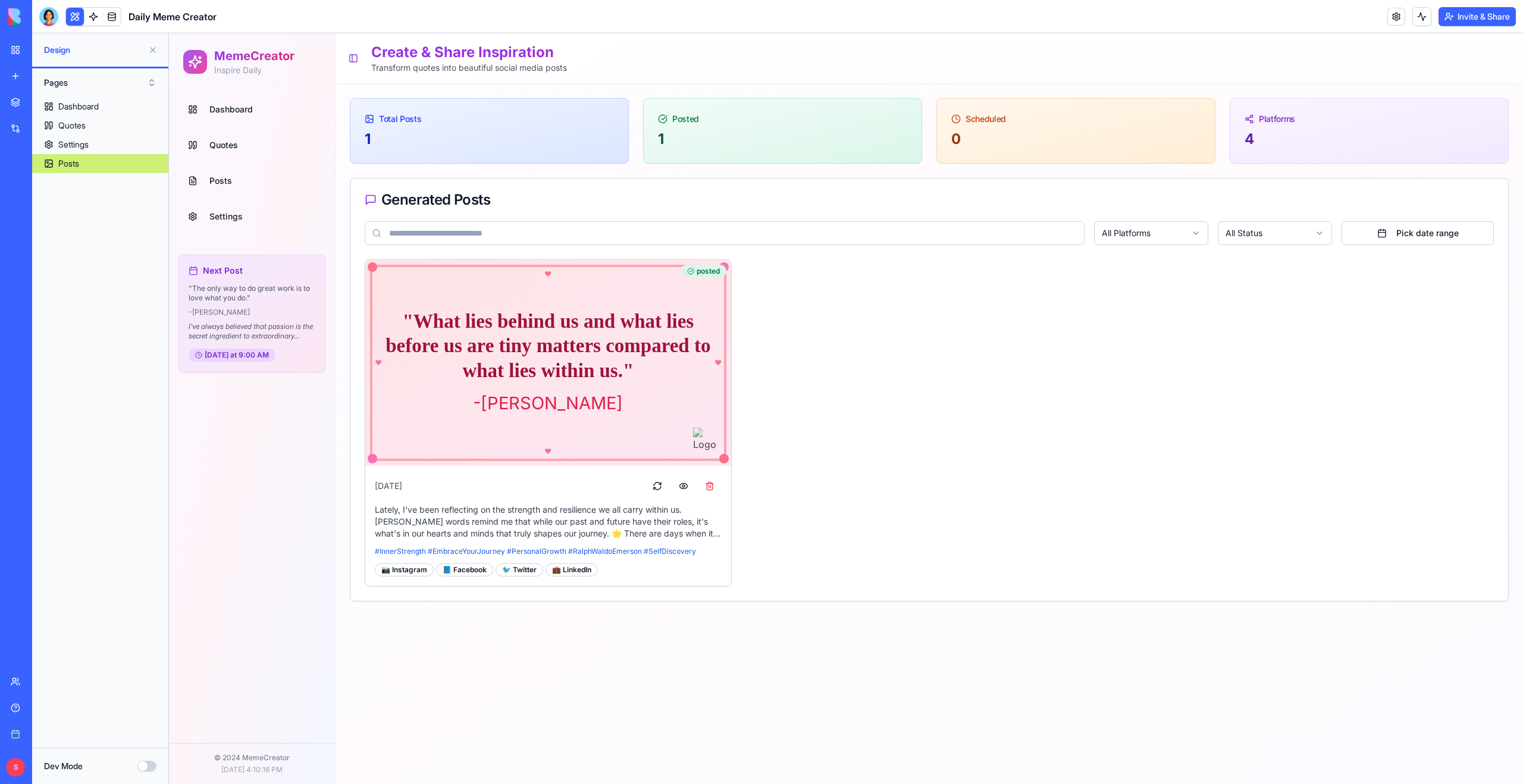
click at [248, 111] on span "Dashboard" at bounding box center [231, 109] width 43 height 12
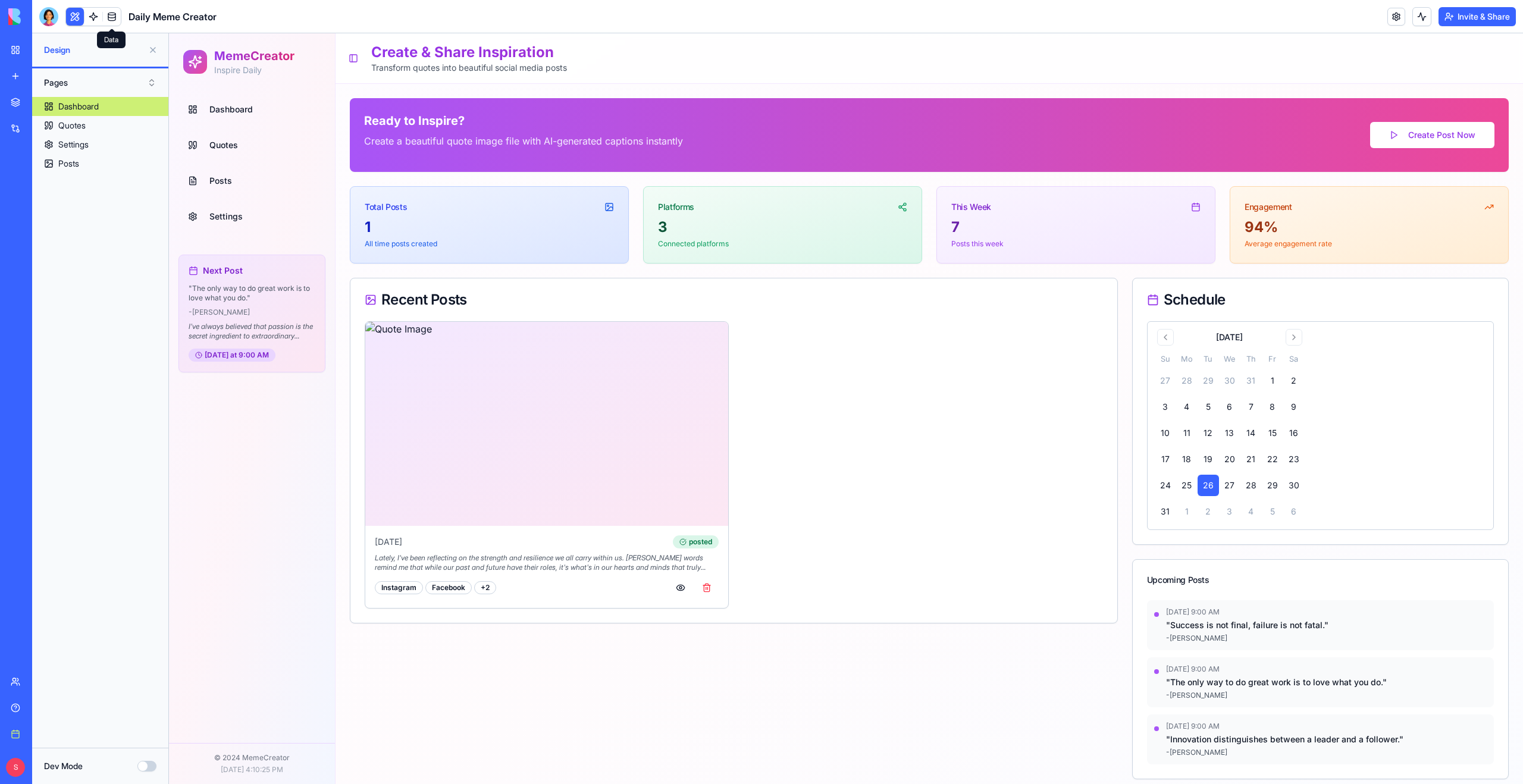
click at [120, 17] on link at bounding box center [111, 16] width 18 height 18
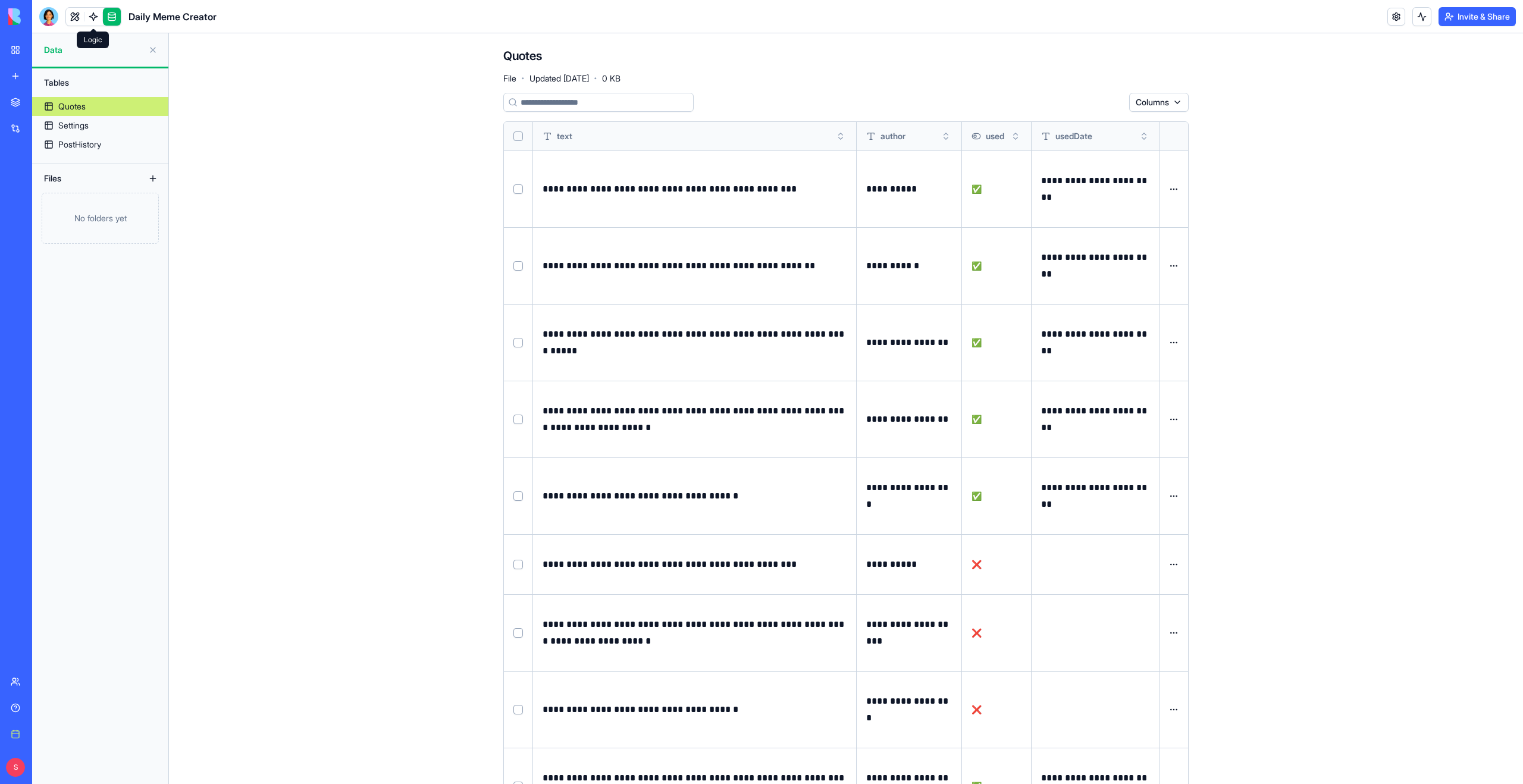
click at [81, 19] on link at bounding box center [75, 16] width 18 height 18
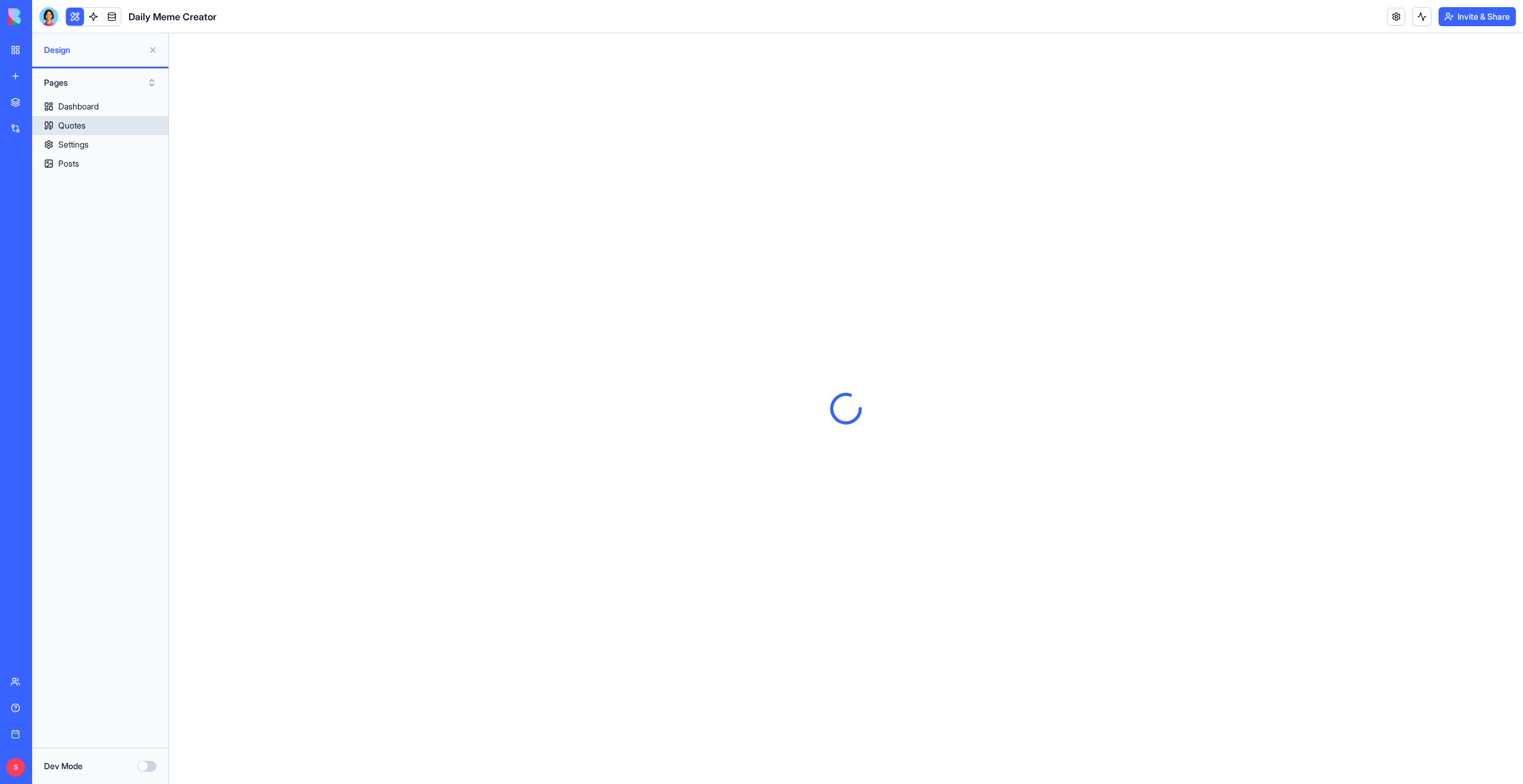
click at [80, 124] on div "Quotes" at bounding box center [71, 125] width 27 height 12
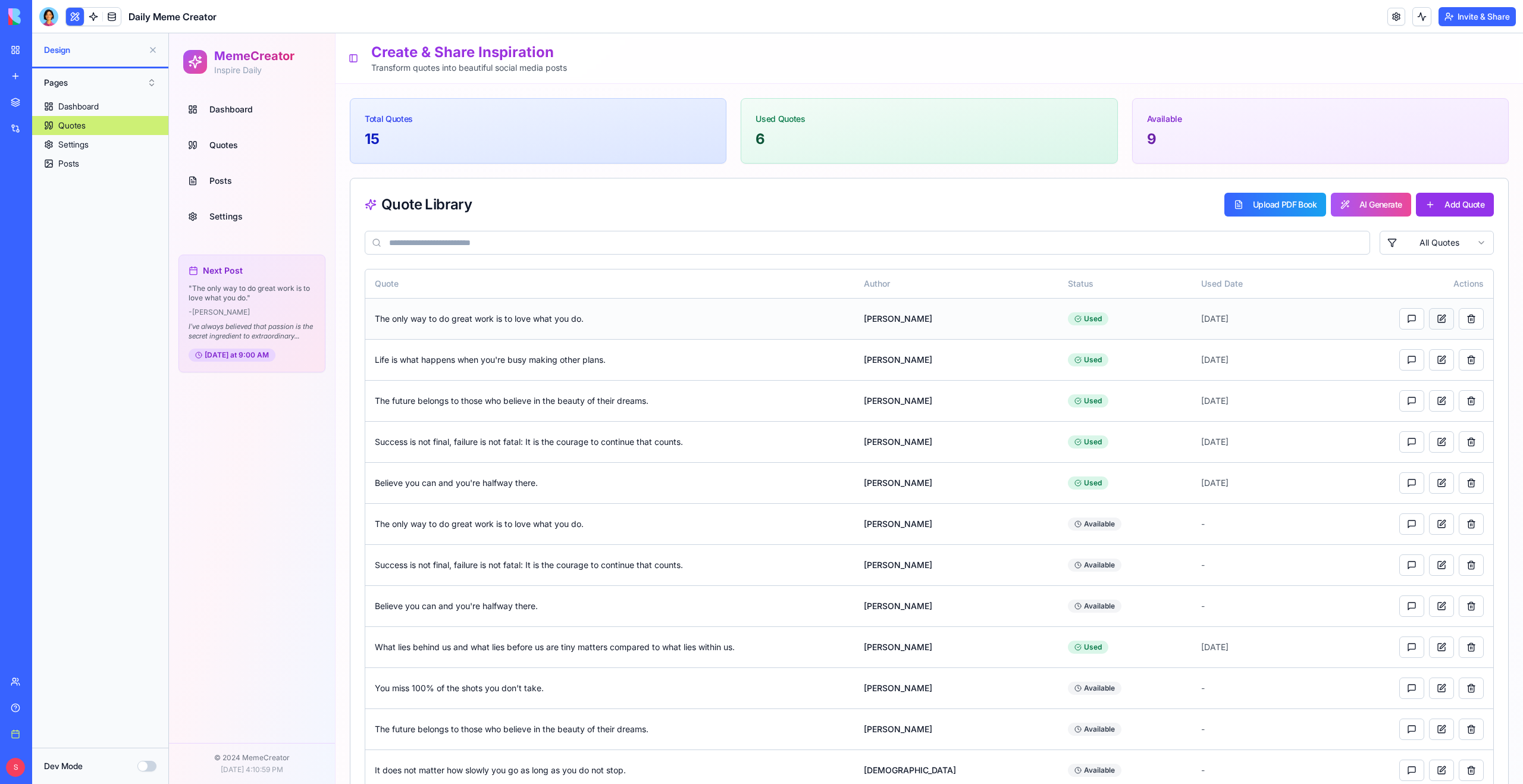
click at [1450, 327] on button at bounding box center [1442, 318] width 25 height 22
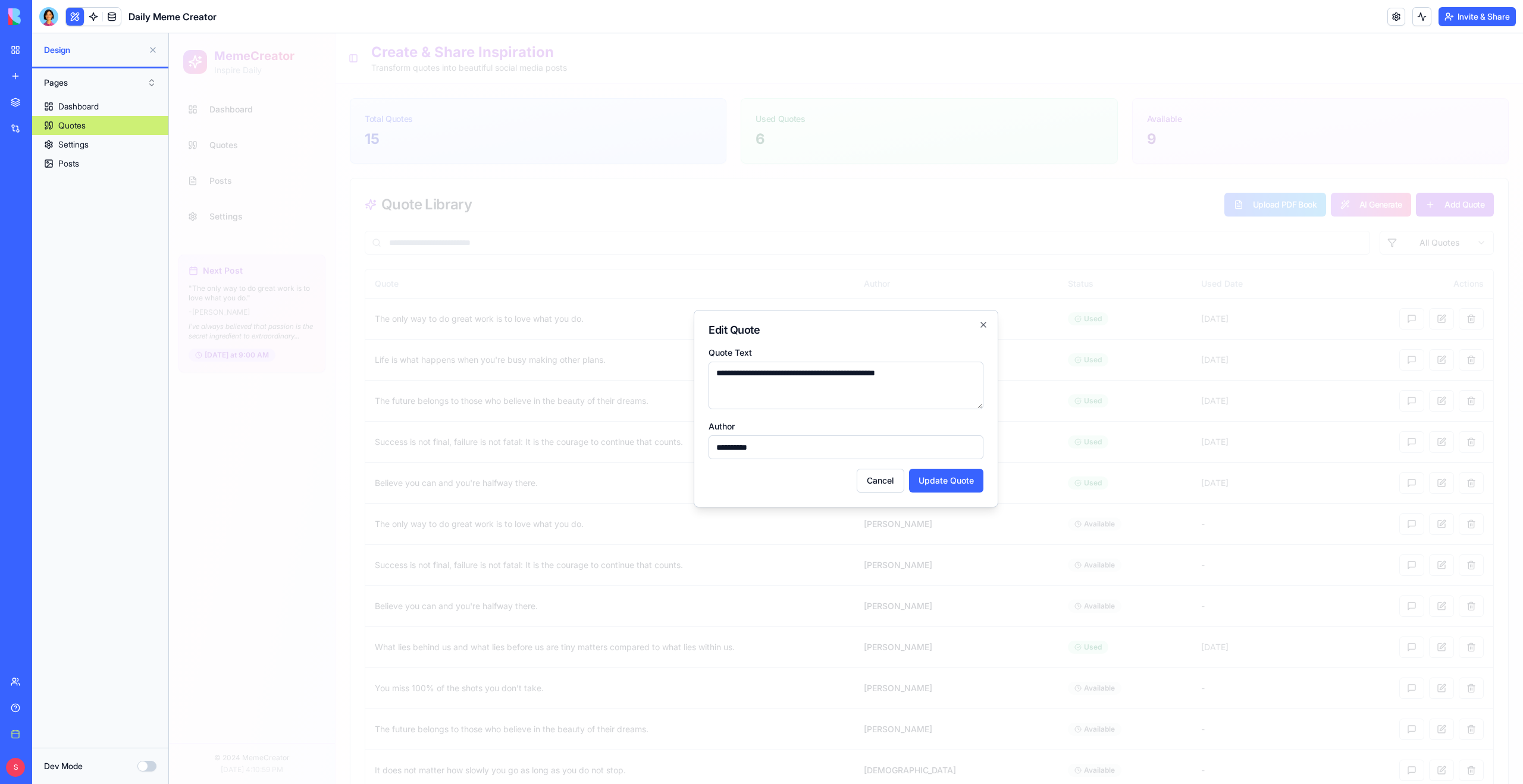
click at [1250, 350] on div at bounding box center [846, 409] width 1355 height 750
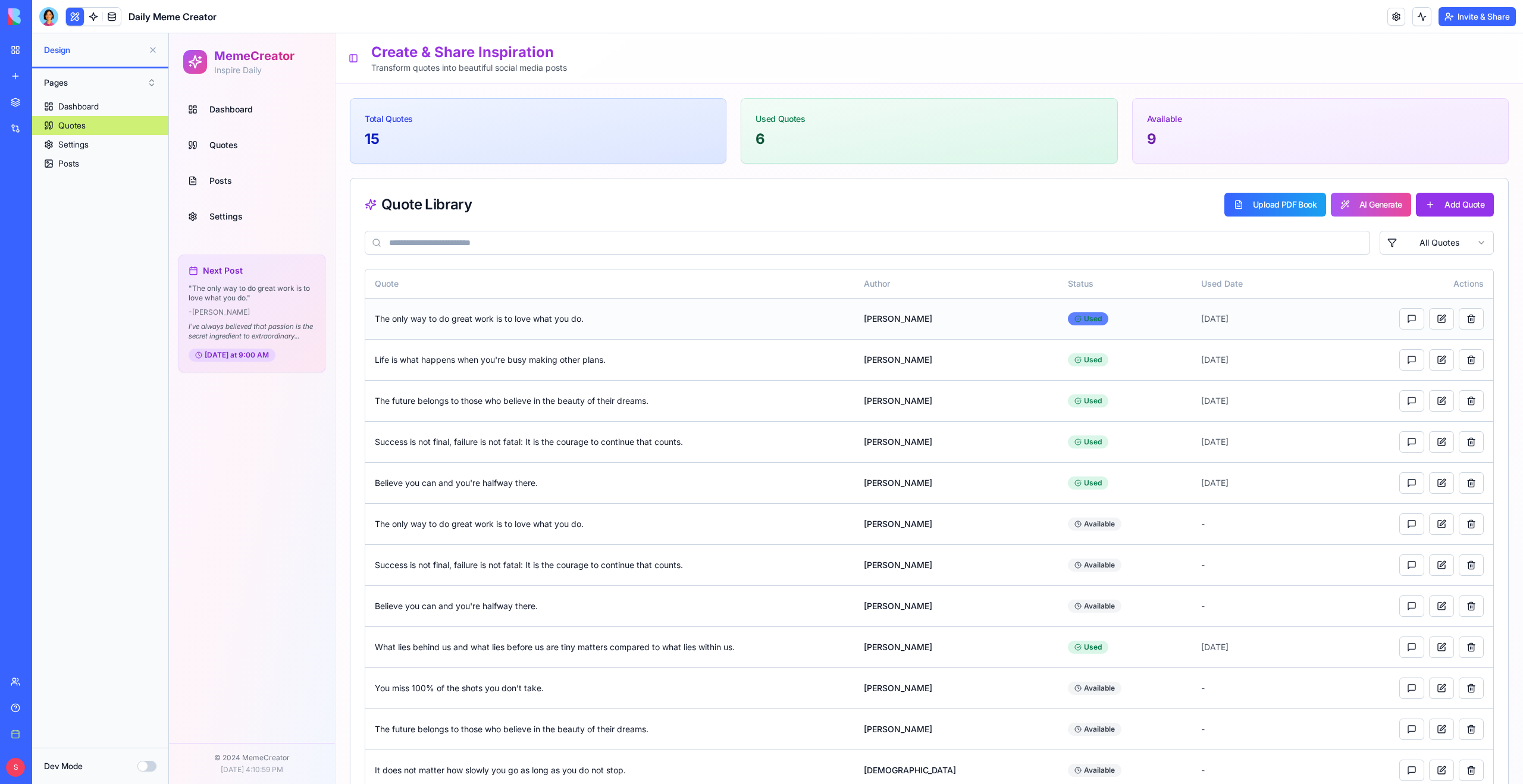
click at [1078, 317] on div "Used" at bounding box center [1088, 319] width 40 height 13
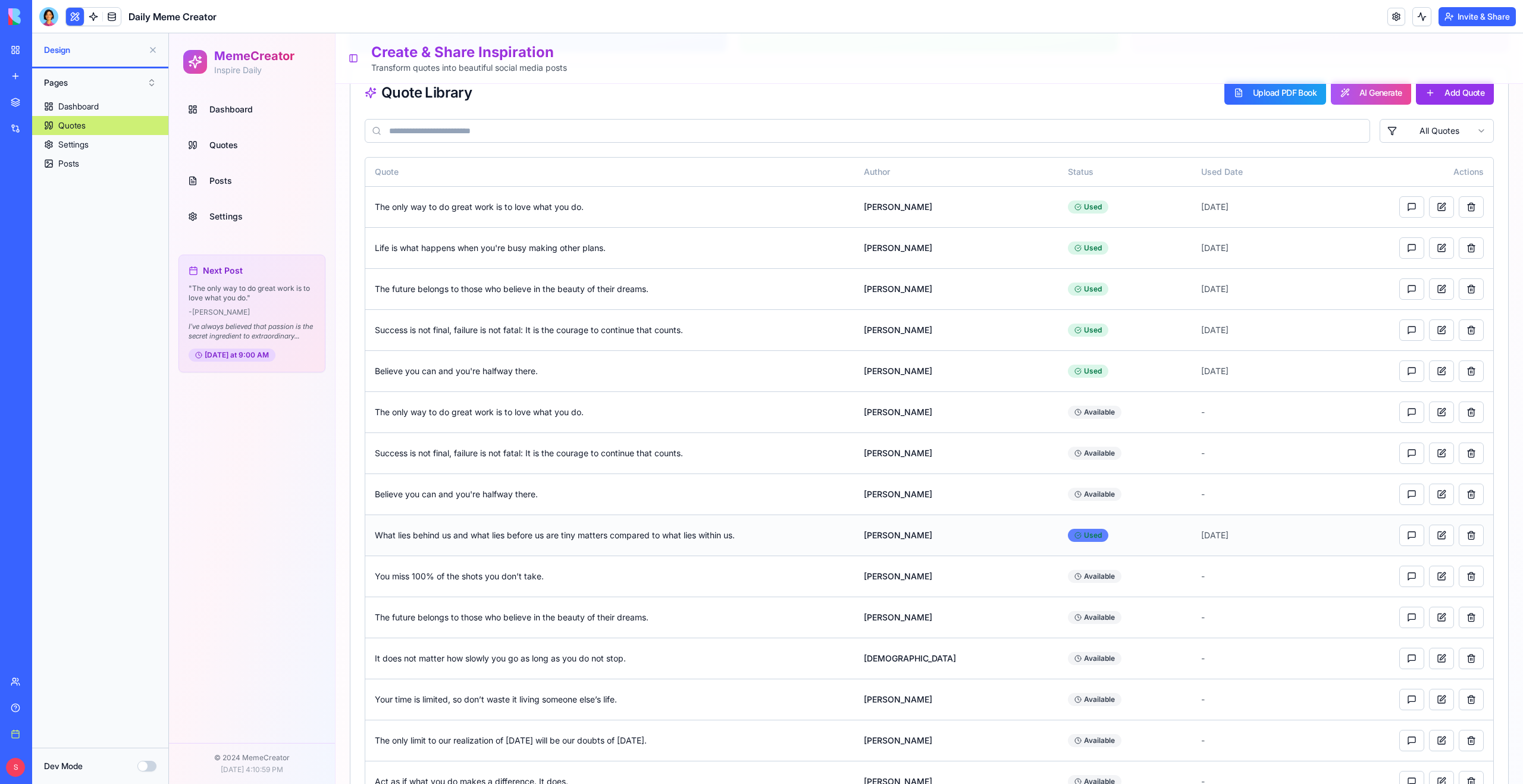
click at [1082, 534] on div "Used" at bounding box center [1088, 535] width 40 height 13
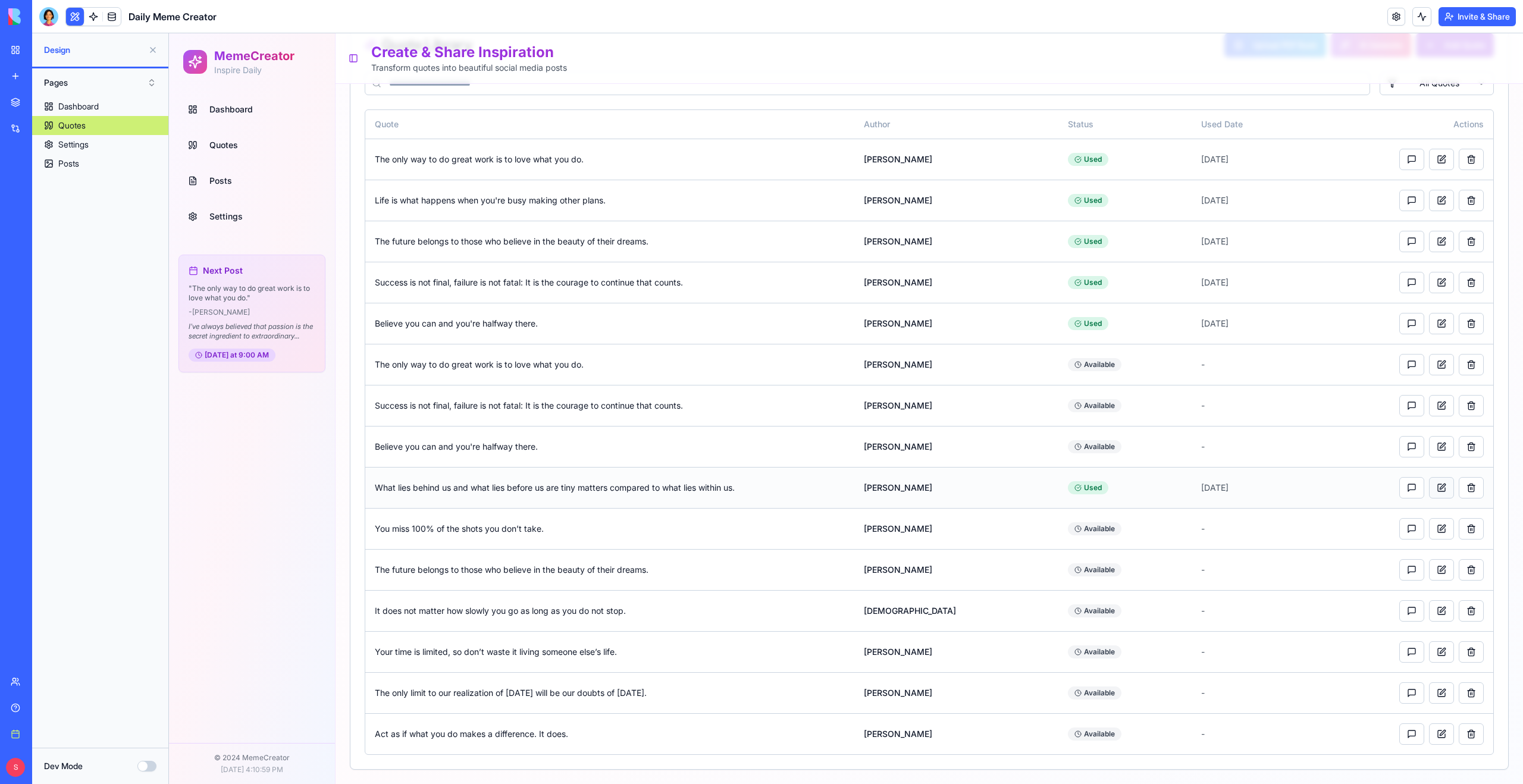
click at [1439, 492] on button at bounding box center [1442, 487] width 25 height 22
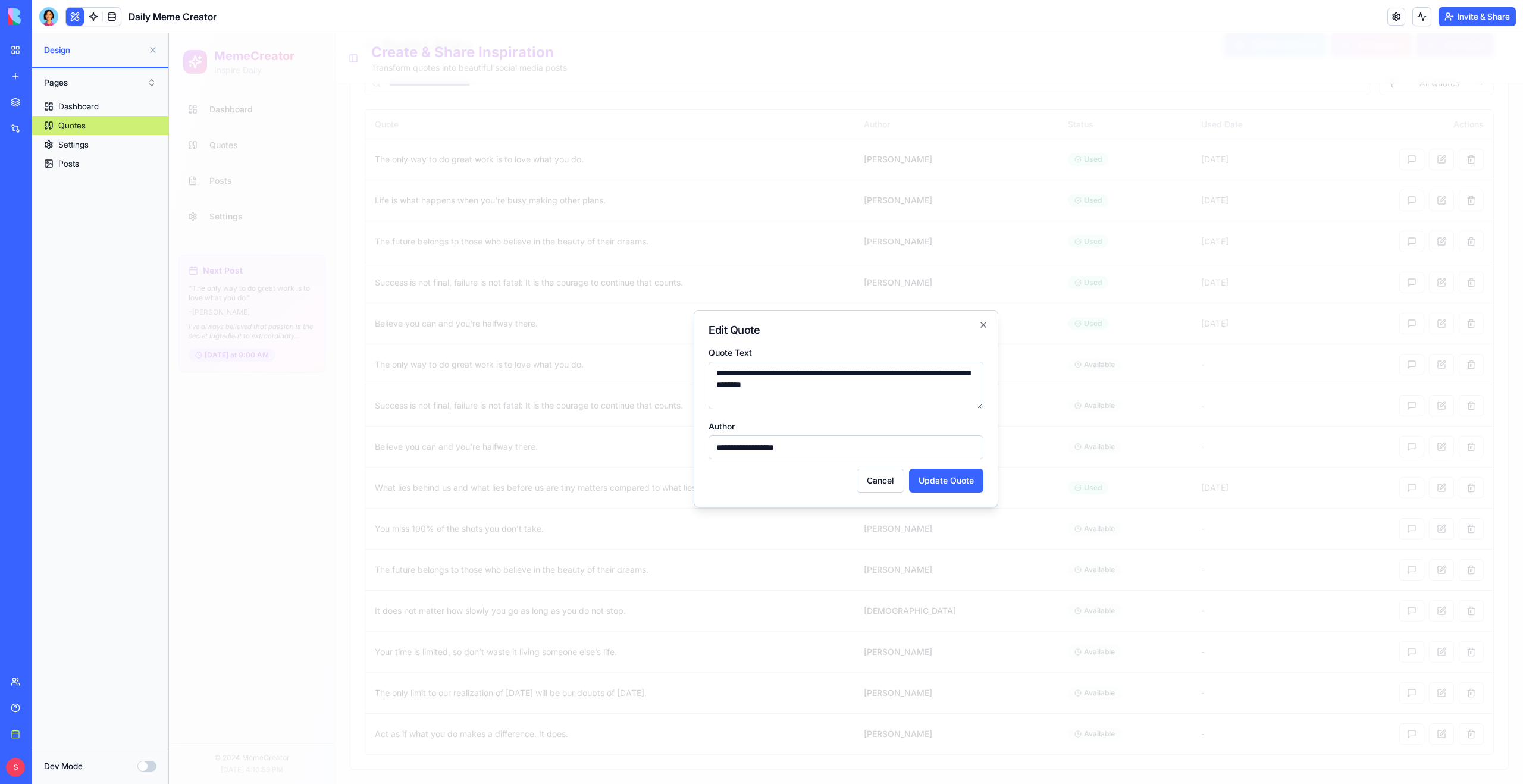
click at [1333, 480] on div at bounding box center [846, 409] width 1355 height 750
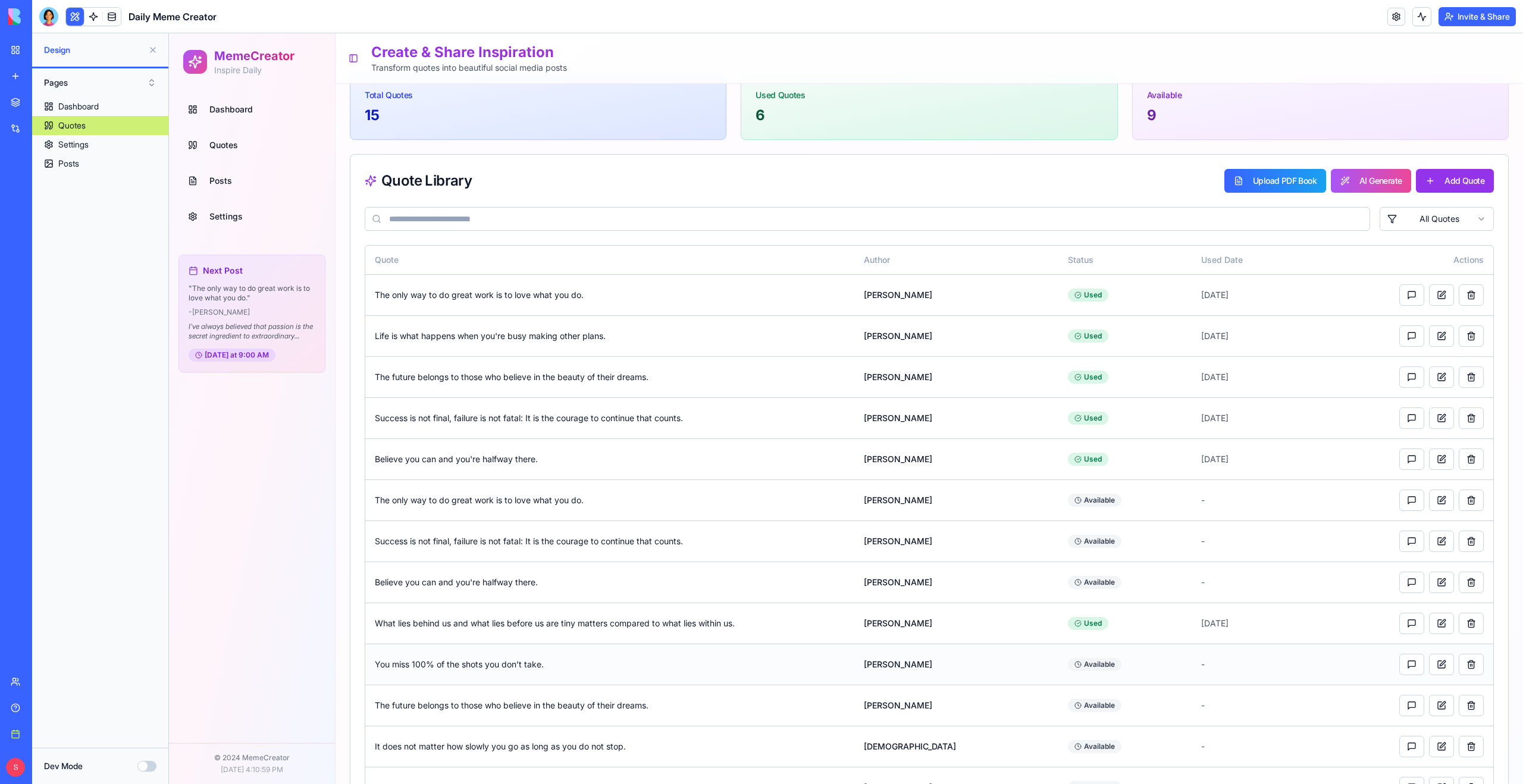
scroll to position [0, 0]
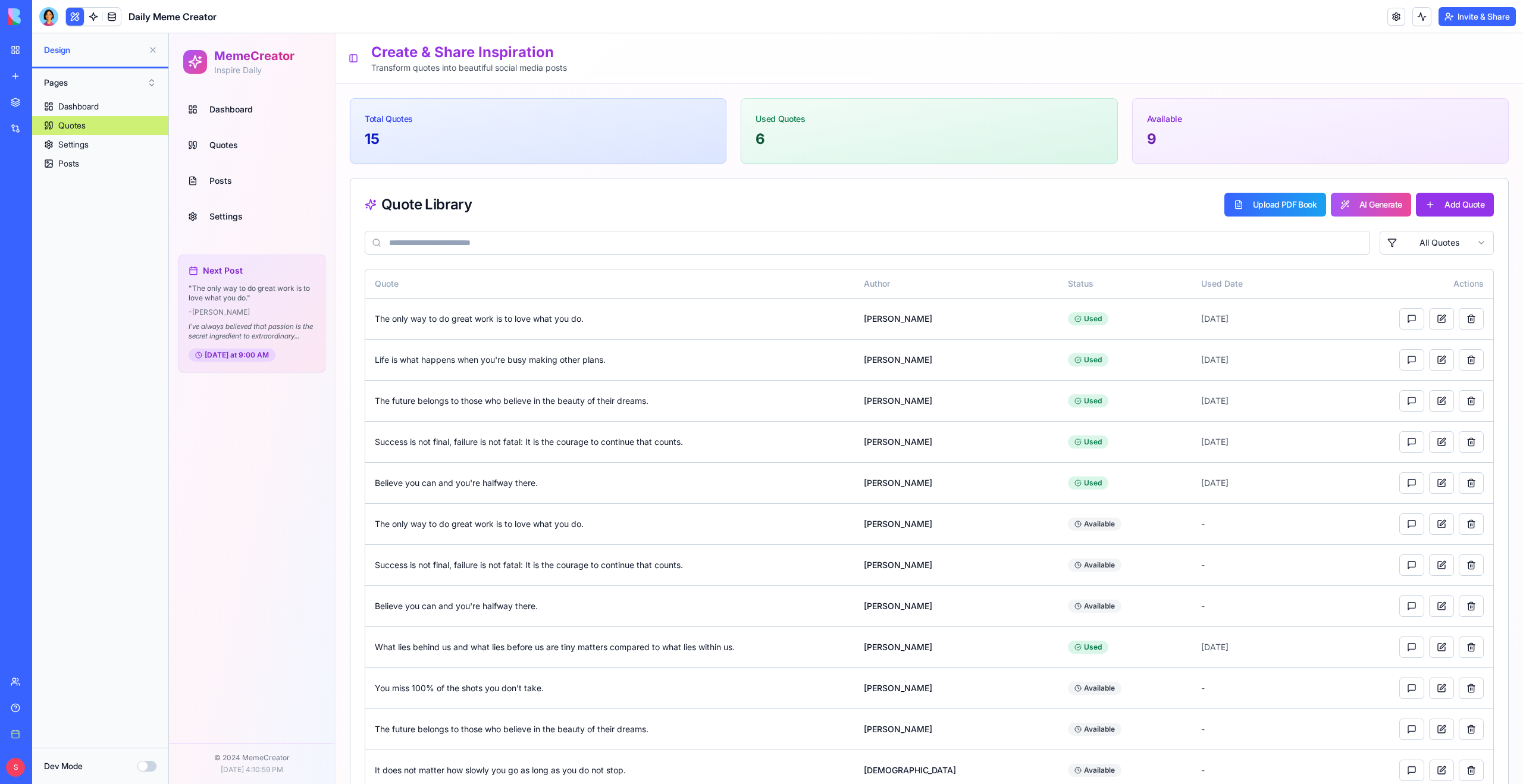
click at [229, 179] on span "Posts" at bounding box center [221, 181] width 22 height 12
